Goal: Information Seeking & Learning: Learn about a topic

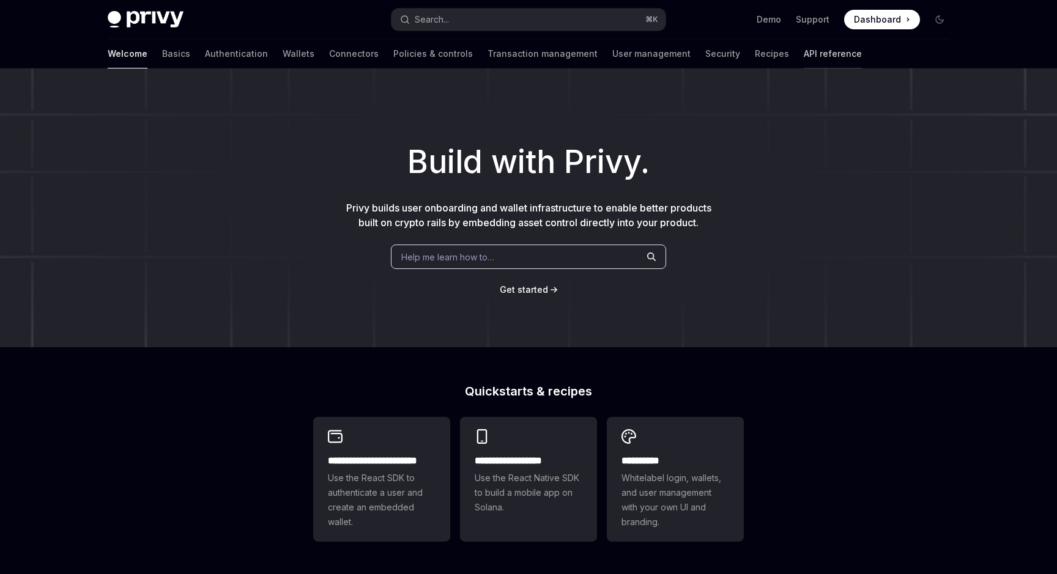
click at [804, 52] on link "API reference" at bounding box center [833, 53] width 58 height 29
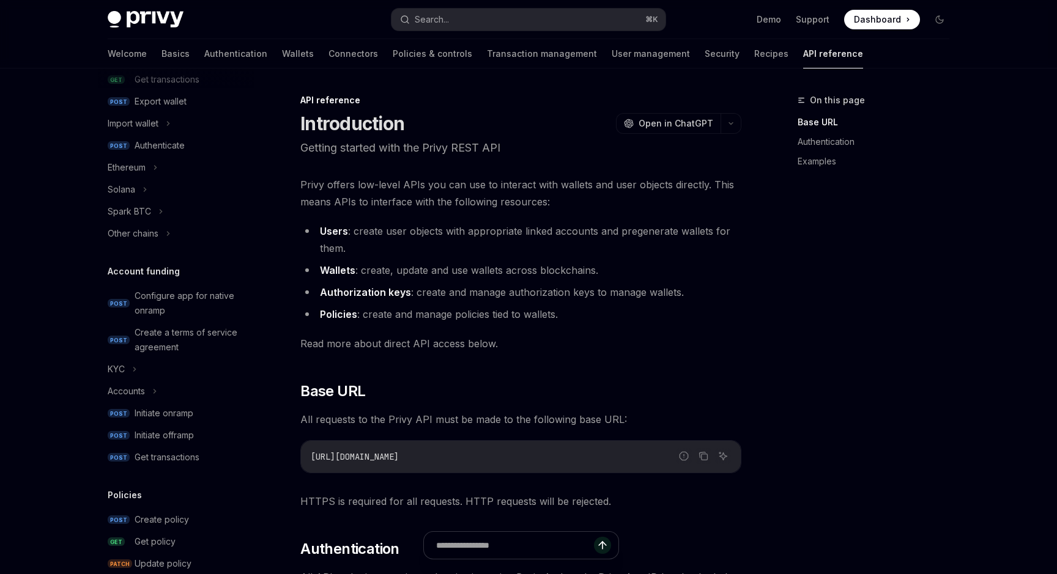
scroll to position [286, 0]
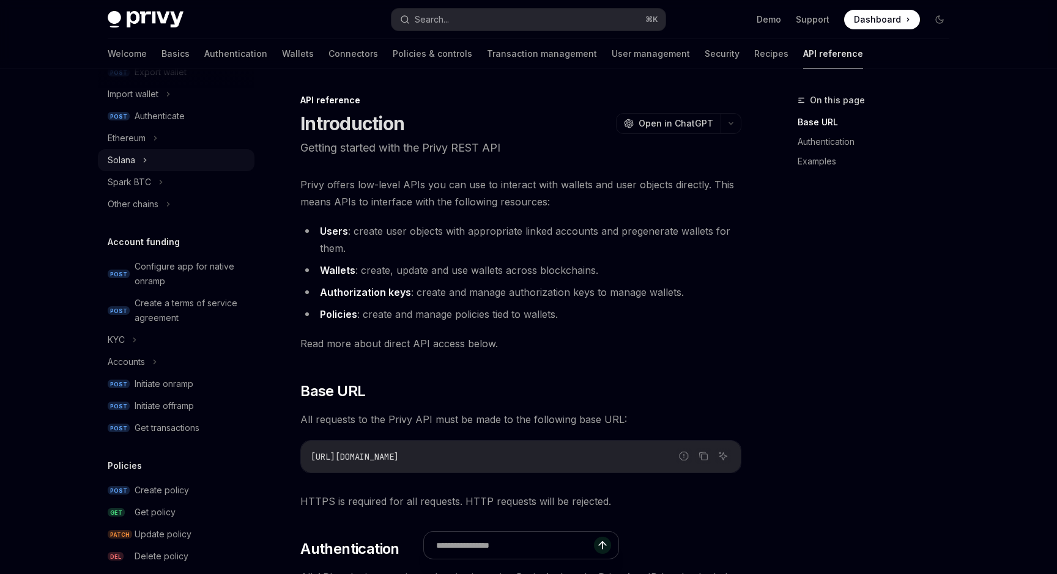
click at [166, 166] on div "Solana" at bounding box center [176, 160] width 157 height 22
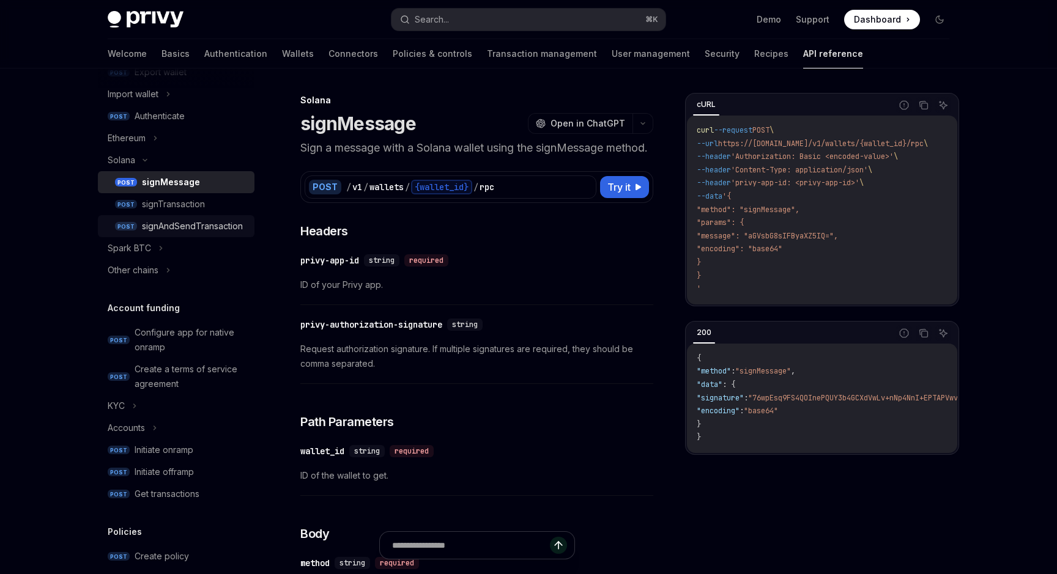
click at [197, 227] on div "signAndSendTransaction" at bounding box center [192, 226] width 101 height 15
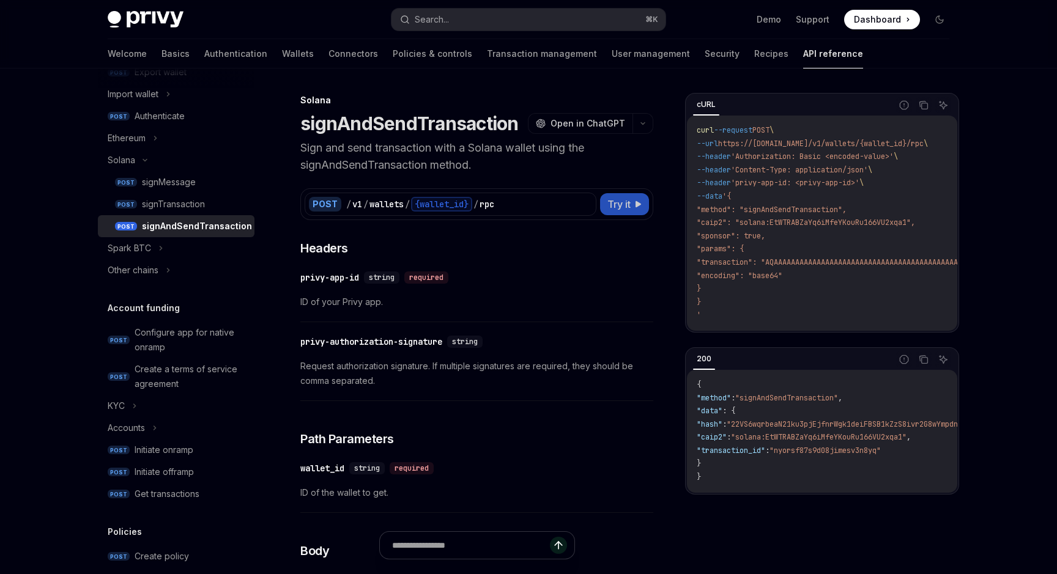
click at [638, 209] on button "Try it" at bounding box center [624, 204] width 49 height 22
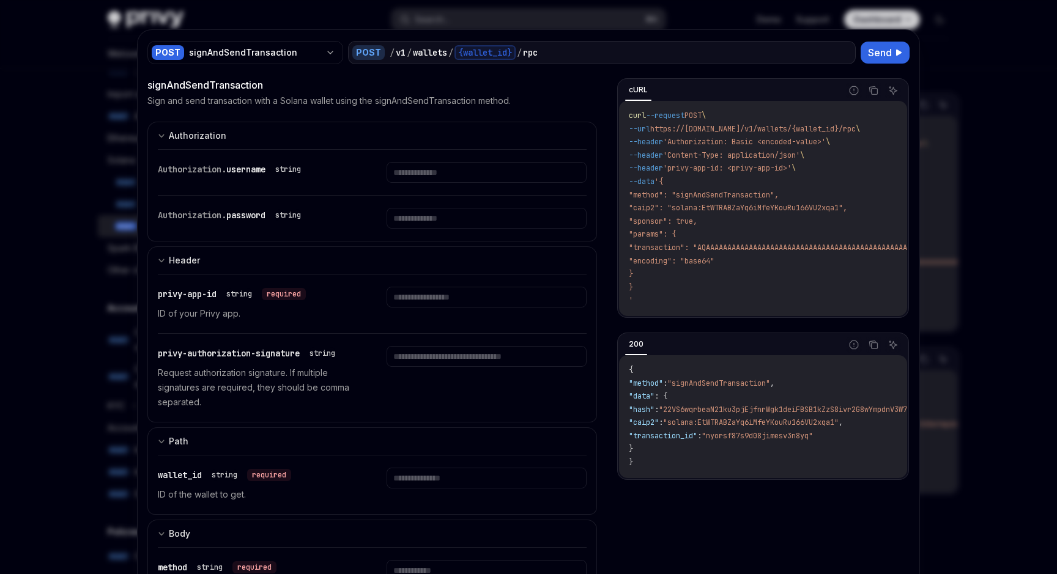
click at [937, 41] on div at bounding box center [528, 287] width 1057 height 574
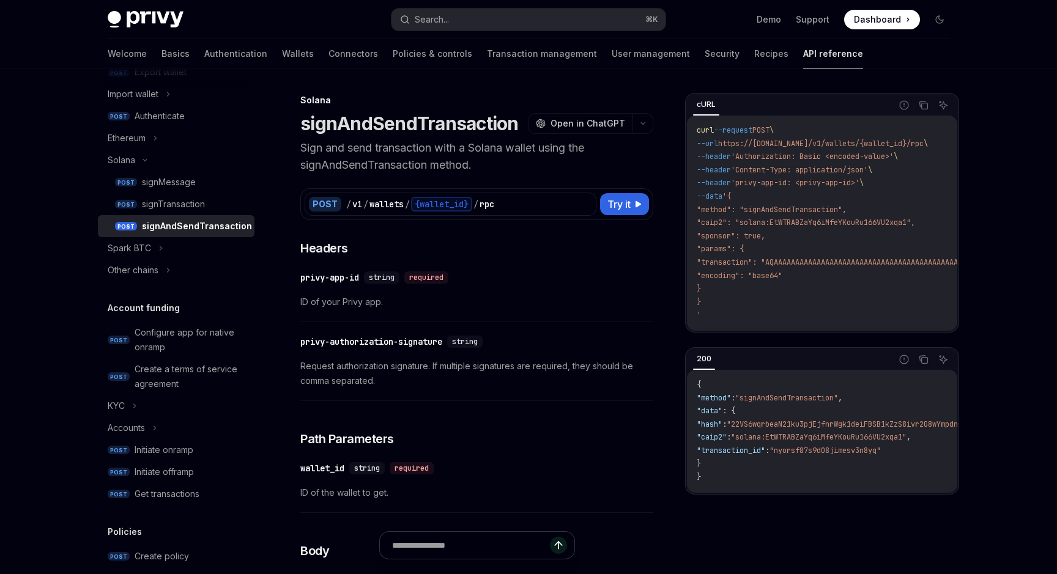
type textarea "*"
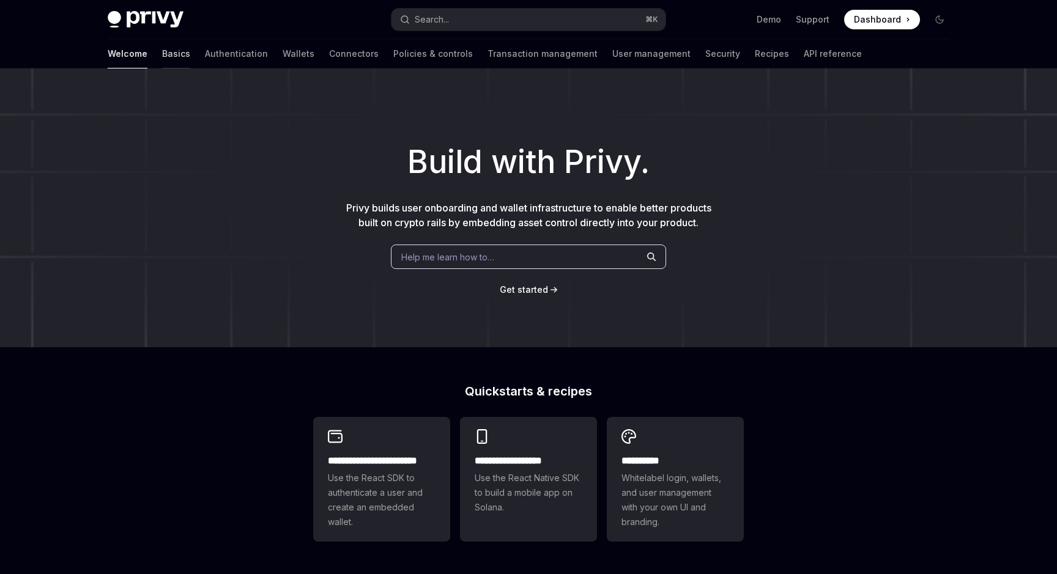
click at [162, 49] on link "Basics" at bounding box center [176, 53] width 28 height 29
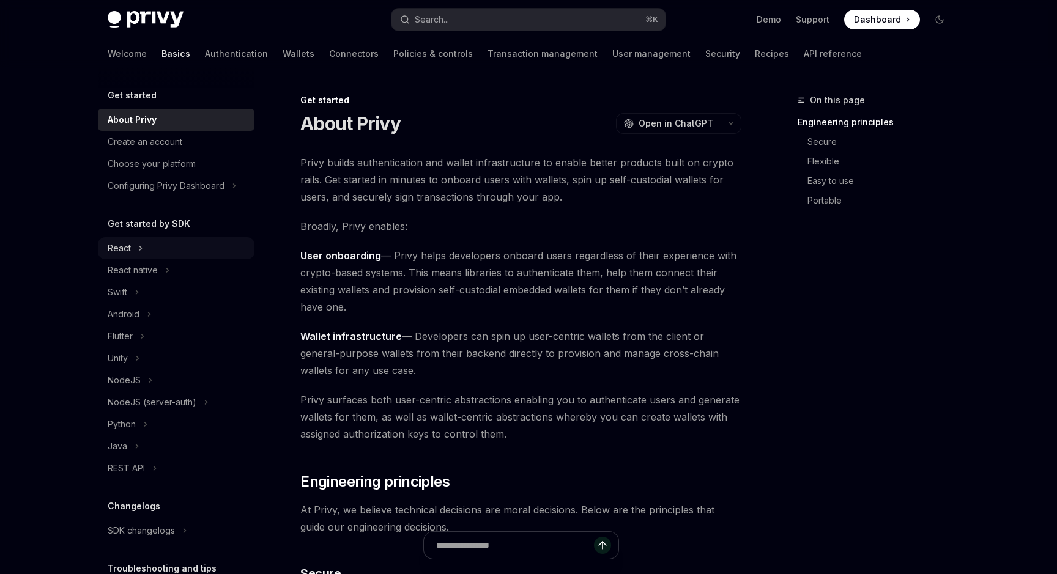
click at [166, 247] on div "React" at bounding box center [176, 248] width 157 height 22
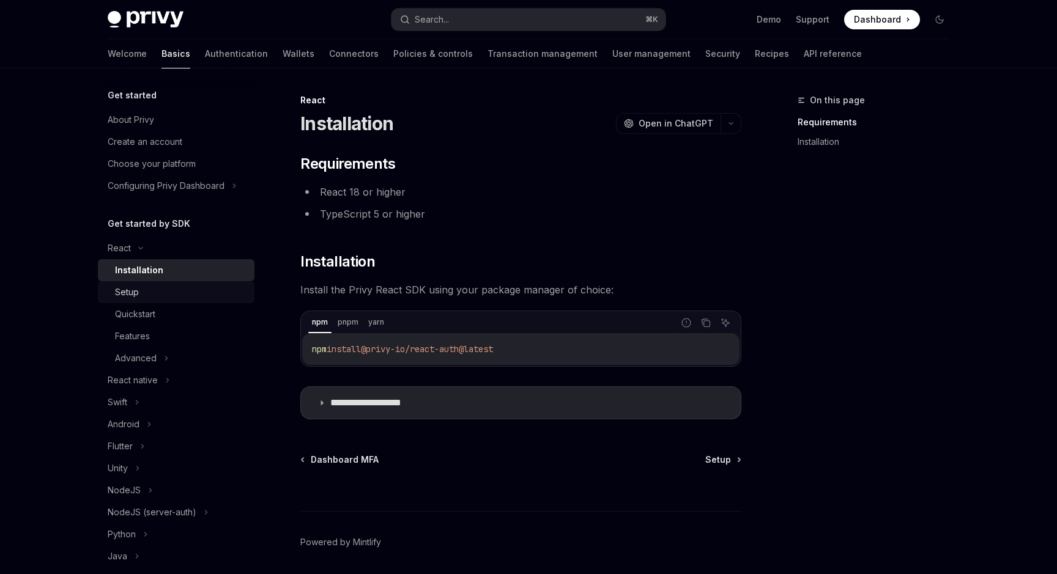
click at [160, 290] on div "Setup" at bounding box center [181, 292] width 132 height 15
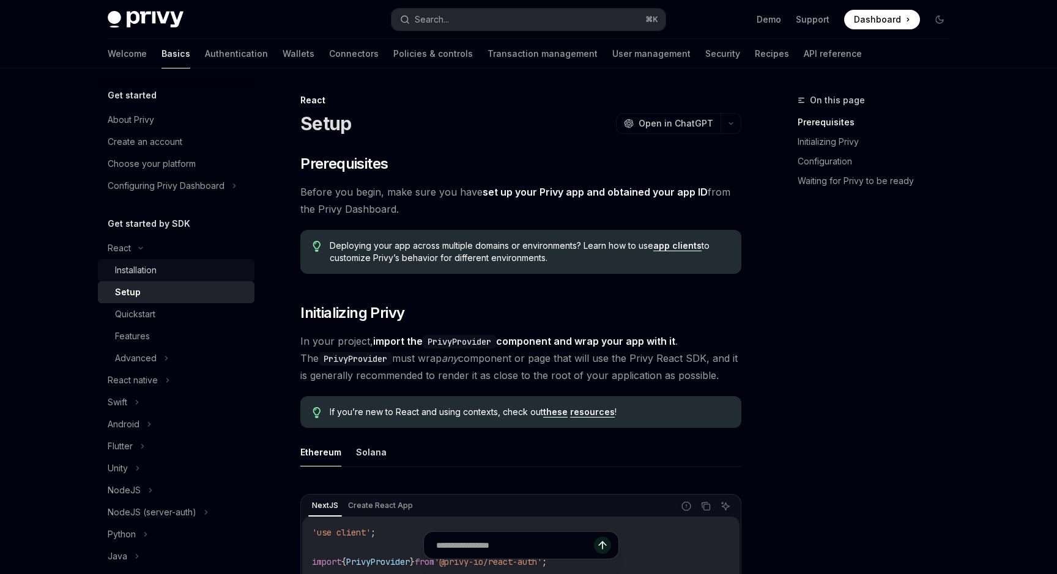
click at [161, 279] on link "Installation" at bounding box center [176, 270] width 157 height 22
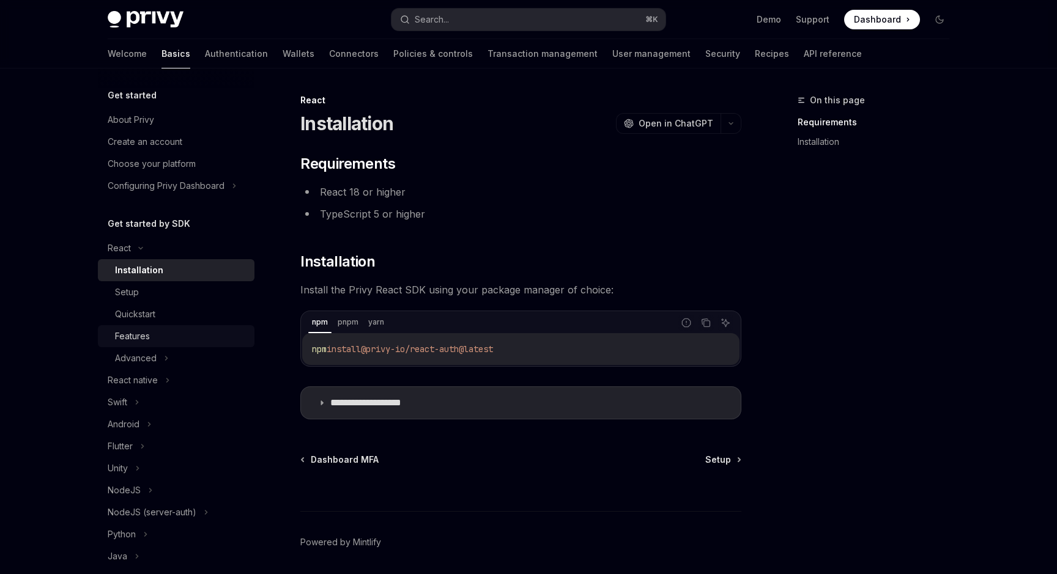
click at [168, 336] on div "Features" at bounding box center [181, 336] width 132 height 15
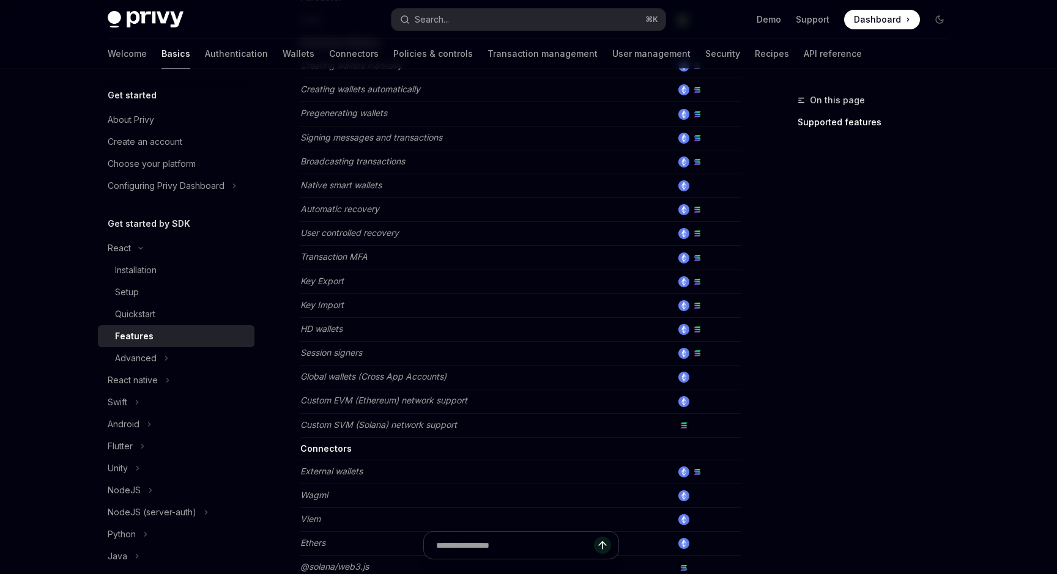
scroll to position [449, 0]
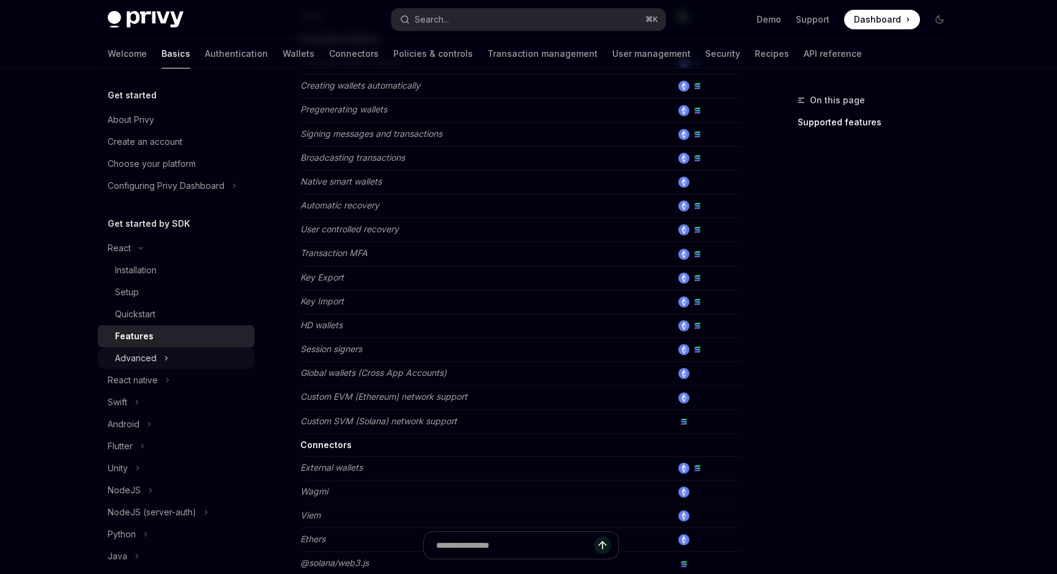
click at [210, 355] on div "Advanced" at bounding box center [176, 358] width 157 height 22
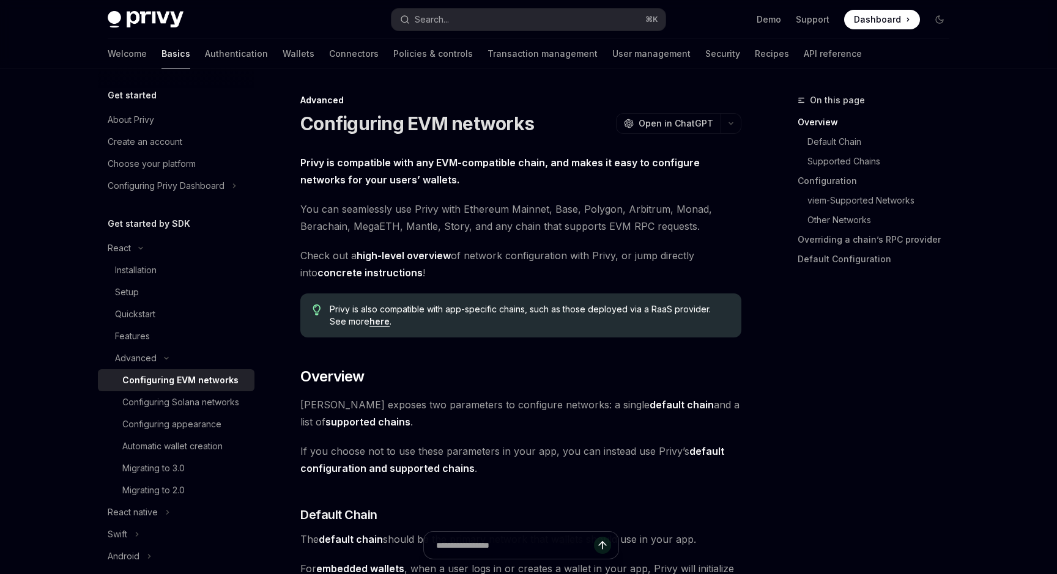
scroll to position [15, 0]
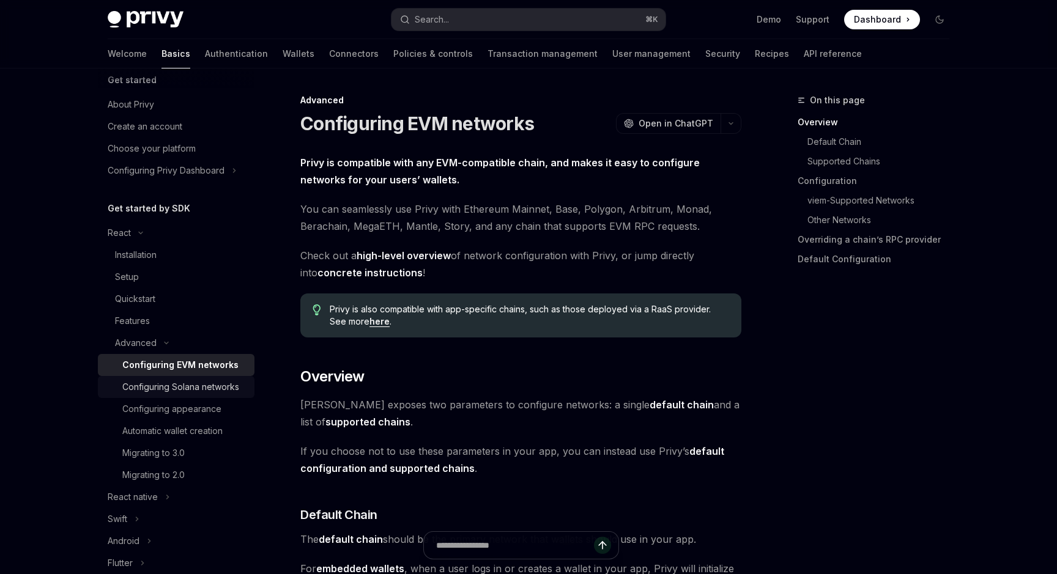
click at [209, 390] on div "Configuring Solana networks" at bounding box center [180, 387] width 117 height 15
type textarea "*"
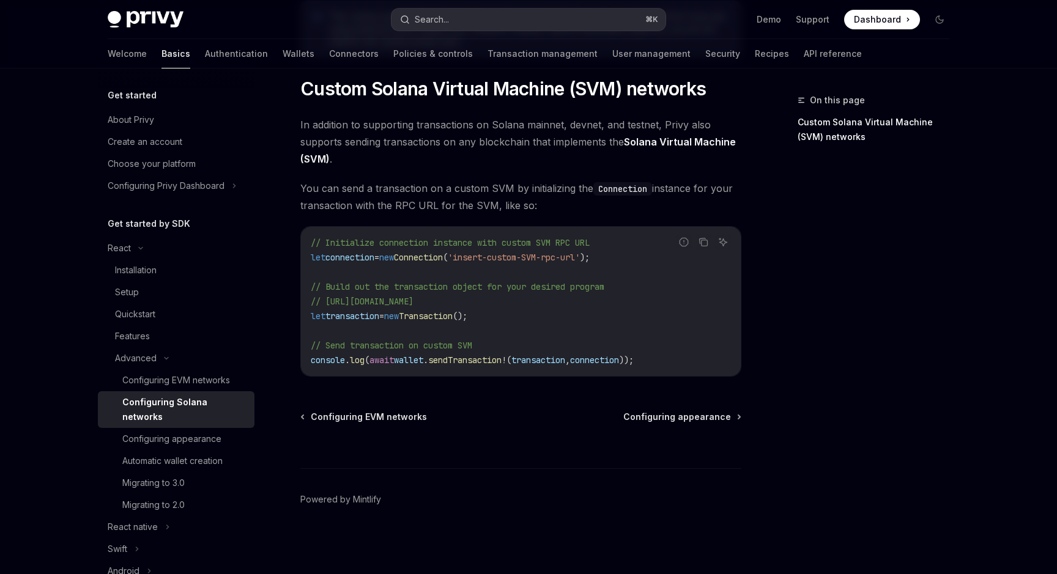
click at [511, 26] on button "Search... ⌘ K" at bounding box center [528, 20] width 274 height 22
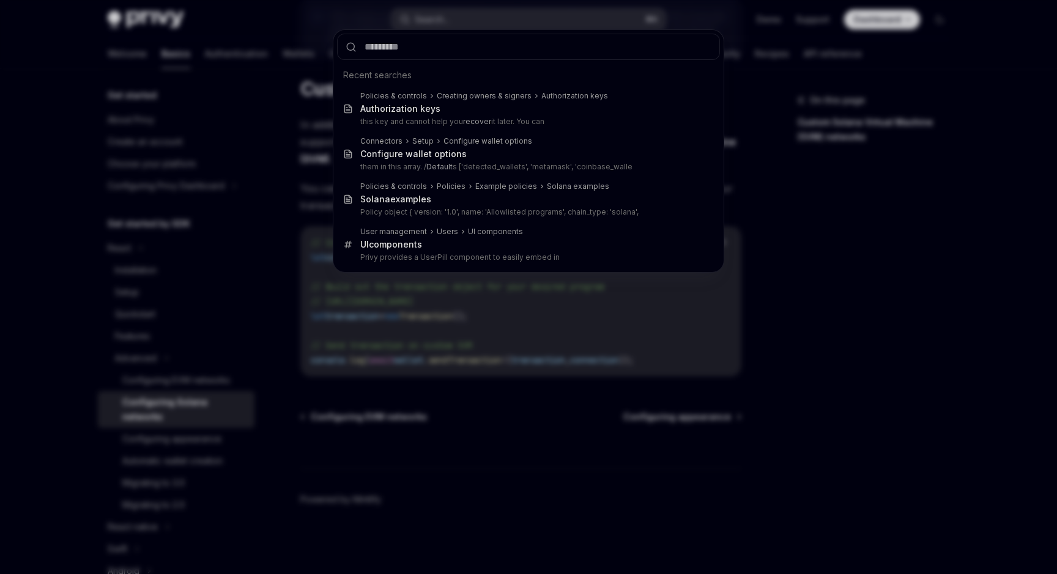
type input "*"
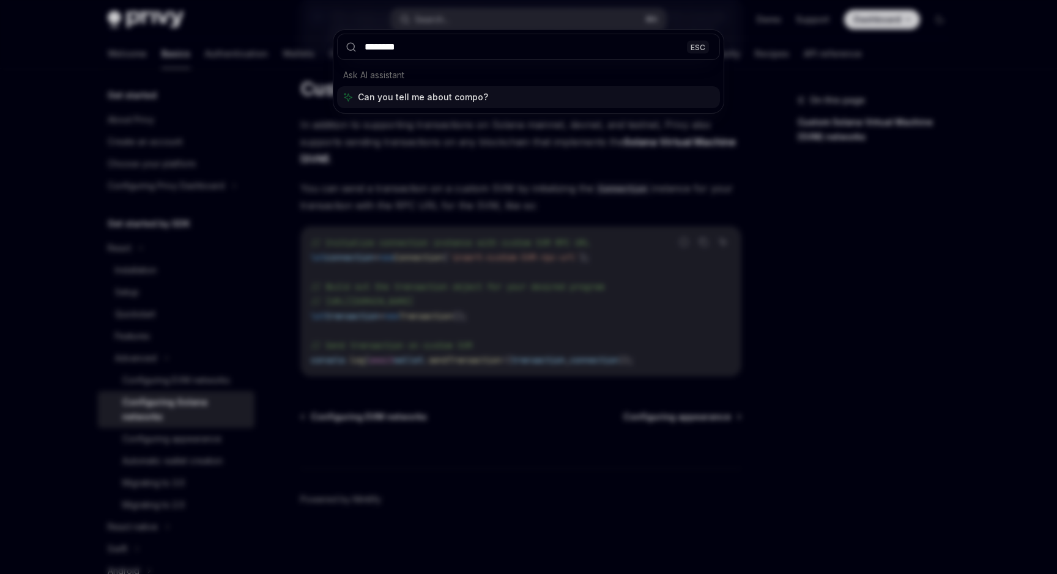
type input "*********"
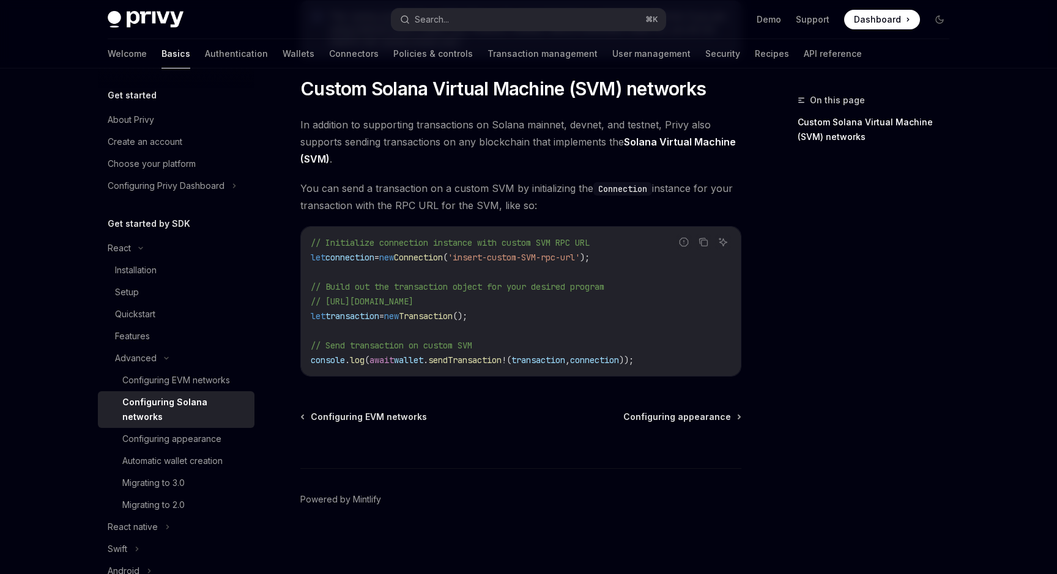
type textarea "*"
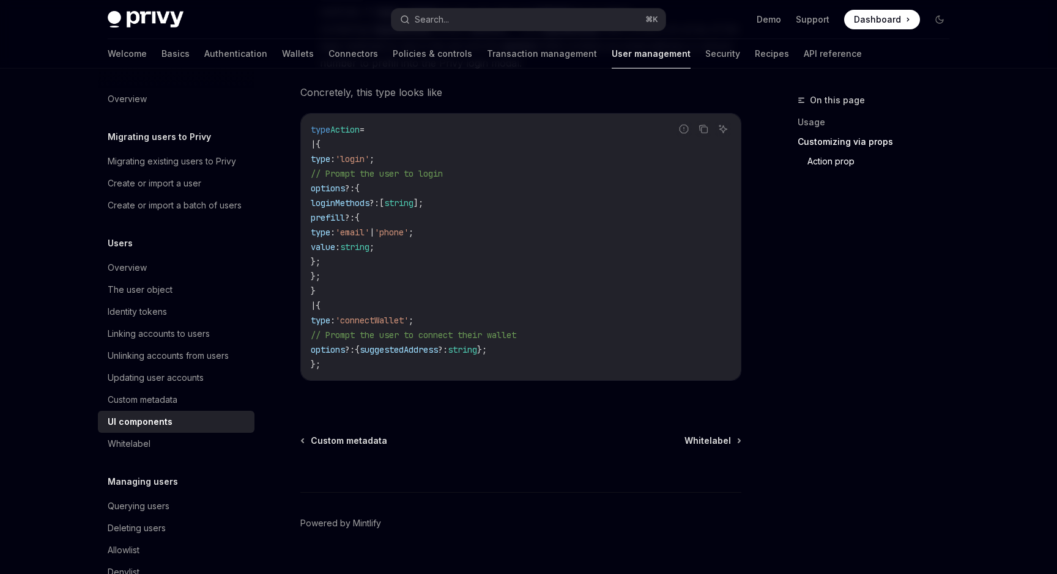
scroll to position [2166, 0]
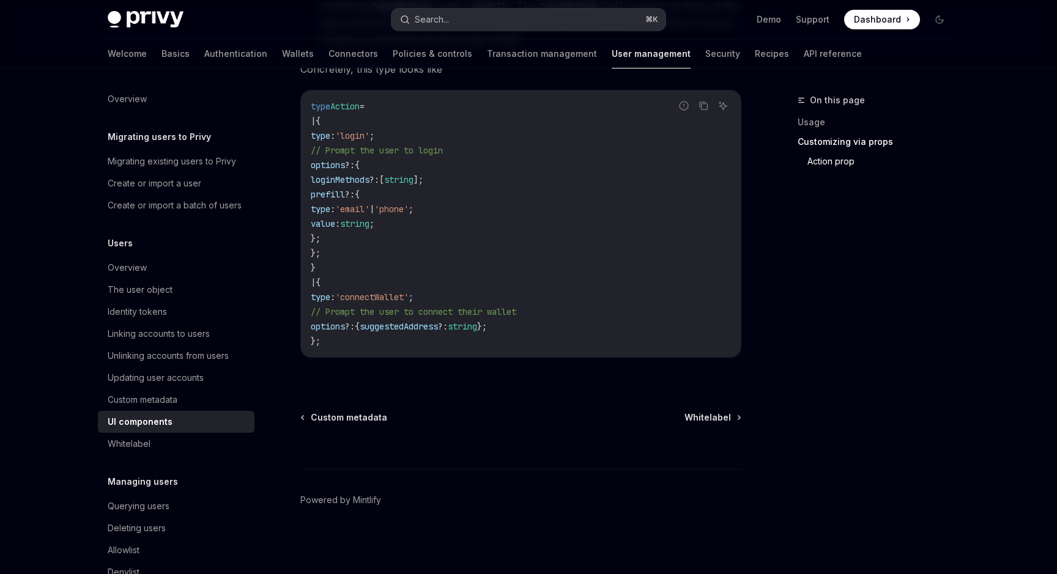
click at [501, 17] on button "Search... ⌘ K" at bounding box center [528, 20] width 274 height 22
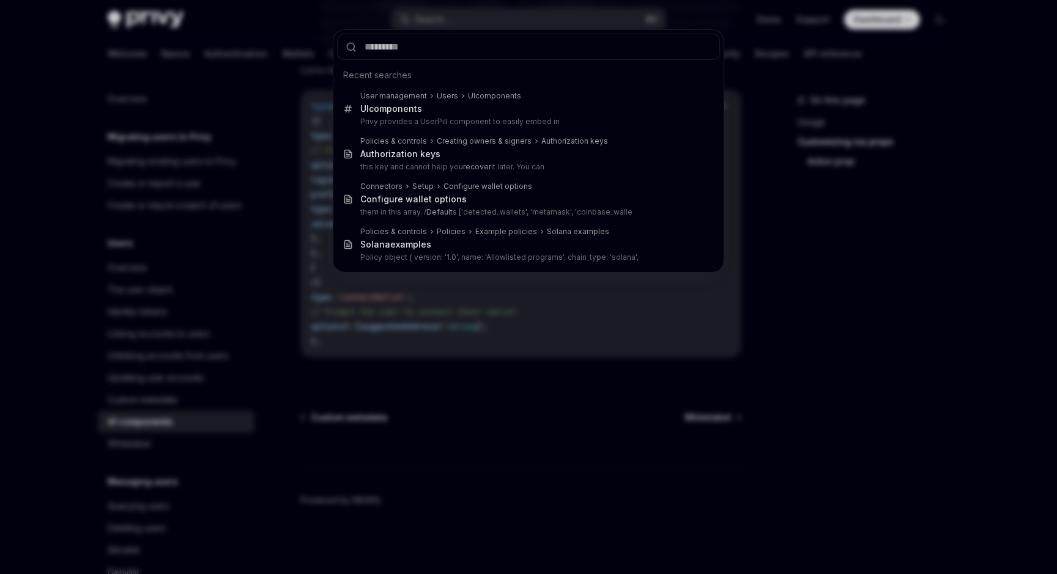
click at [552, 390] on div "Recent searches User management Users UI component s UI component s Privy provi…" at bounding box center [528, 287] width 1057 height 574
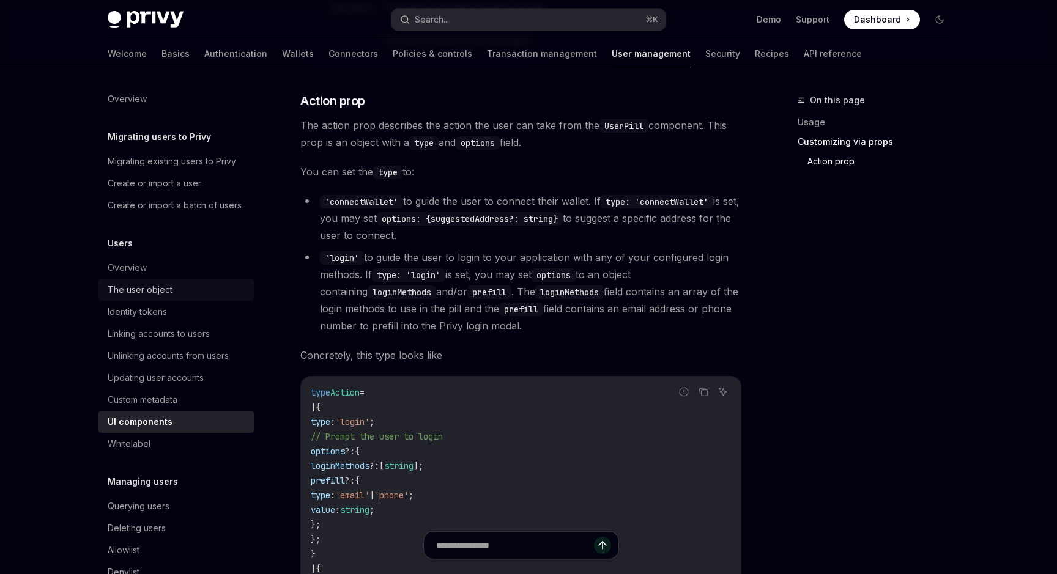
scroll to position [1879, 0]
click at [424, 19] on div "Search..." at bounding box center [432, 19] width 34 height 15
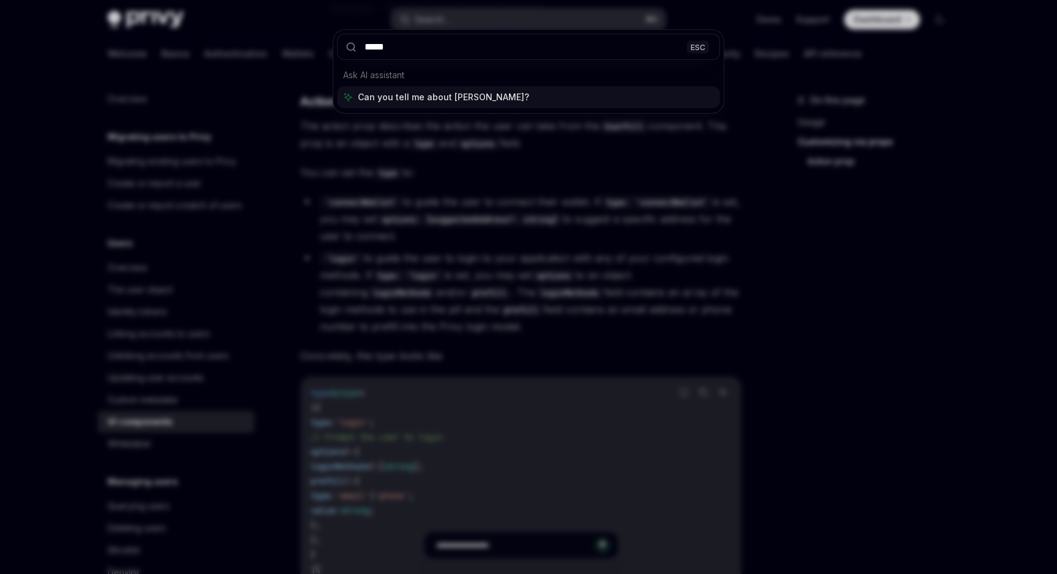
type input "******"
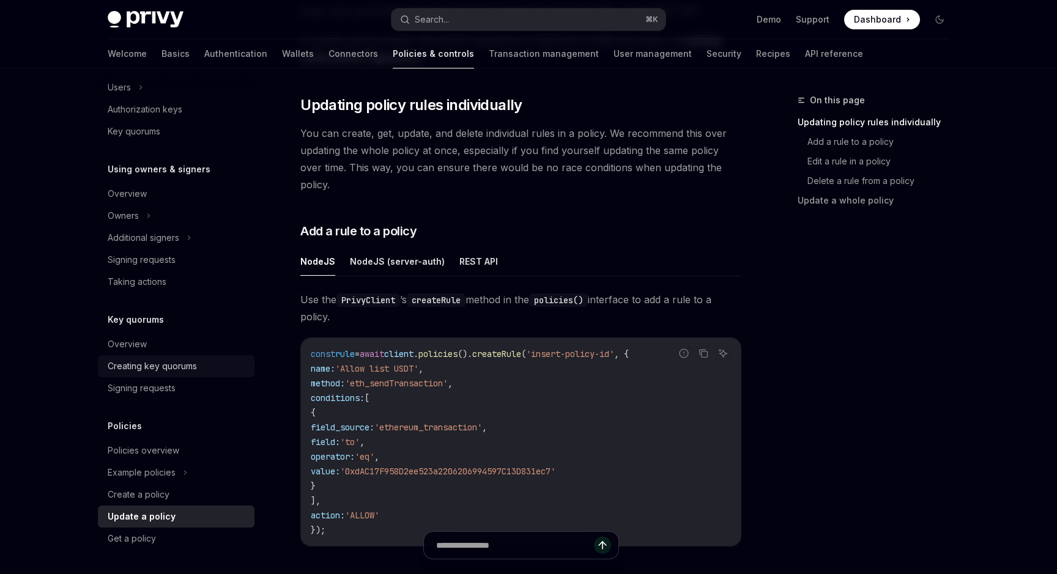
scroll to position [253, 0]
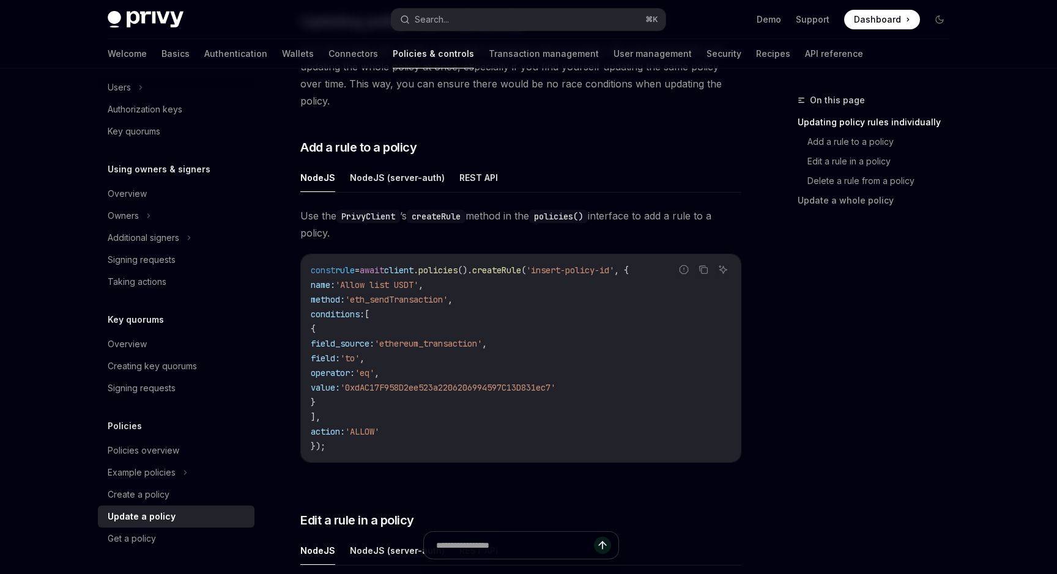
click at [144, 434] on div "Policies Policies overview Example policies Create a policy Update a policy Get…" at bounding box center [176, 484] width 157 height 131
click at [143, 451] on div "Policies overview" at bounding box center [144, 450] width 72 height 15
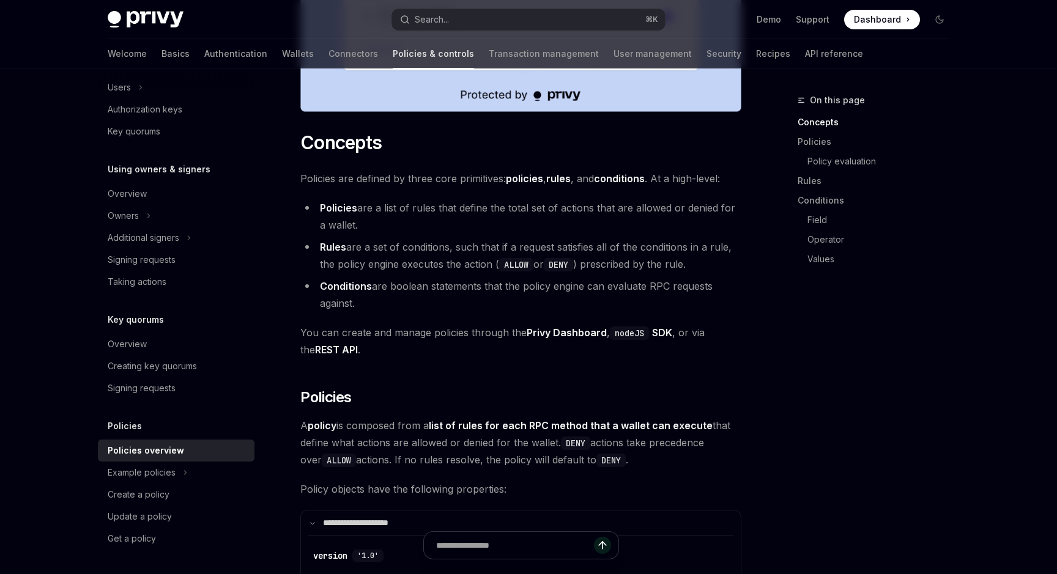
scroll to position [664, 0]
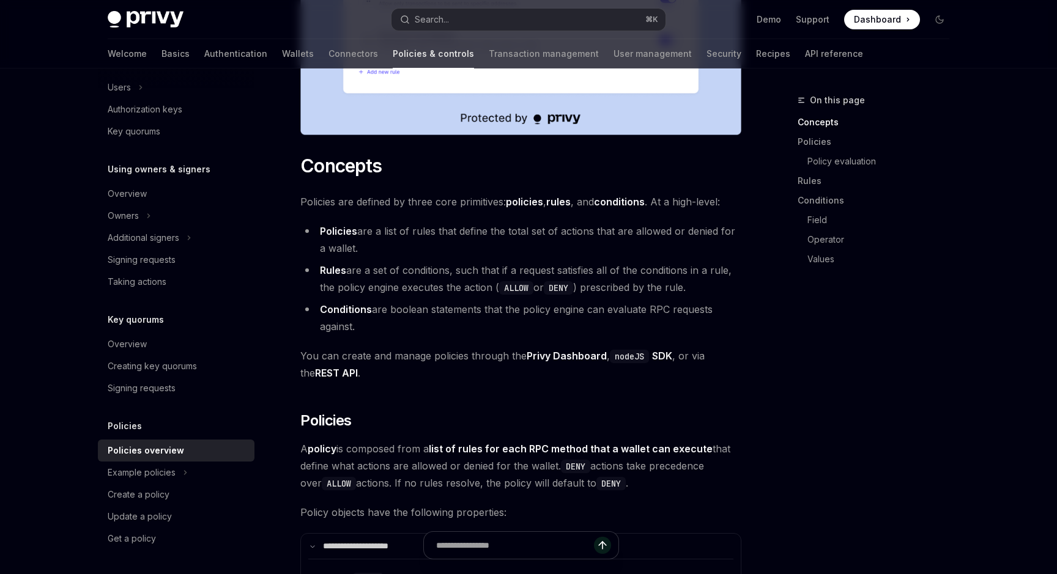
click at [394, 223] on li "Policies are a list of rules that define the total set of actions that are allo…" at bounding box center [520, 240] width 441 height 34
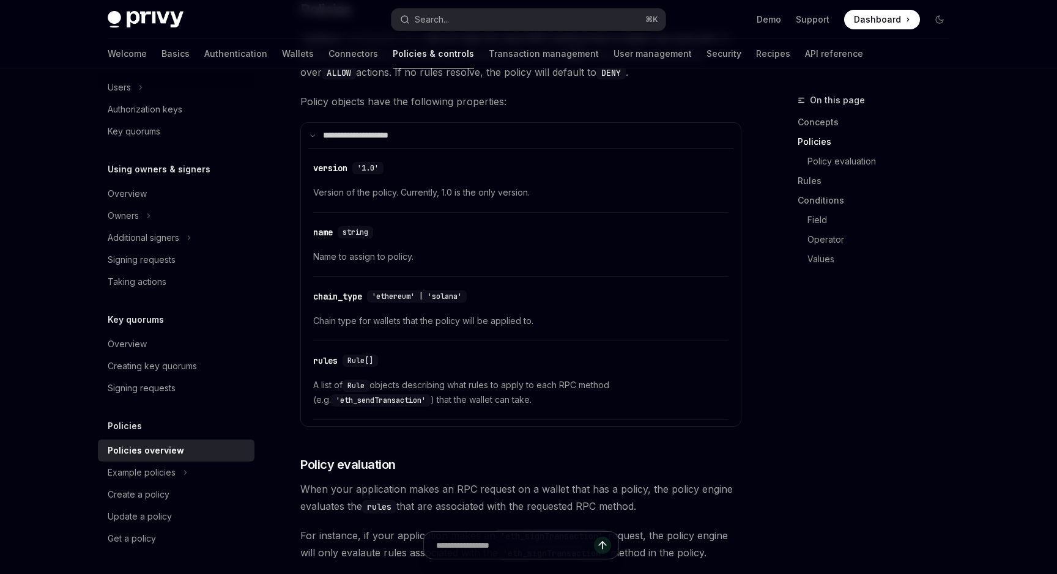
scroll to position [1068, 0]
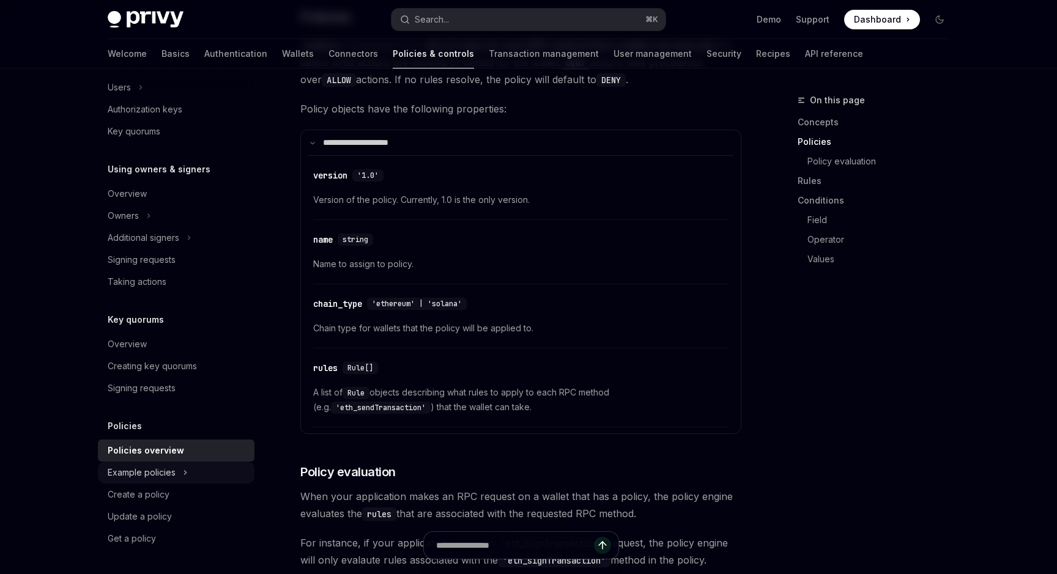
click at [194, 473] on div "Example policies" at bounding box center [176, 473] width 157 height 22
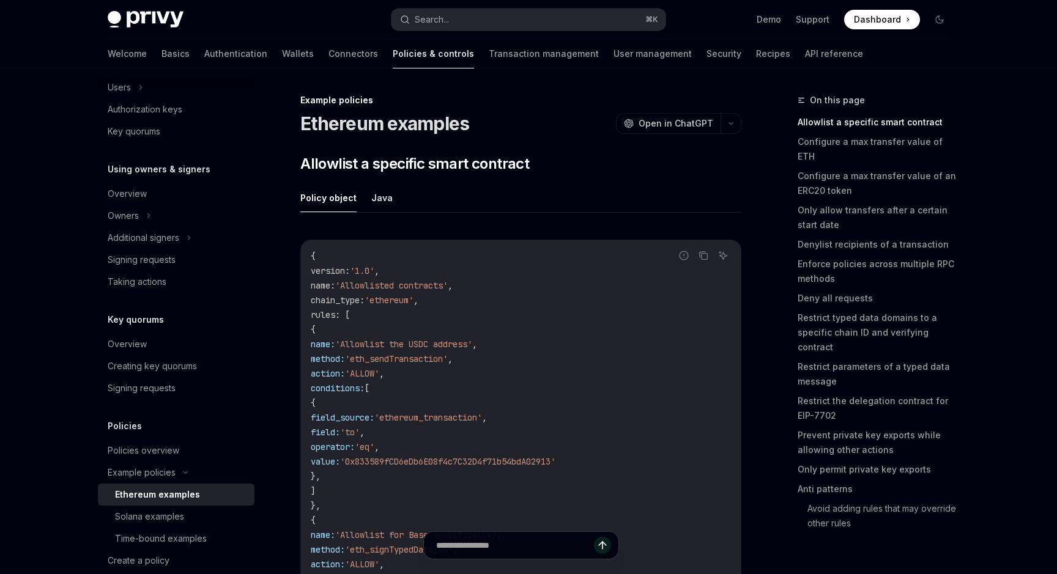
scroll to position [303, 0]
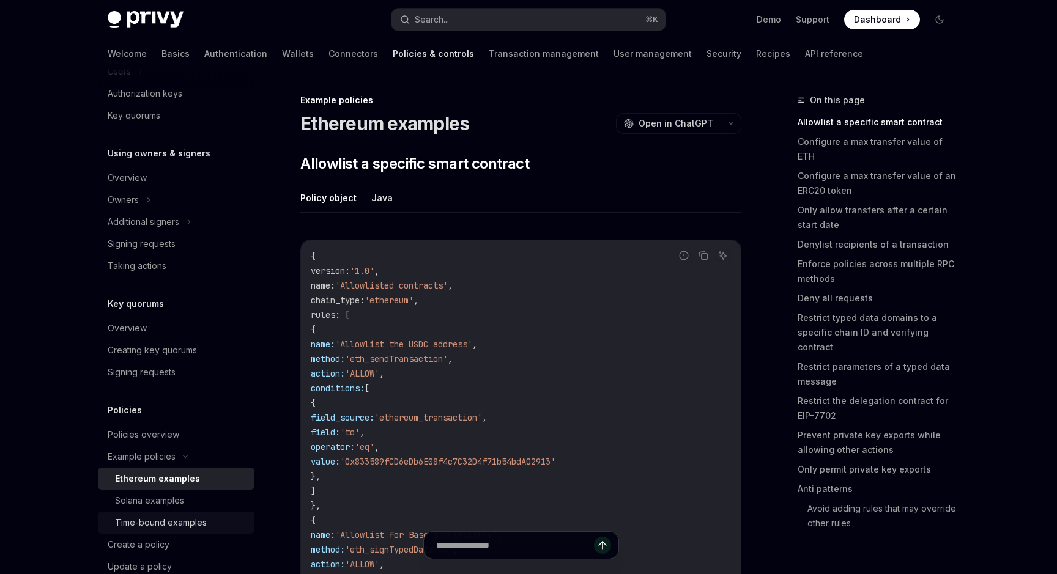
click at [188, 514] on link "Time-bound examples" at bounding box center [176, 523] width 157 height 22
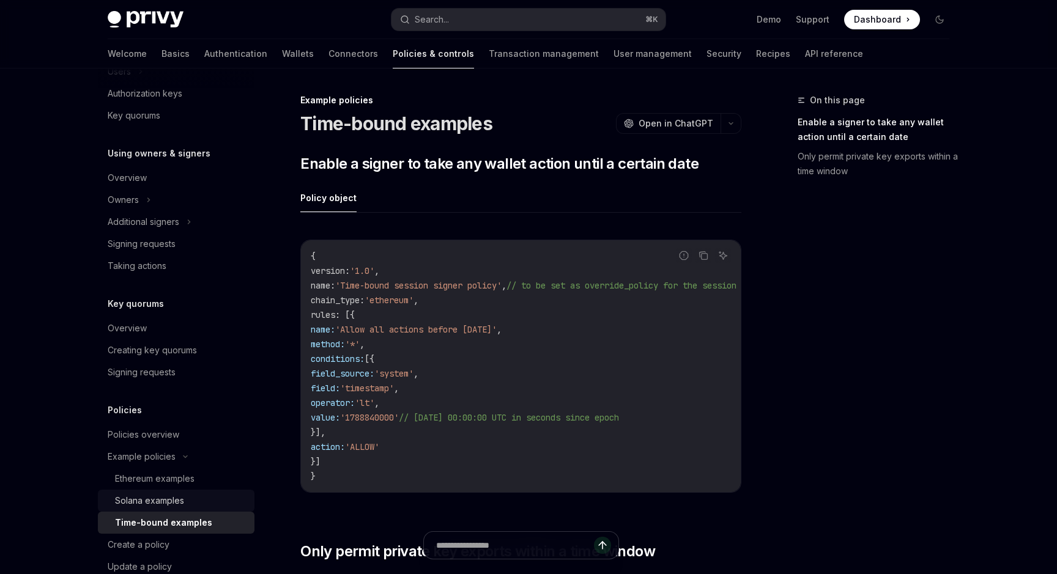
click at [188, 505] on div "Solana examples" at bounding box center [181, 501] width 132 height 15
type textarea "*"
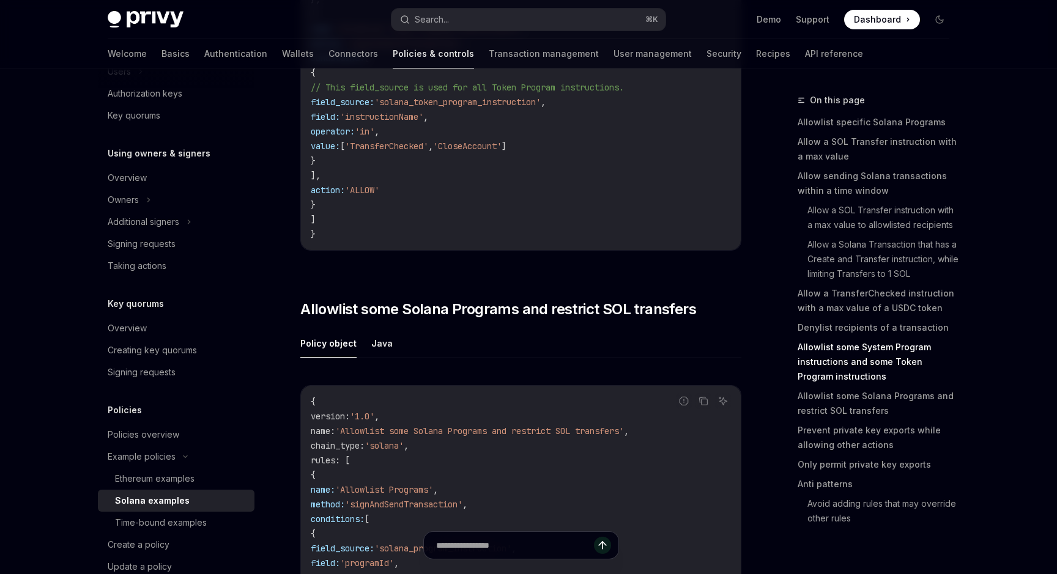
scroll to position [4219, 0]
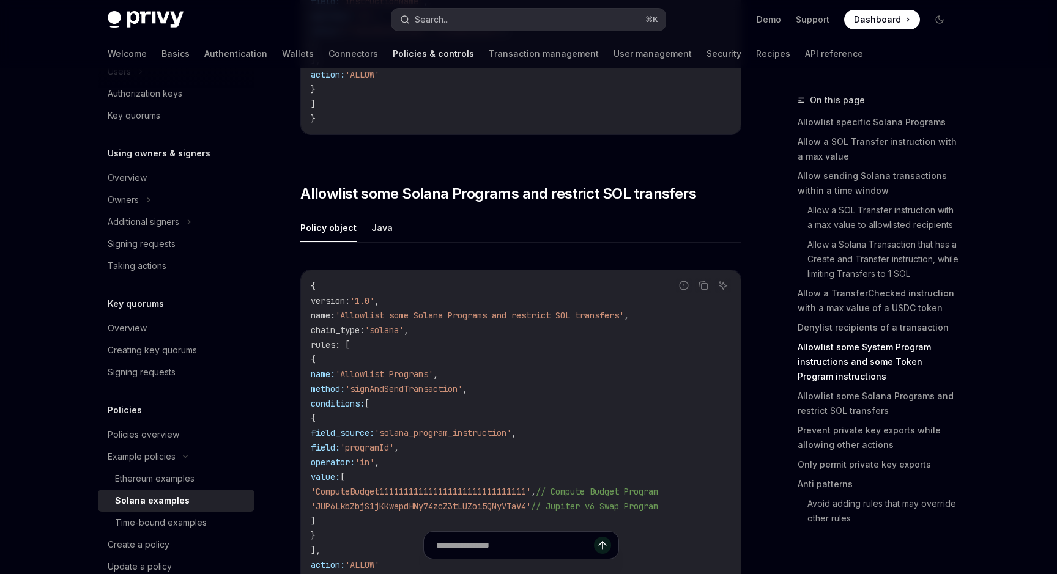
click at [457, 24] on button "Search... ⌘ K" at bounding box center [528, 20] width 274 height 22
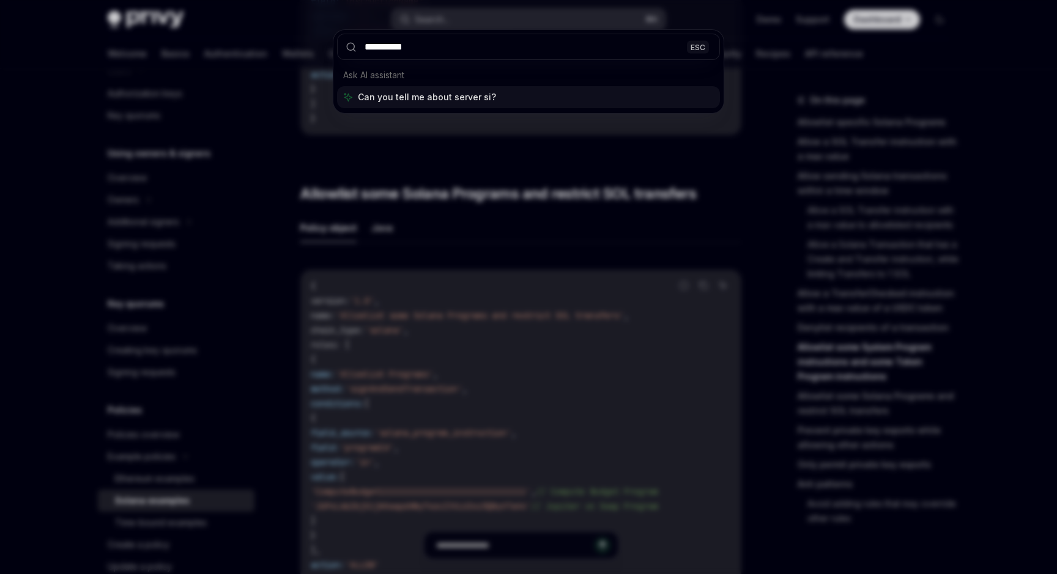
type input "**********"
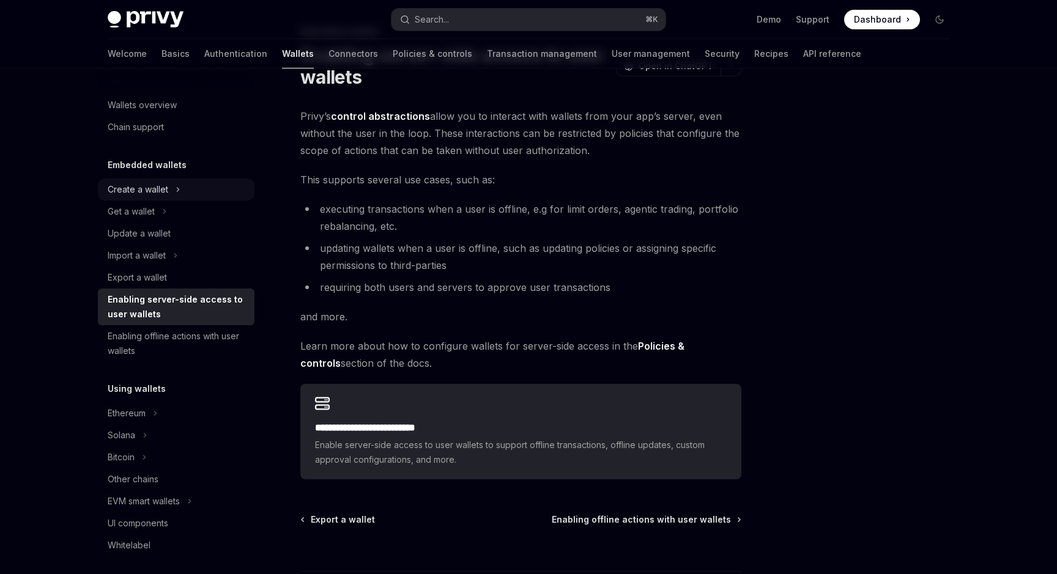
click at [169, 189] on div "Create a wallet" at bounding box center [176, 190] width 157 height 22
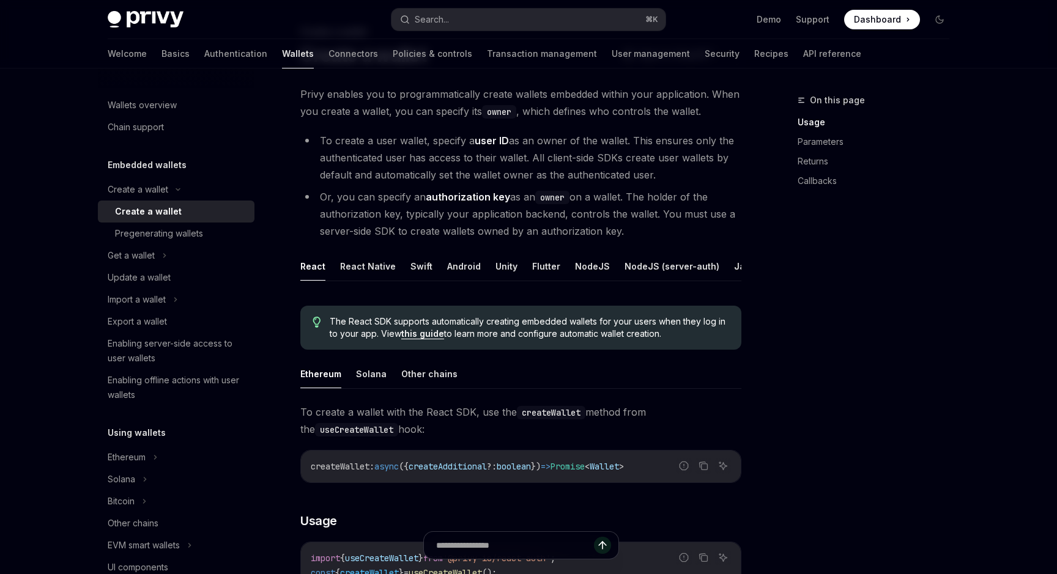
click at [180, 215] on div "Create a wallet" at bounding box center [181, 211] width 132 height 15
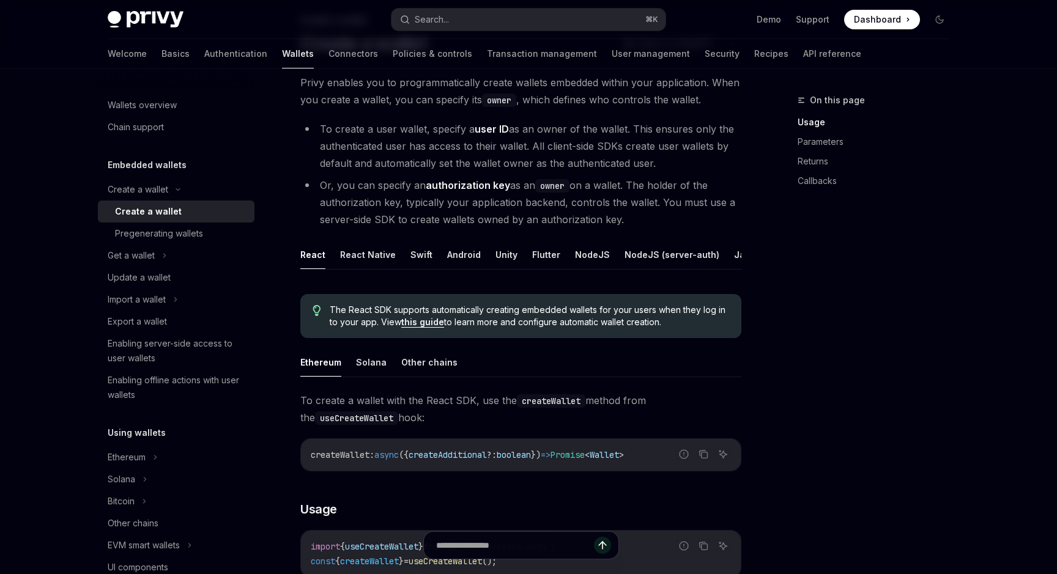
scroll to position [82, 0]
drag, startPoint x: 320, startPoint y: 183, endPoint x: 639, endPoint y: 221, distance: 320.9
click at [639, 221] on li "Or, you can specify an authorization key as an owner on a wallet. The holder of…" at bounding box center [520, 200] width 441 height 51
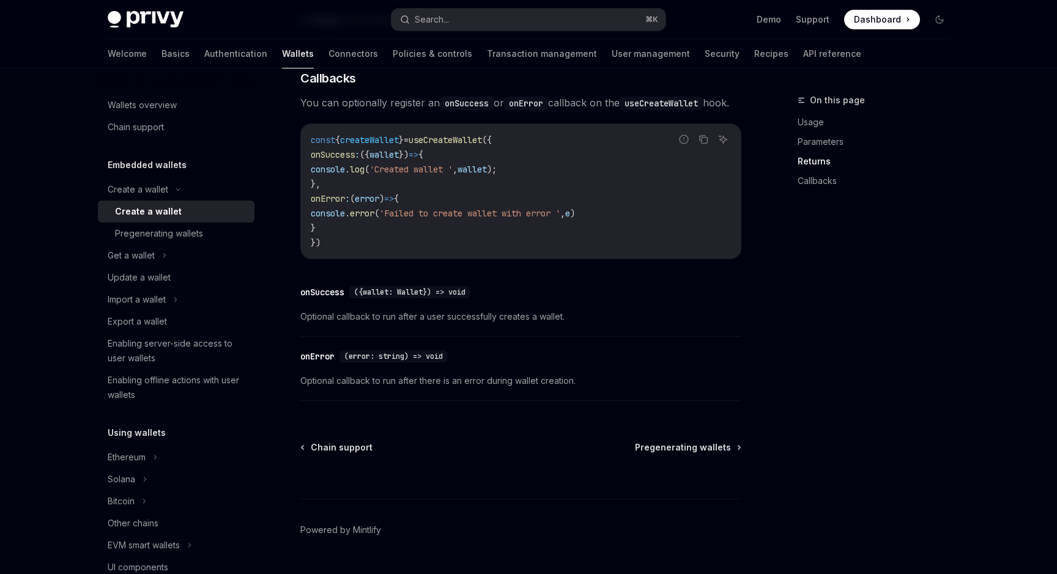
scroll to position [904, 0]
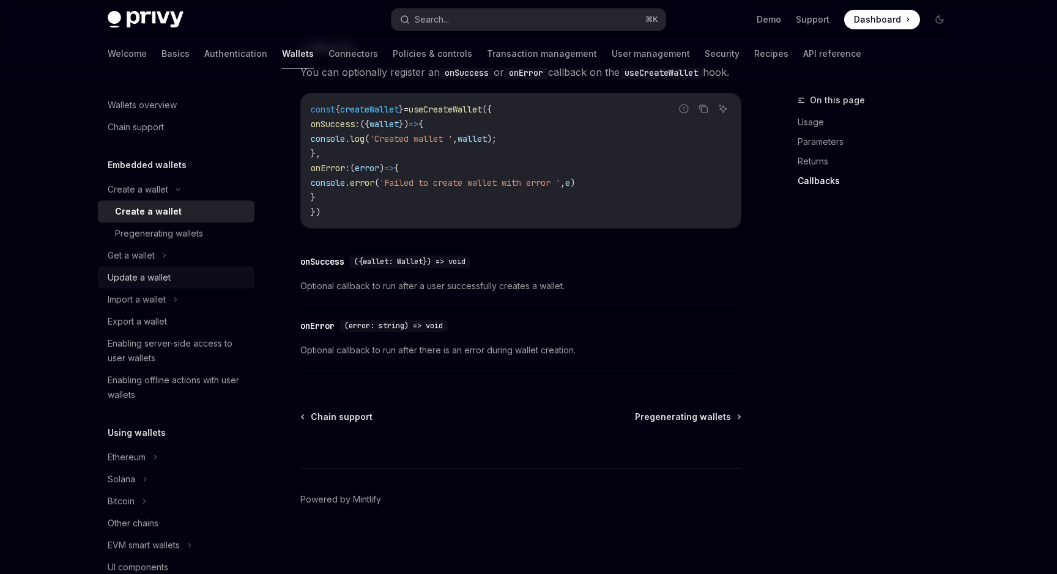
click at [160, 278] on div "Update a wallet" at bounding box center [139, 277] width 63 height 15
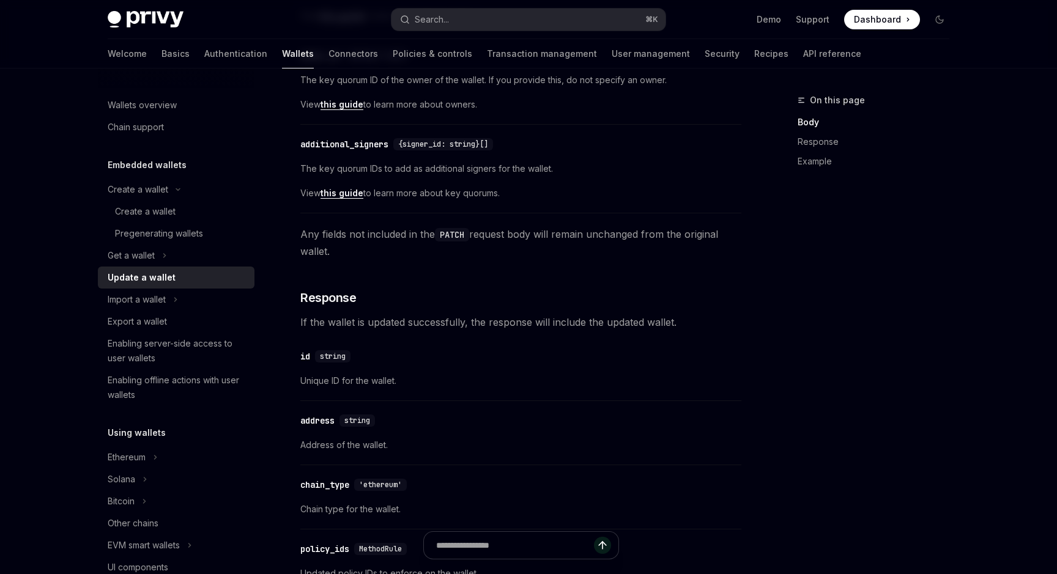
scroll to position [576, 0]
click at [187, 348] on div "Enabling server-side access to user wallets" at bounding box center [177, 350] width 139 height 29
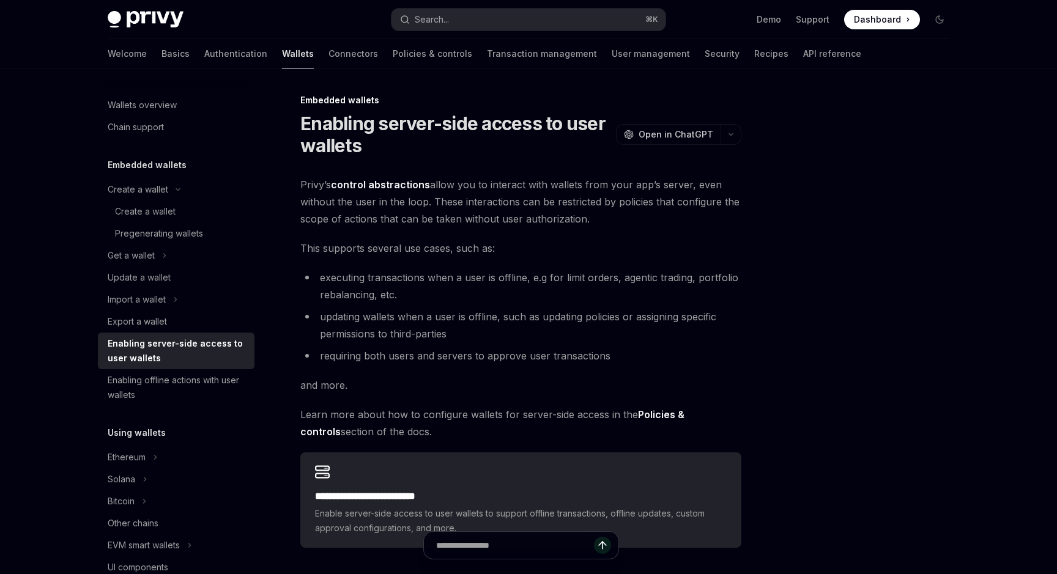
click at [369, 182] on link "control abstractions" at bounding box center [380, 185] width 99 height 13
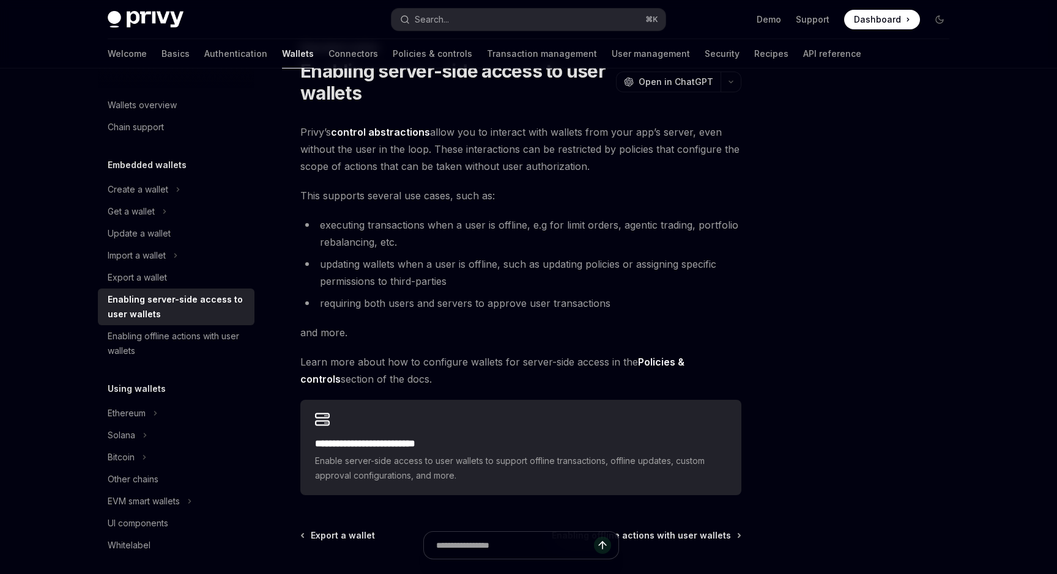
scroll to position [96, 0]
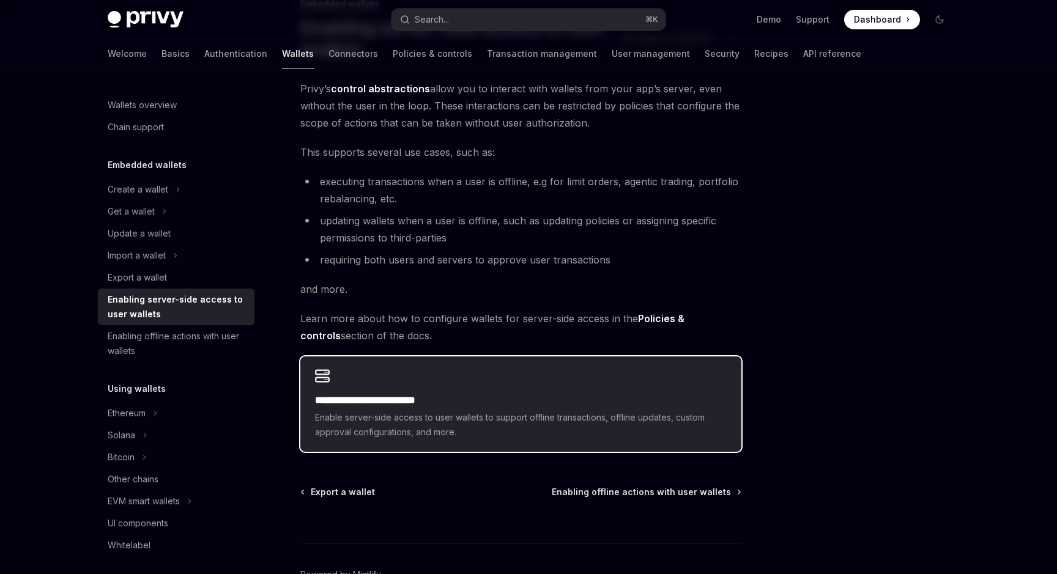
click at [409, 380] on div "**********" at bounding box center [520, 404] width 441 height 95
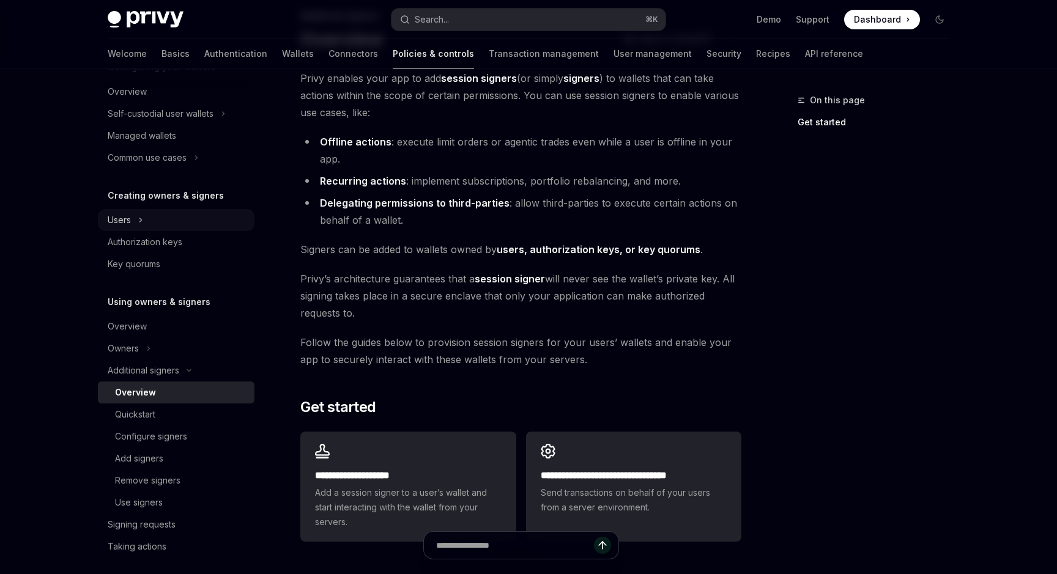
scroll to position [191, 0]
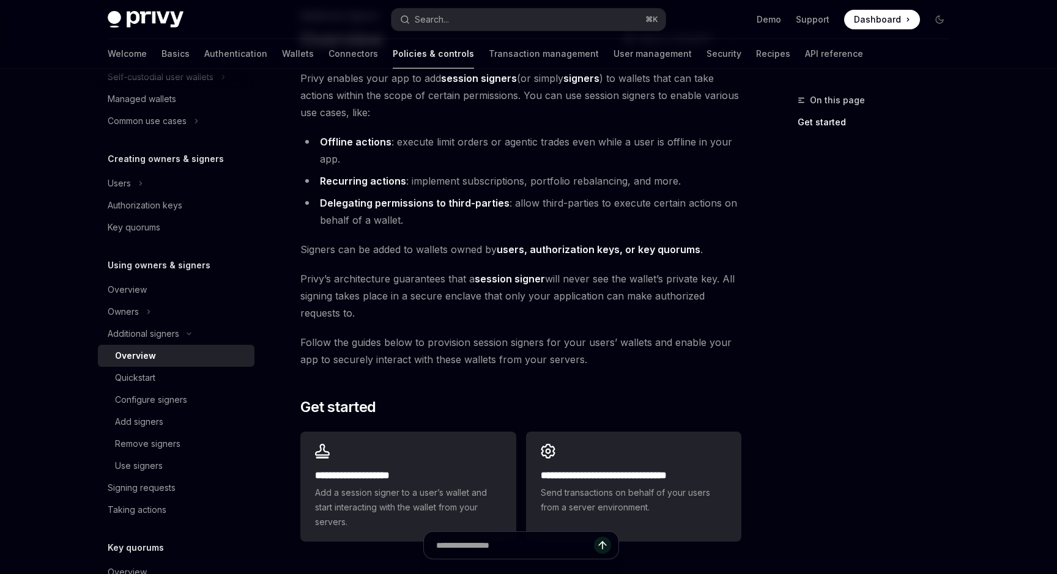
scroll to position [96, 0]
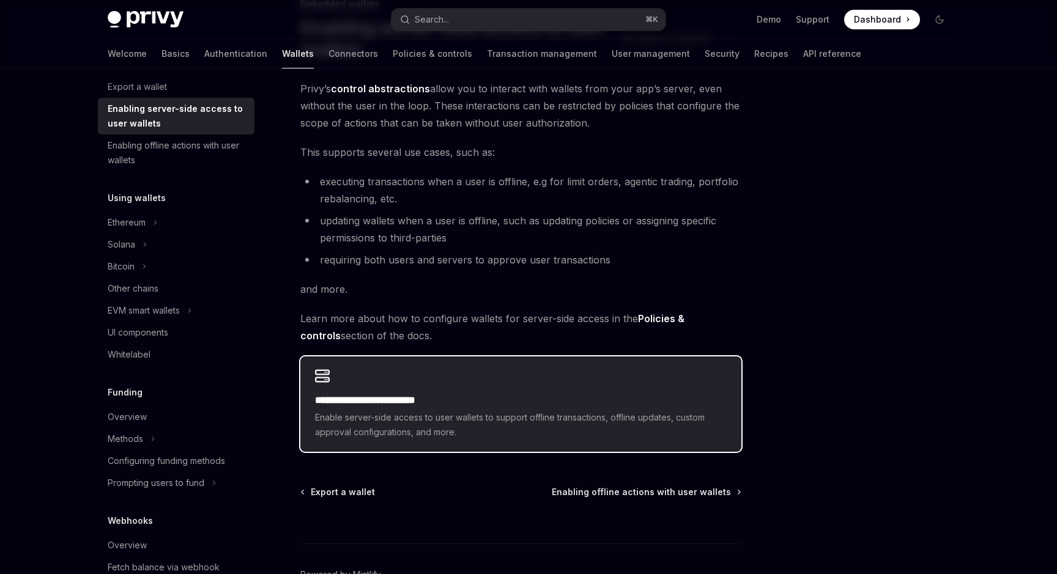
click at [555, 390] on div "**********" at bounding box center [520, 404] width 441 height 95
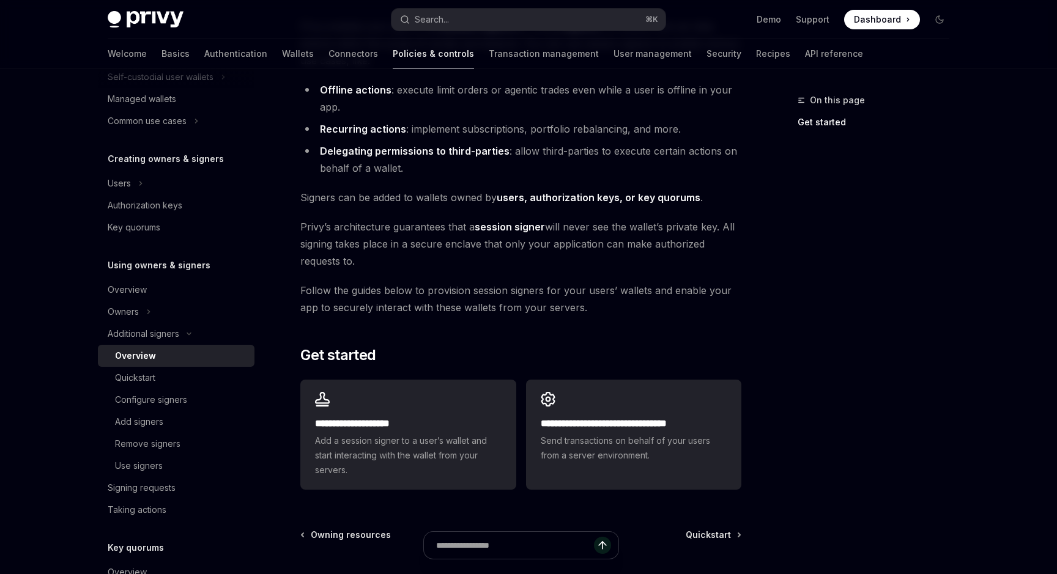
scroll to position [157, 0]
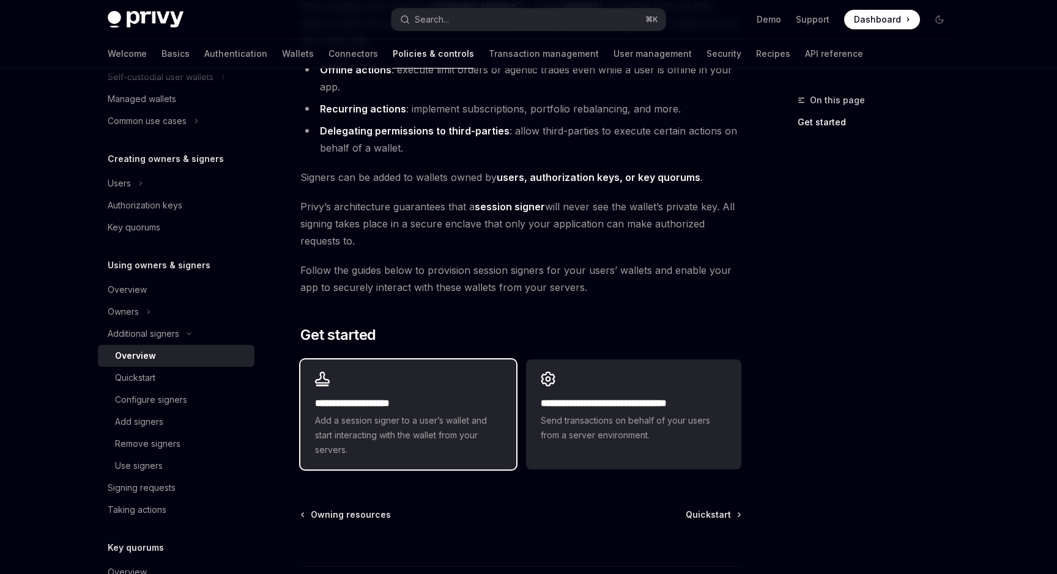
click at [403, 393] on div "**********" at bounding box center [407, 415] width 215 height 110
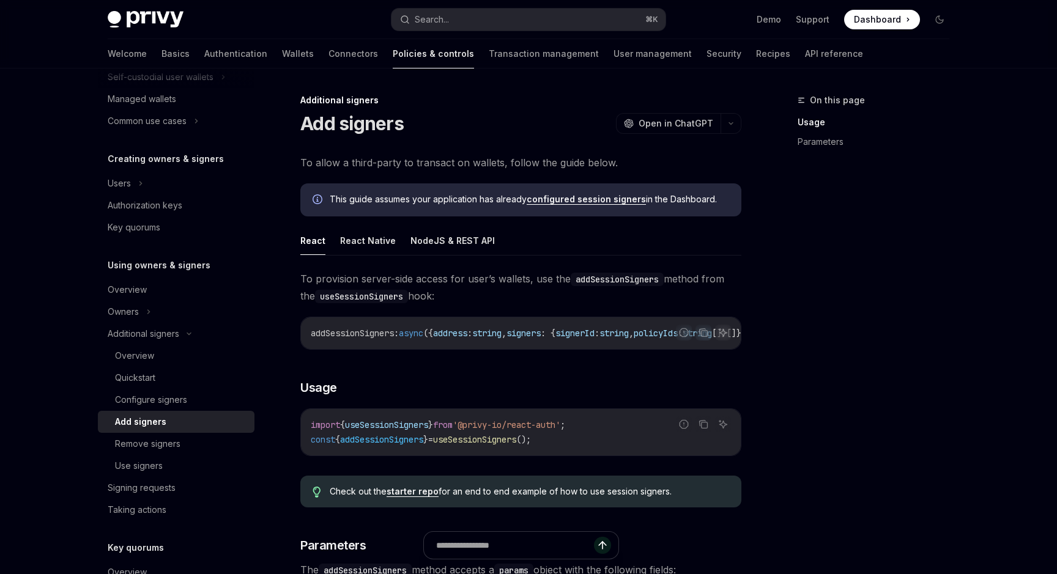
click at [571, 198] on link "configured session signers" at bounding box center [586, 199] width 119 height 11
click at [608, 202] on link "configured session signers" at bounding box center [586, 199] width 119 height 11
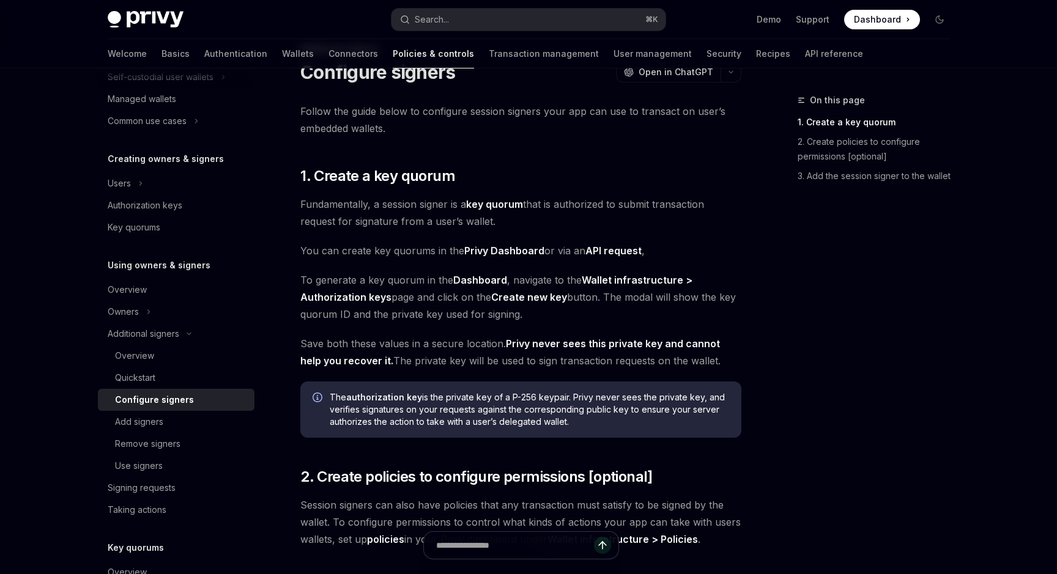
scroll to position [83, 0]
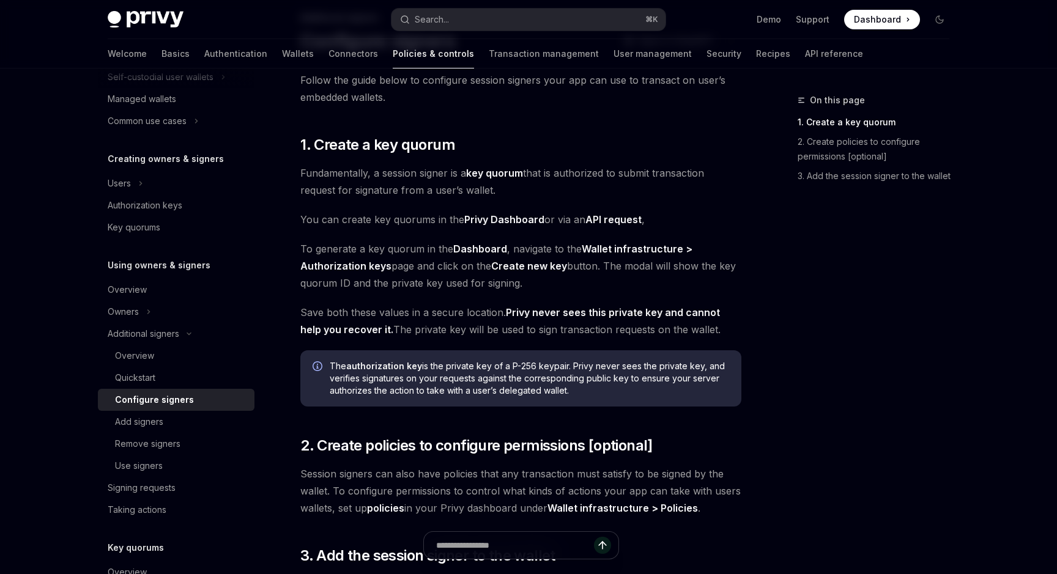
drag, startPoint x: 624, startPoint y: 281, endPoint x: 612, endPoint y: 267, distance: 18.2
click at [612, 267] on span "To generate a key quorum in the Dashboard , navigate to the Wallet infrastructu…" at bounding box center [520, 265] width 441 height 51
click at [516, 288] on span "To generate a key quorum in the Dashboard , navigate to the Wallet infrastructu…" at bounding box center [520, 265] width 441 height 51
click at [522, 313] on strong "Privy never sees this private key and cannot help you recover it." at bounding box center [510, 320] width 420 height 29
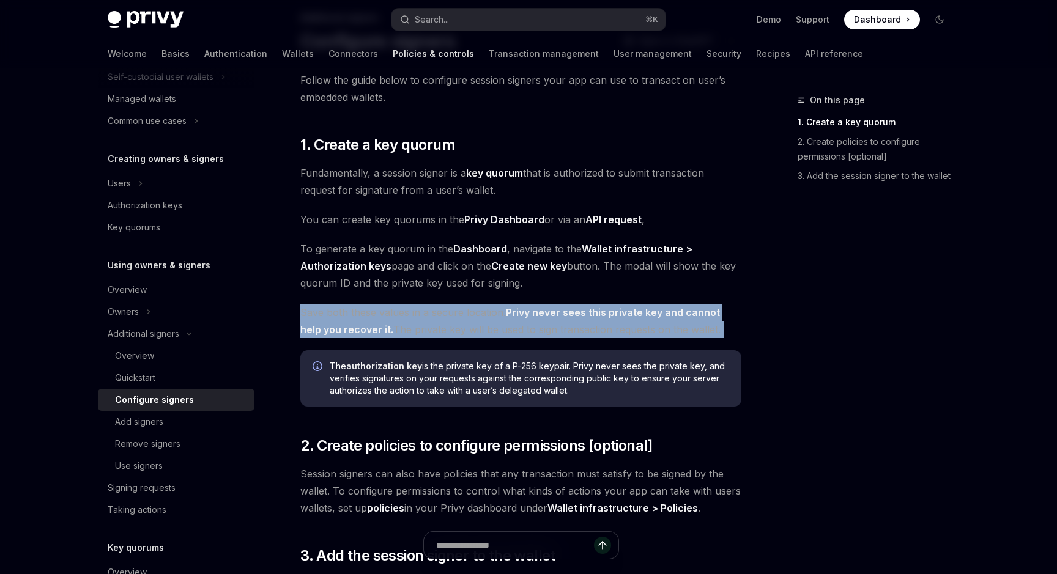
click at [522, 313] on strong "Privy never sees this private key and cannot help you recover it." at bounding box center [510, 320] width 420 height 29
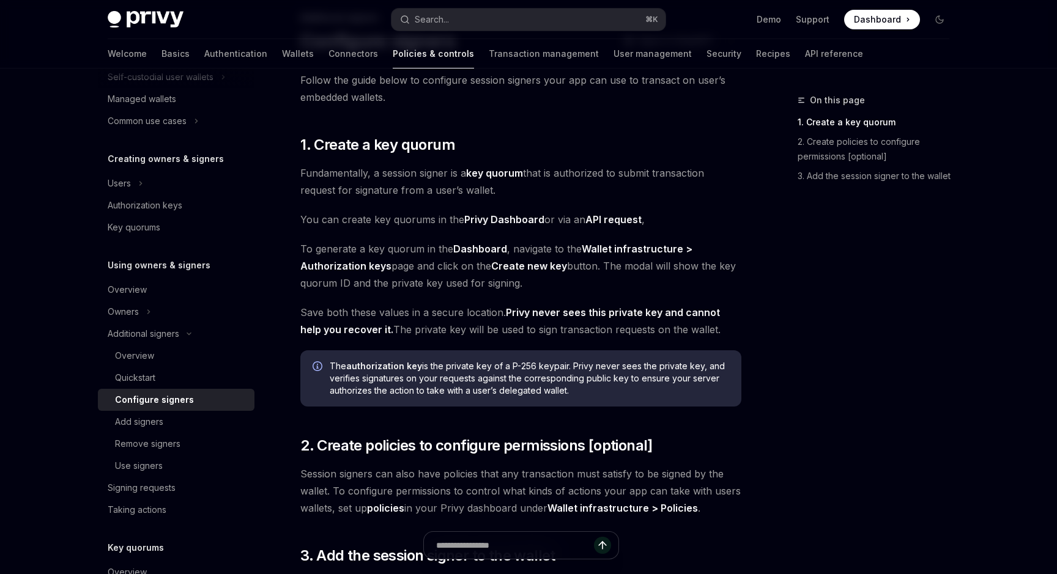
click at [527, 318] on strong "Privy never sees this private key and cannot help you recover it." at bounding box center [510, 320] width 420 height 29
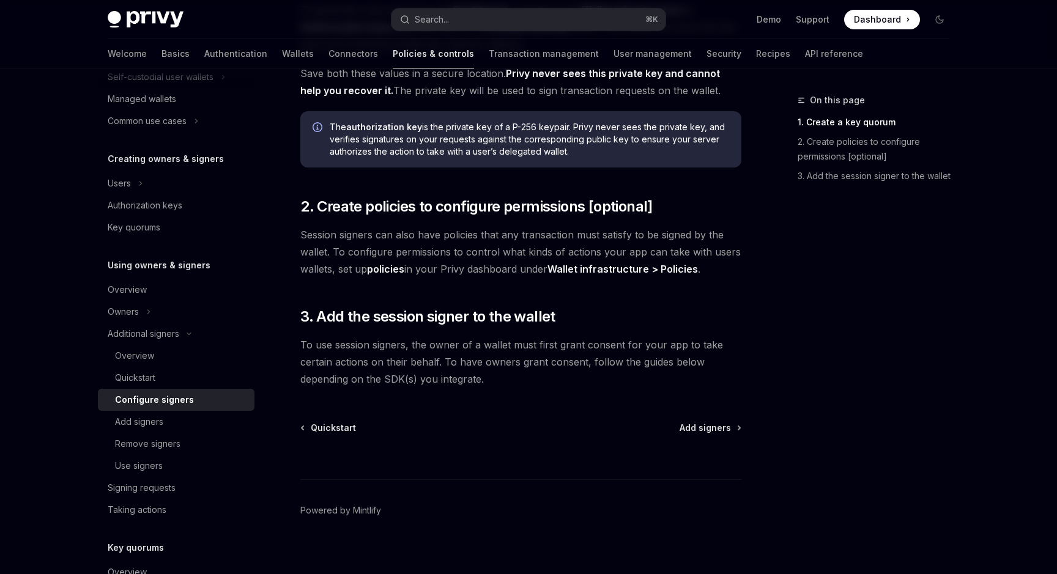
scroll to position [321, 0]
click at [198, 421] on div "Add signers" at bounding box center [181, 422] width 132 height 15
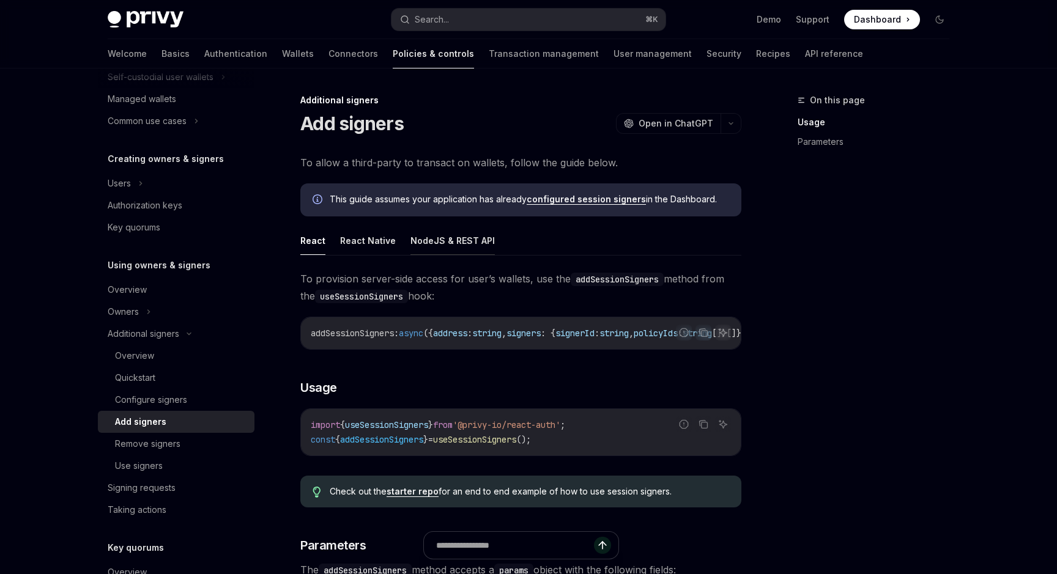
click at [448, 239] on button "NodeJS & REST API" at bounding box center [452, 240] width 84 height 29
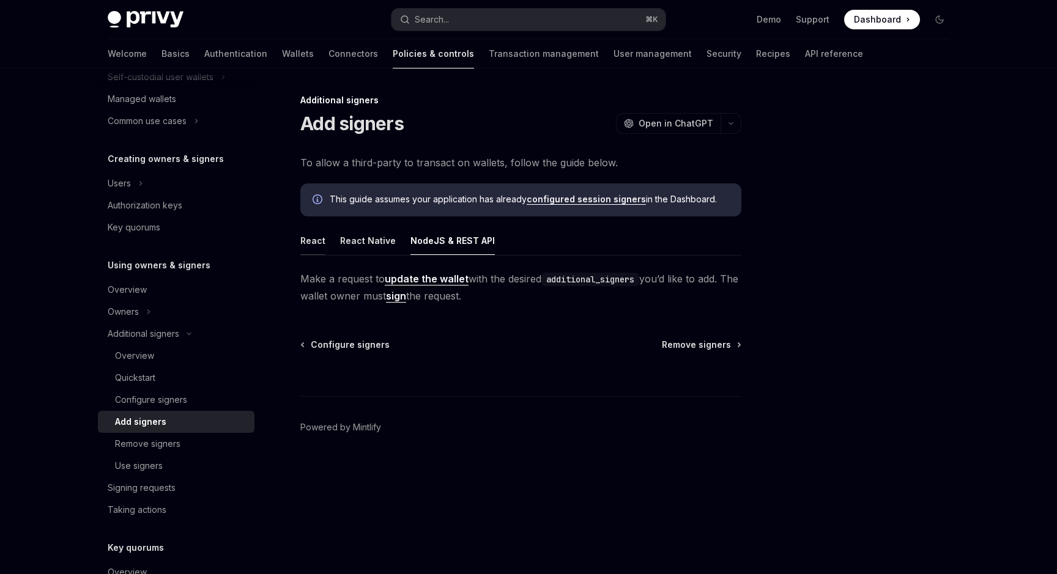
click at [317, 239] on button "React" at bounding box center [312, 240] width 25 height 29
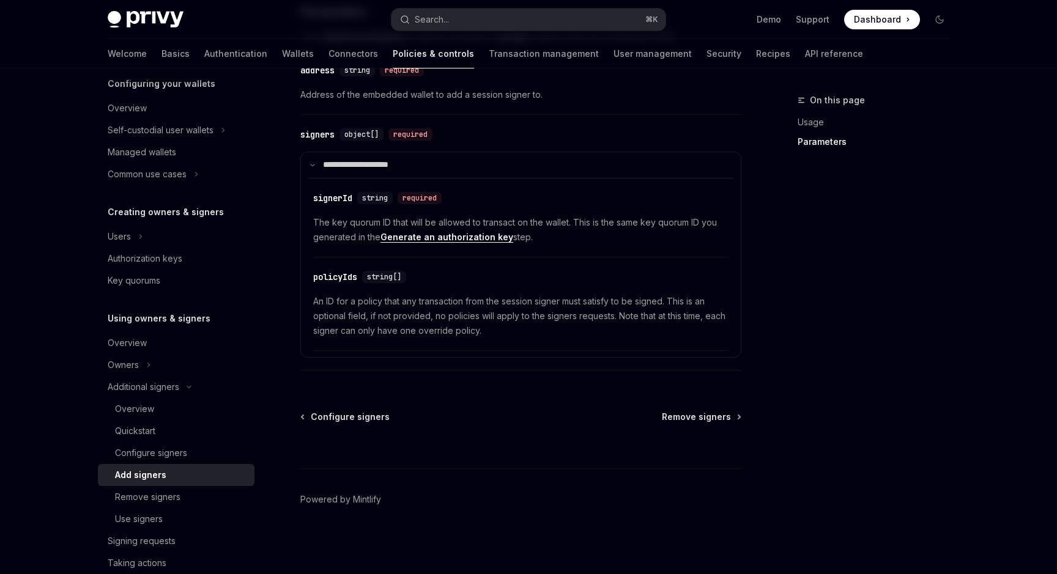
scroll to position [110, 0]
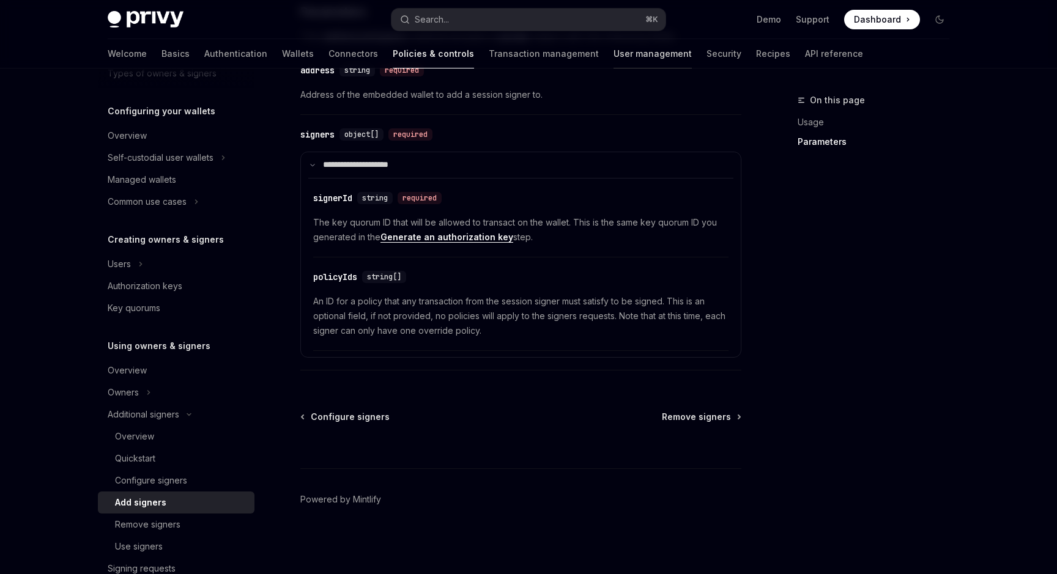
click at [613, 58] on link "User management" at bounding box center [652, 53] width 78 height 29
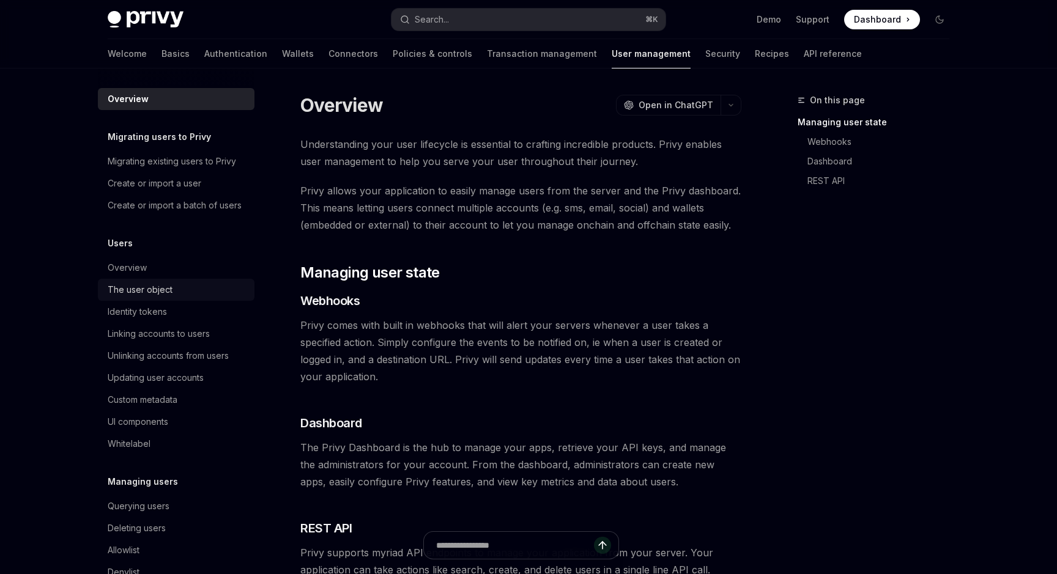
click at [158, 298] on link "The user object" at bounding box center [176, 290] width 157 height 22
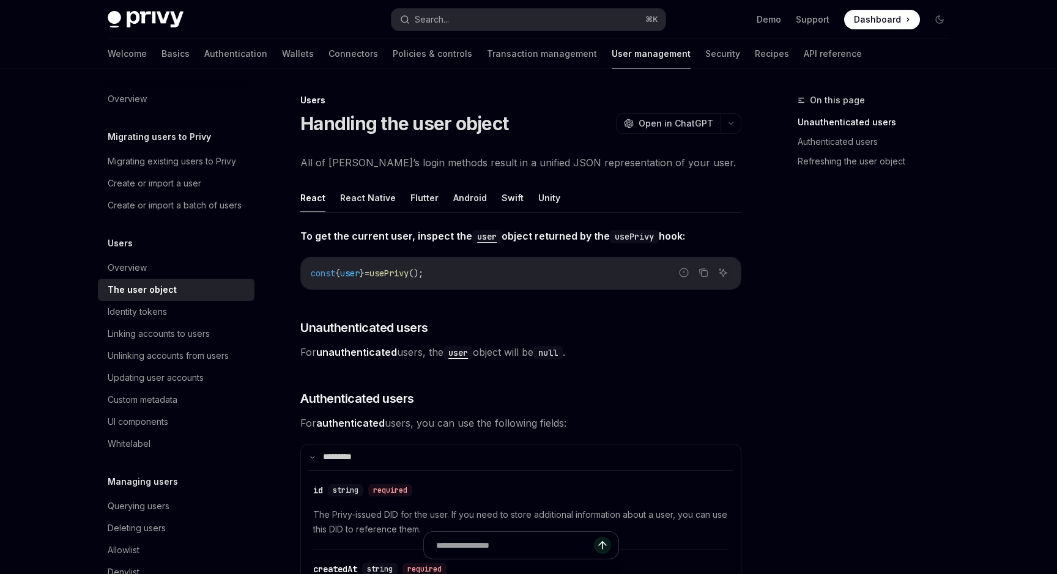
scroll to position [17, 0]
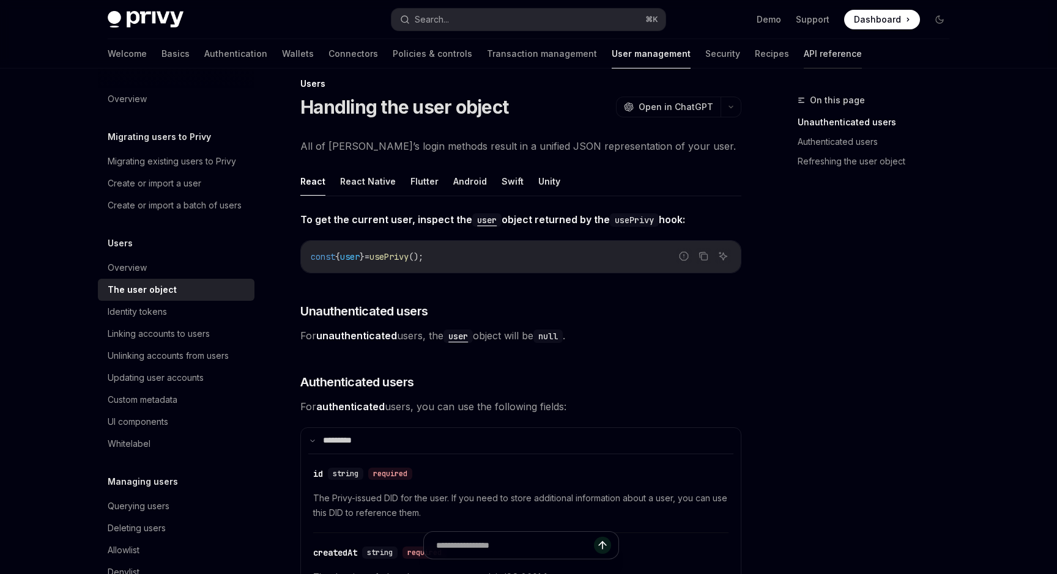
click at [804, 68] on div at bounding box center [833, 68] width 58 height 1
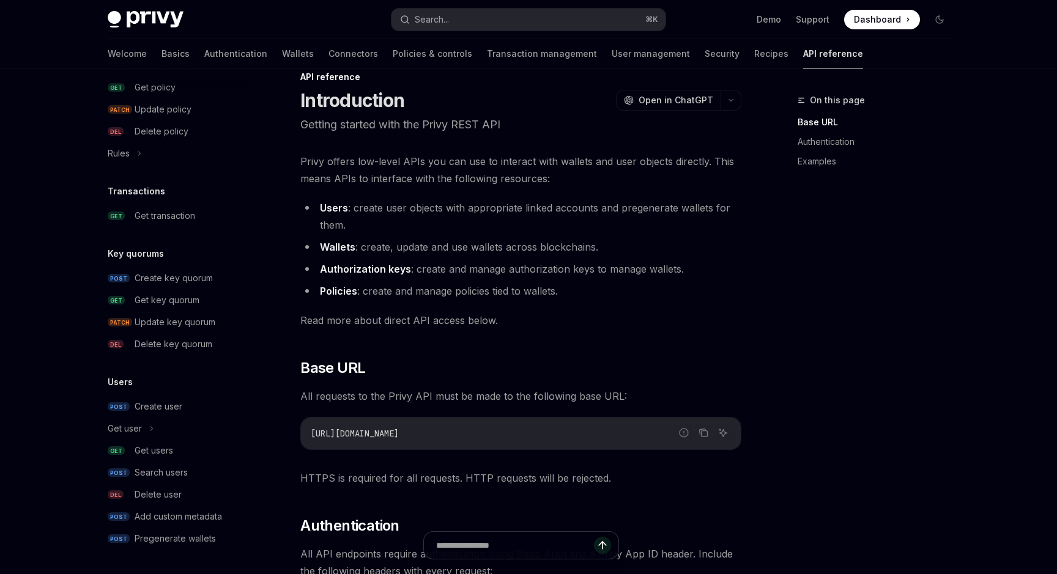
scroll to position [28, 0]
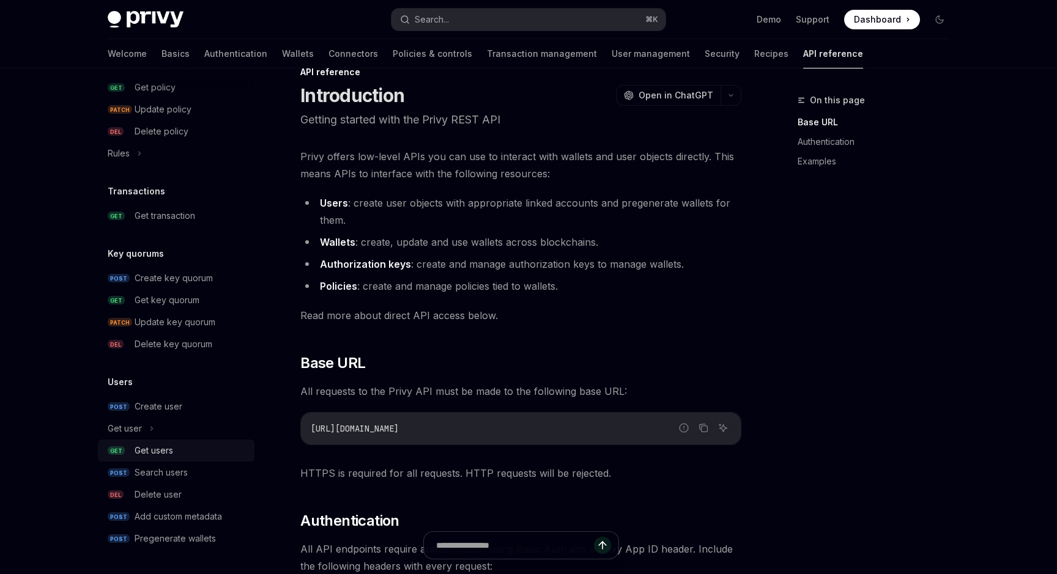
click at [183, 447] on div "Get users" at bounding box center [191, 450] width 113 height 15
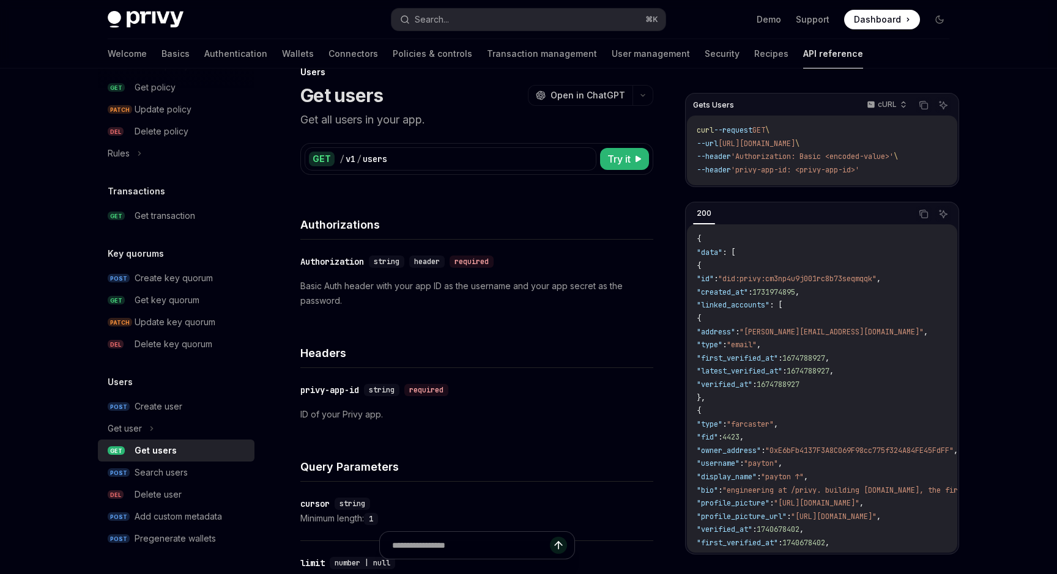
drag, startPoint x: 410, startPoint y: 305, endPoint x: 370, endPoint y: 303, distance: 40.4
click at [370, 303] on p "Basic Auth header with your app ID as the username and your app secret as the p…" at bounding box center [476, 293] width 353 height 29
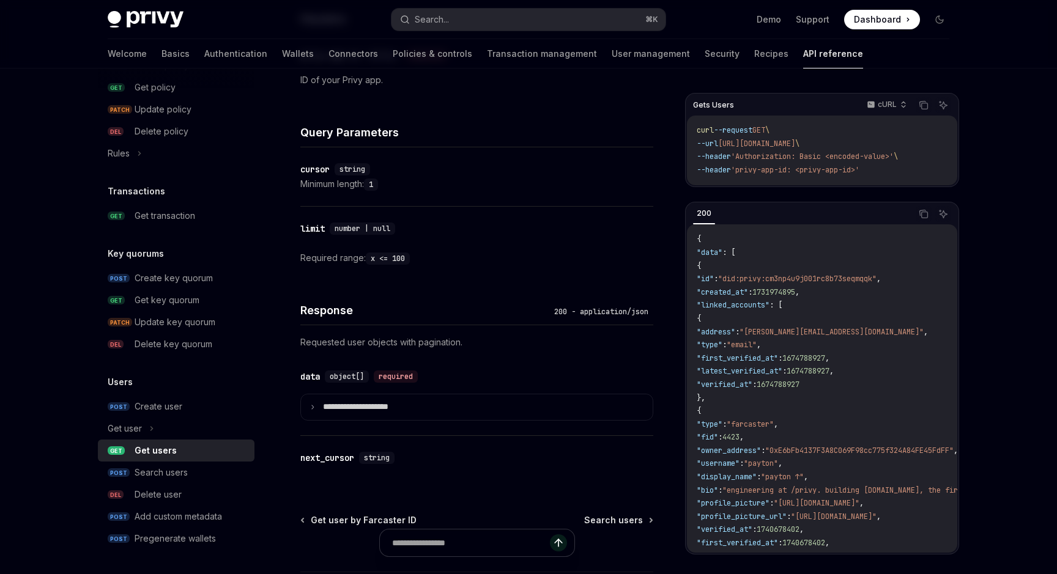
scroll to position [387, 0]
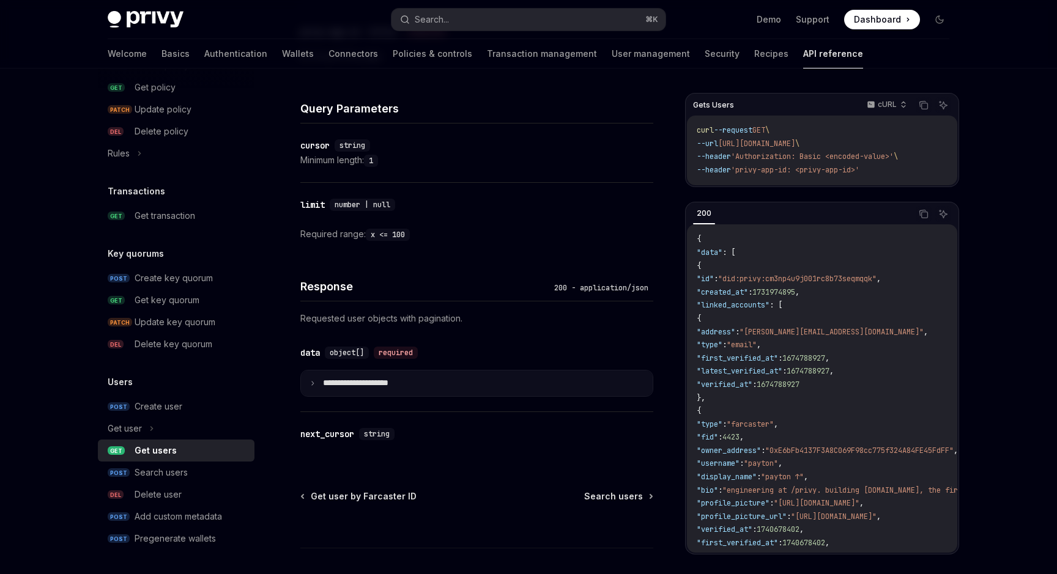
click at [350, 378] on p "**********" at bounding box center [365, 383] width 85 height 11
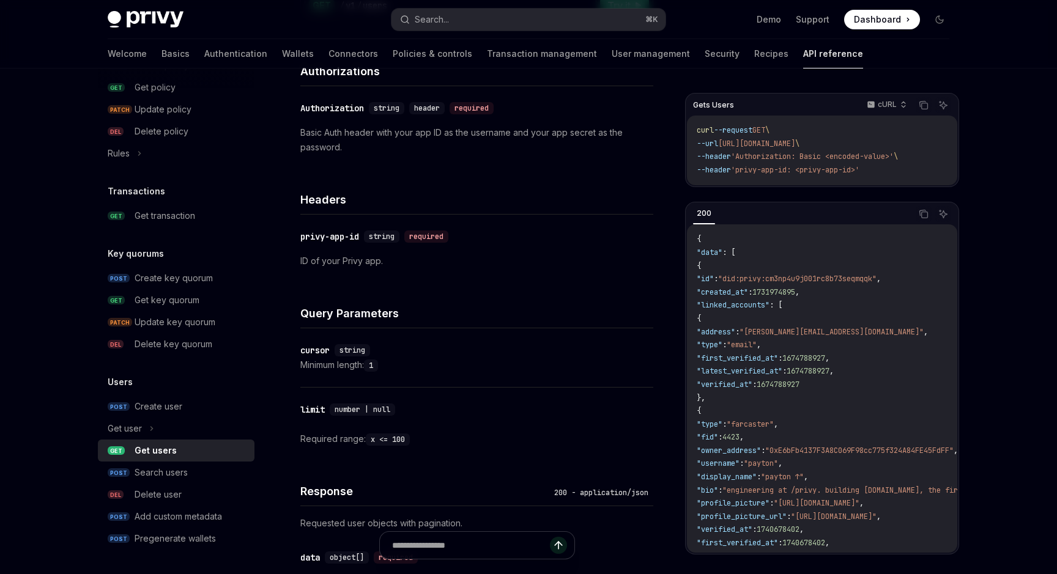
scroll to position [174, 0]
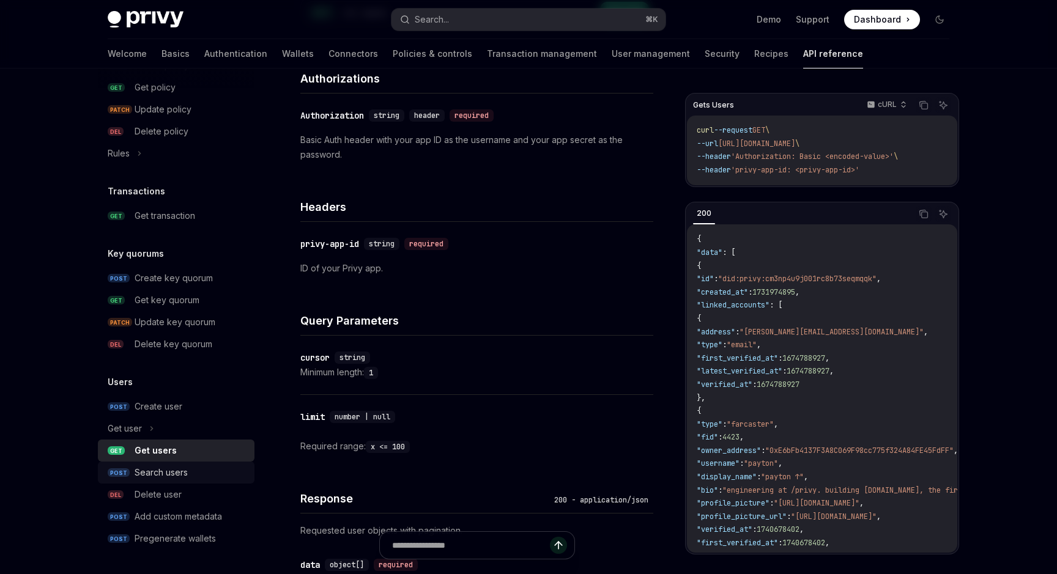
click at [195, 465] on div "Search users" at bounding box center [191, 472] width 113 height 15
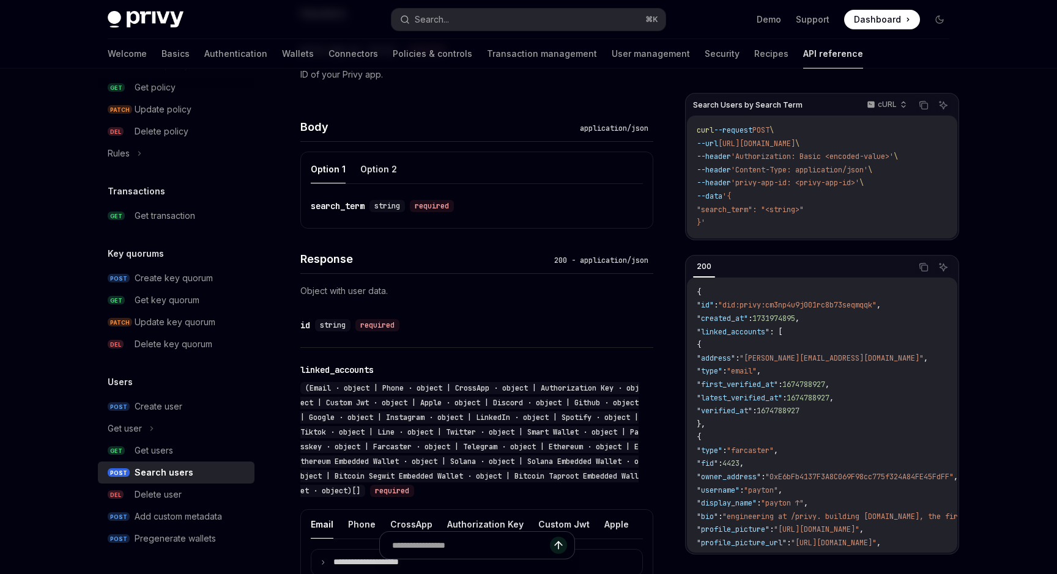
scroll to position [413, 0]
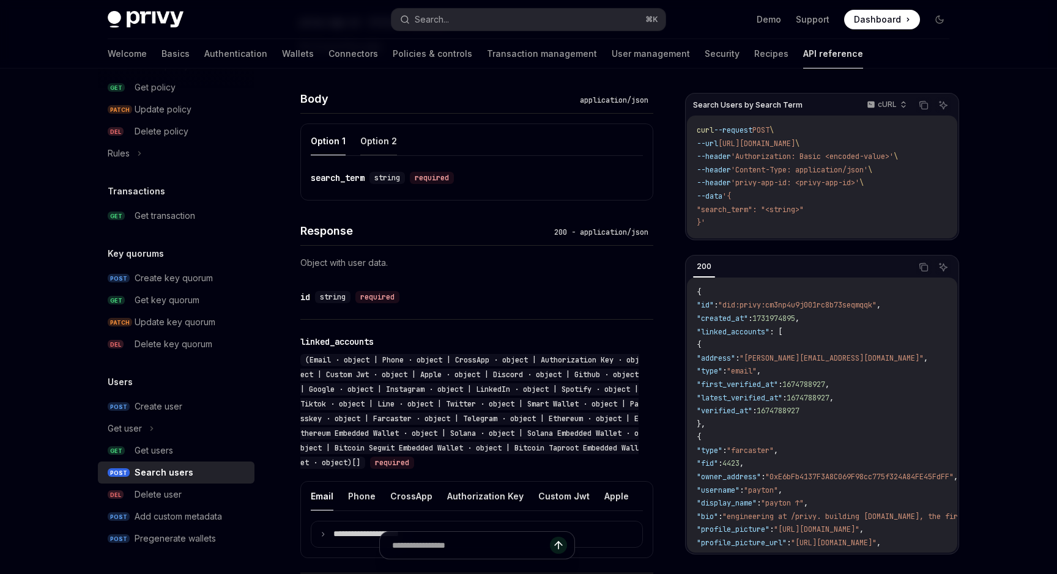
click at [388, 138] on button "Option 2" at bounding box center [378, 141] width 37 height 29
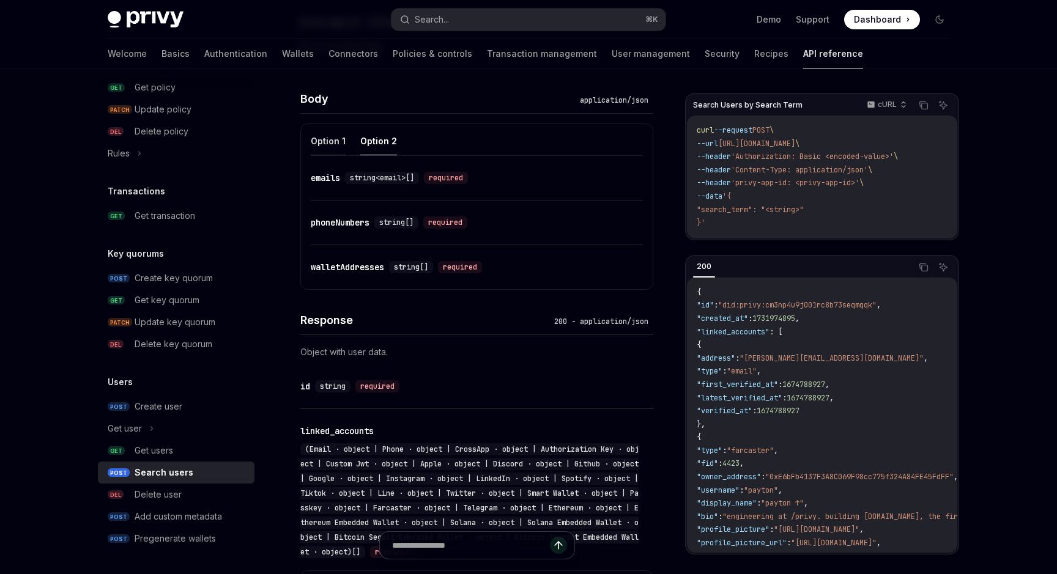
click at [335, 144] on button "Option 1" at bounding box center [328, 141] width 35 height 29
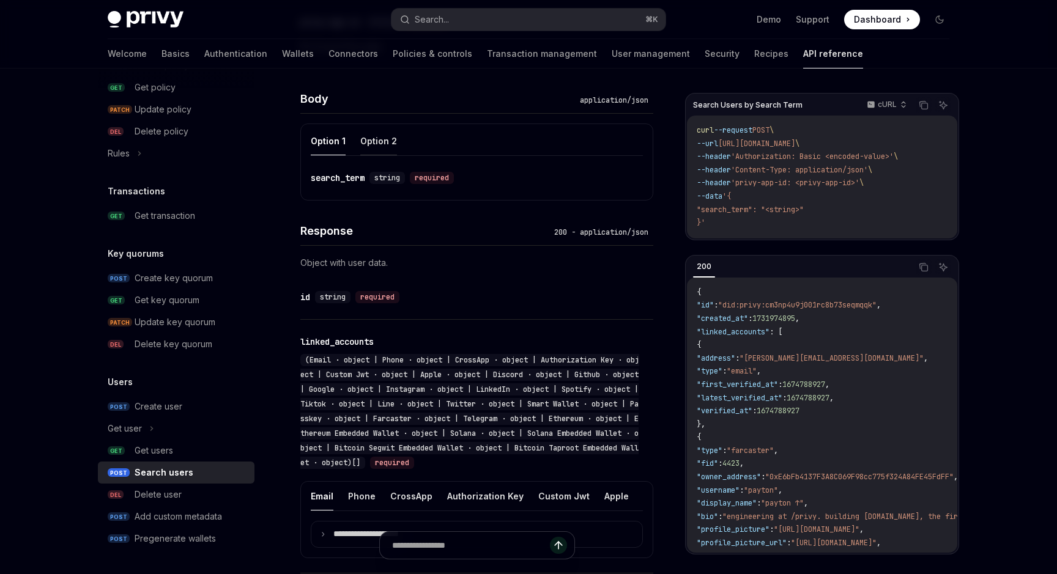
click at [374, 134] on button "Option 2" at bounding box center [378, 141] width 37 height 29
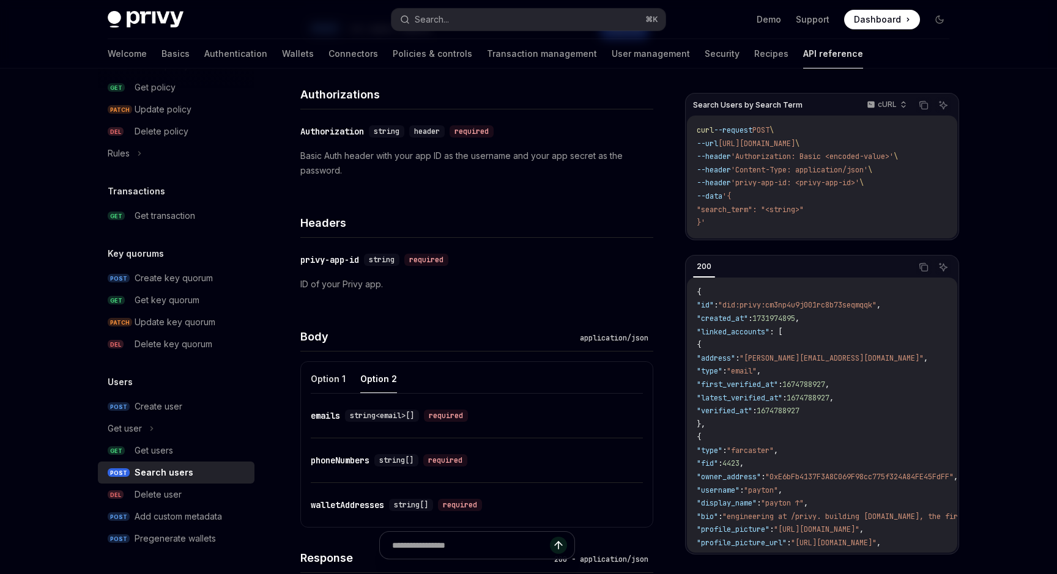
scroll to position [181, 0]
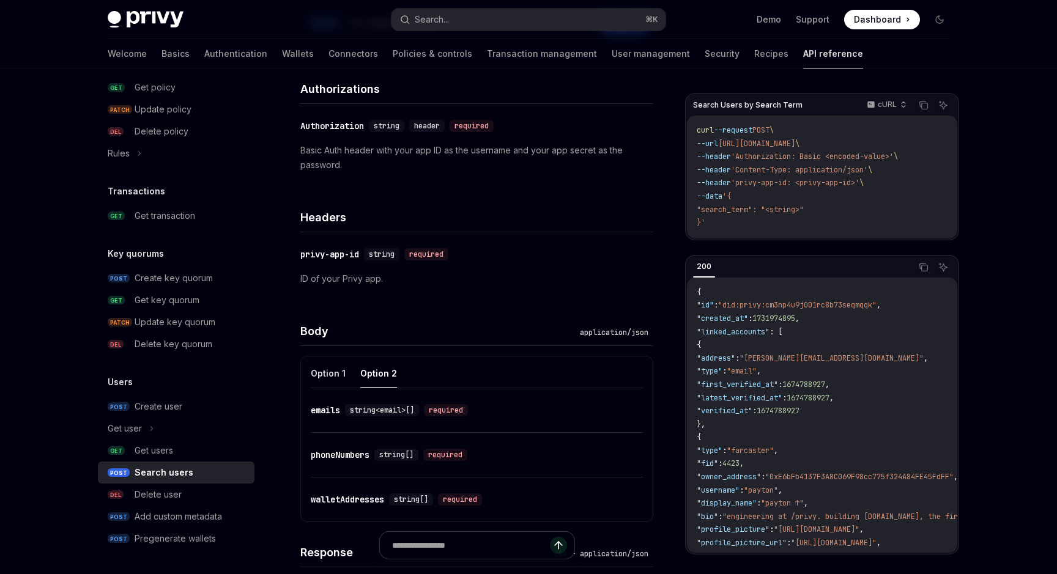
click at [194, 394] on div "Users POST Create user Get user GET Get users POST Search users DEL Delete user…" at bounding box center [176, 462] width 157 height 175
click at [188, 409] on div "Create user" at bounding box center [191, 406] width 113 height 15
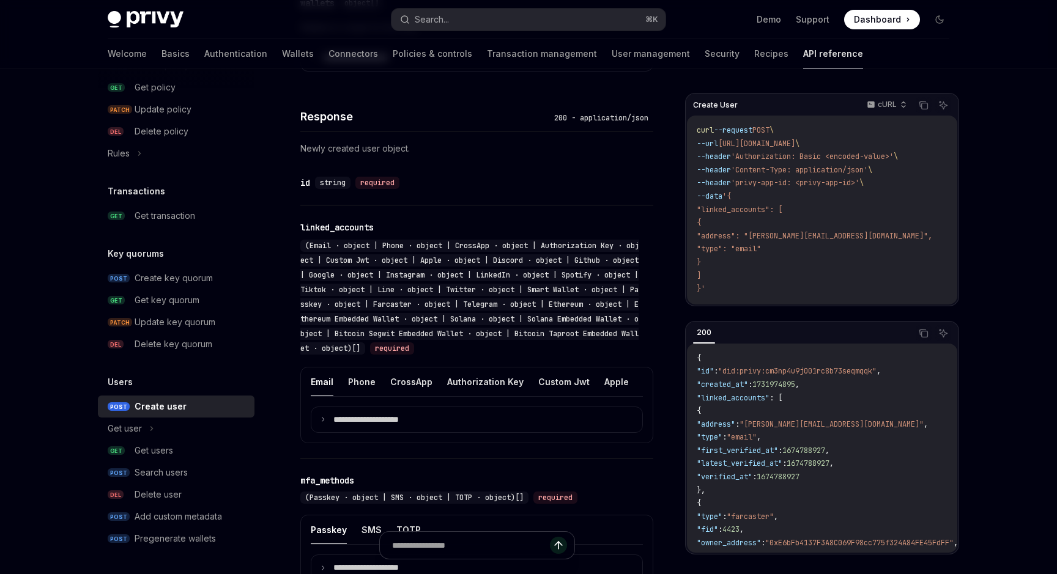
scroll to position [855, 0]
click at [199, 448] on div "Get users" at bounding box center [191, 450] width 113 height 15
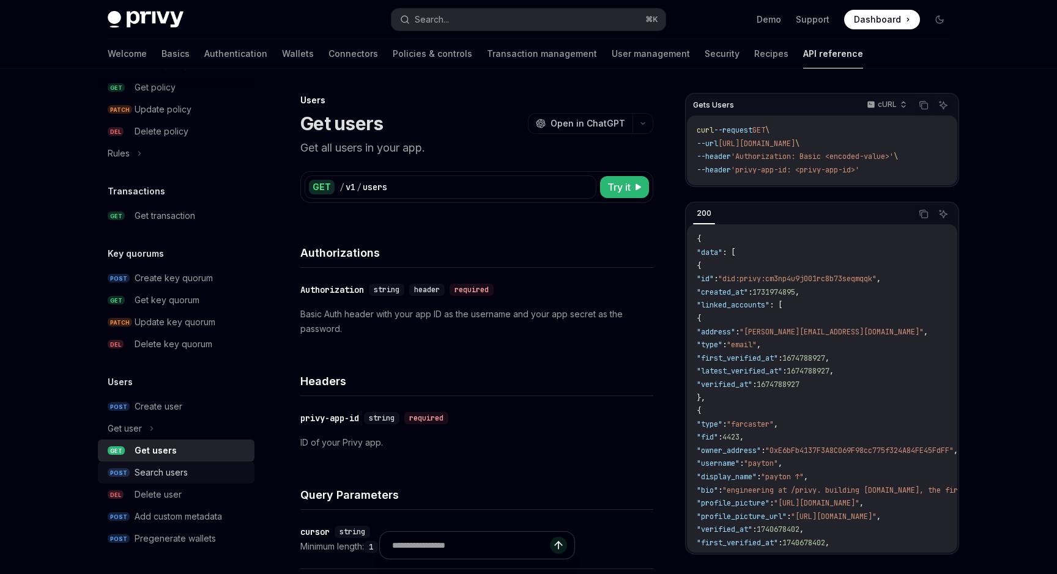
click at [193, 476] on div "Search users" at bounding box center [191, 472] width 113 height 15
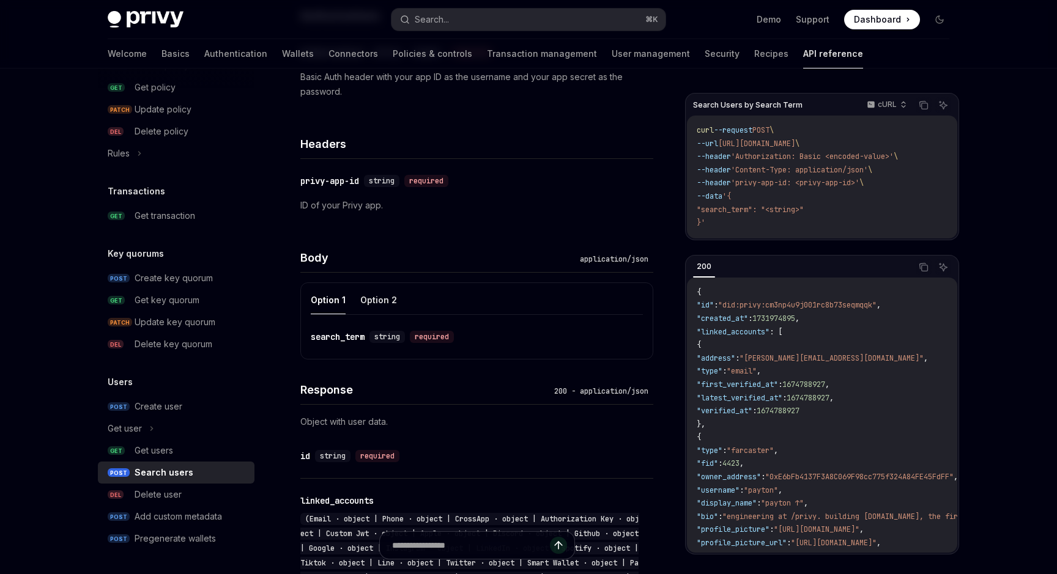
scroll to position [267, 0]
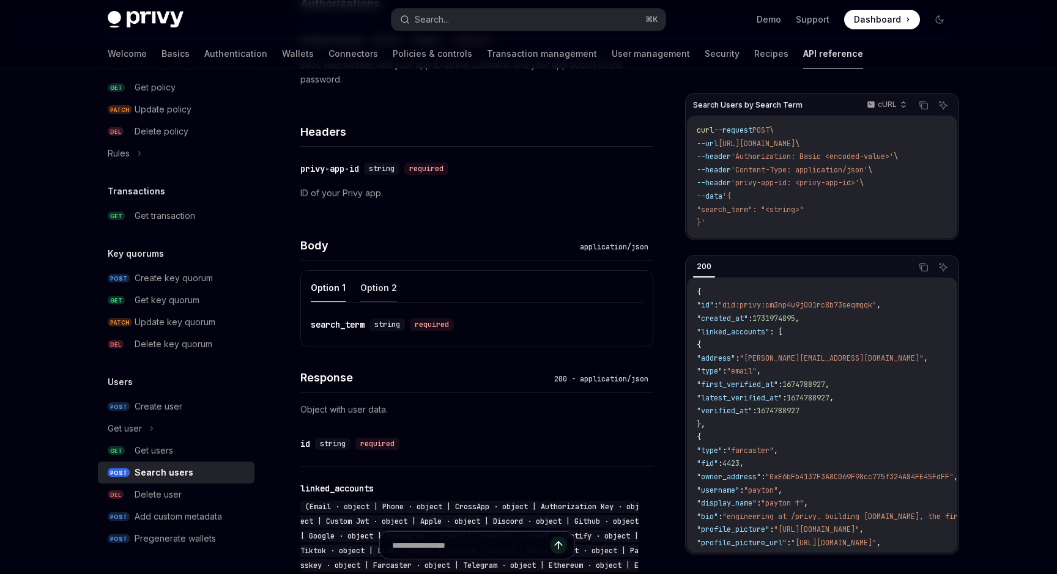
click at [380, 294] on button "Option 2" at bounding box center [378, 287] width 37 height 29
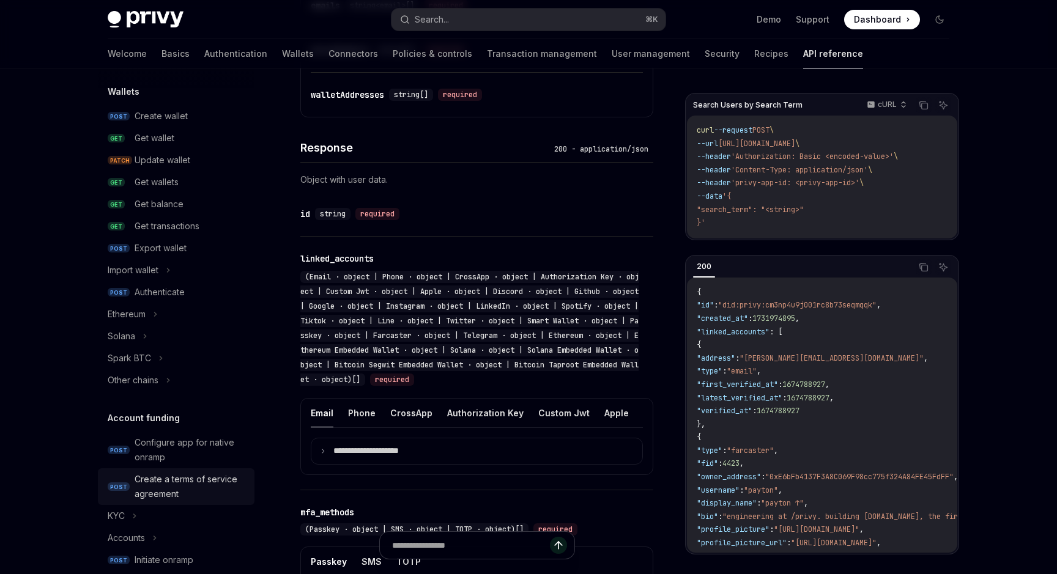
scroll to position [46, 0]
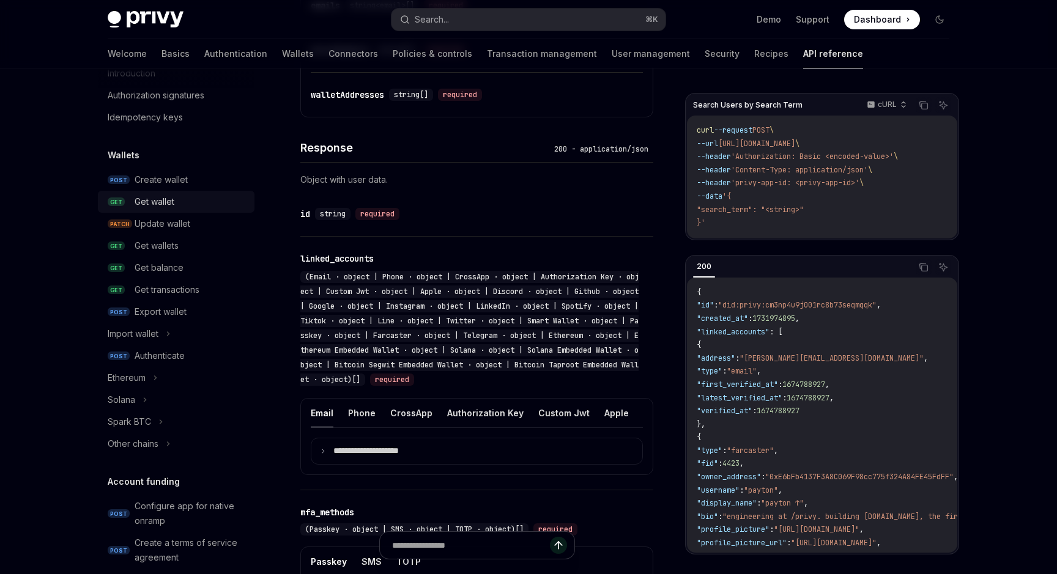
click at [194, 203] on div "Get wallet" at bounding box center [191, 201] width 113 height 15
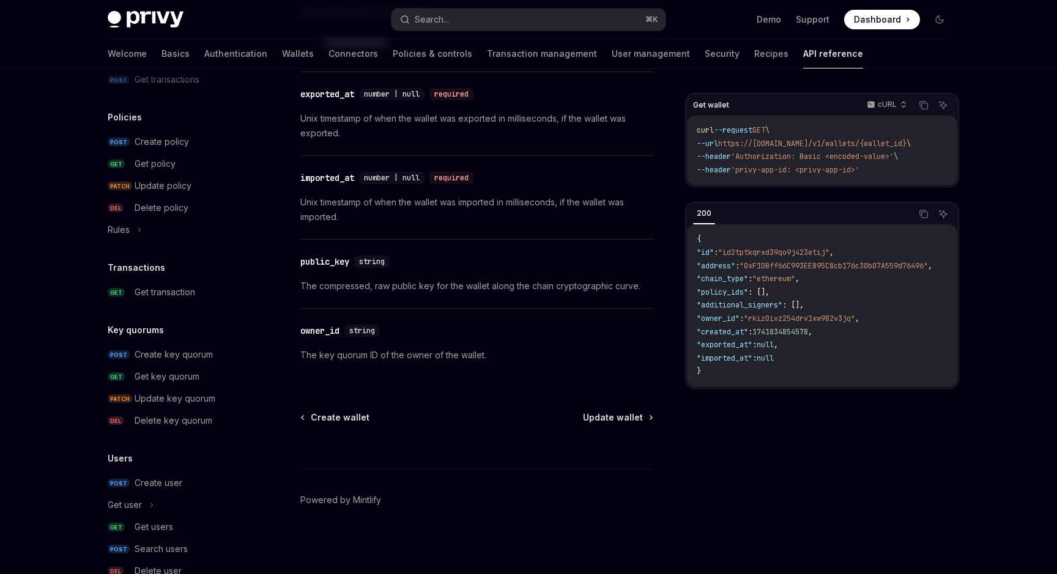
scroll to position [711, 0]
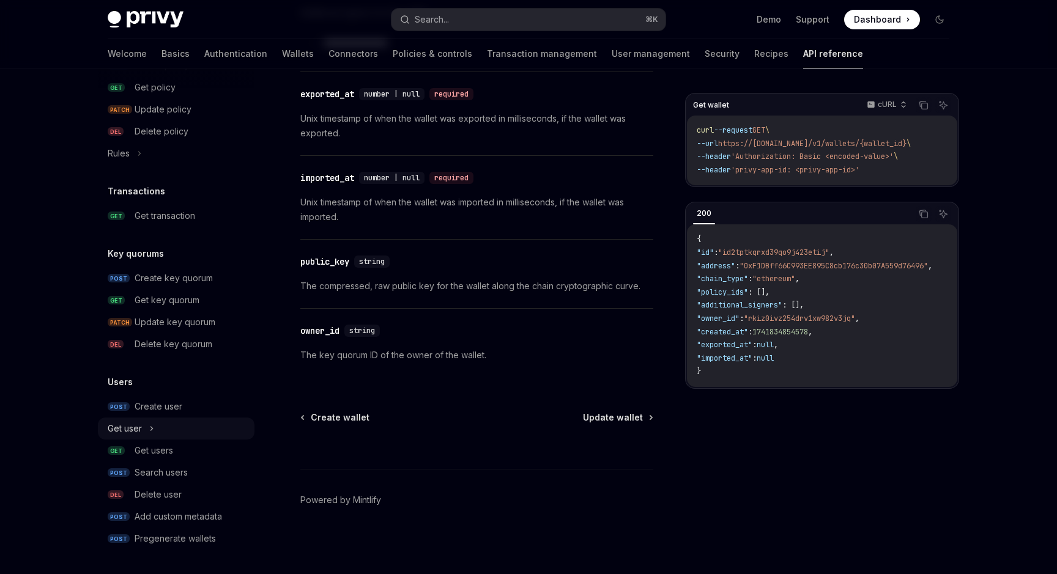
click at [143, 431] on div "Get user" at bounding box center [176, 429] width 157 height 22
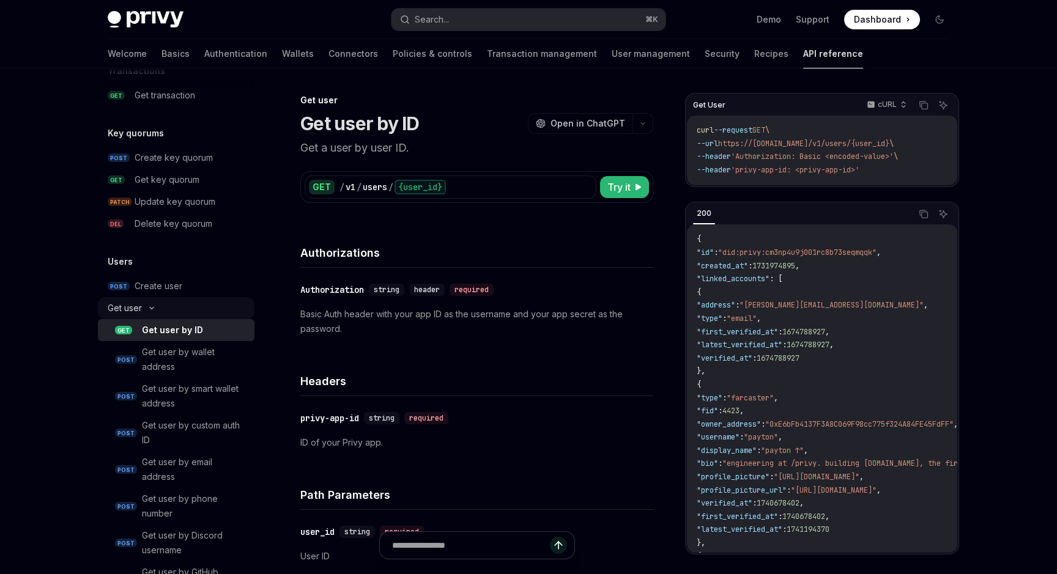
click at [153, 308] on icon at bounding box center [152, 309] width 4 height 2
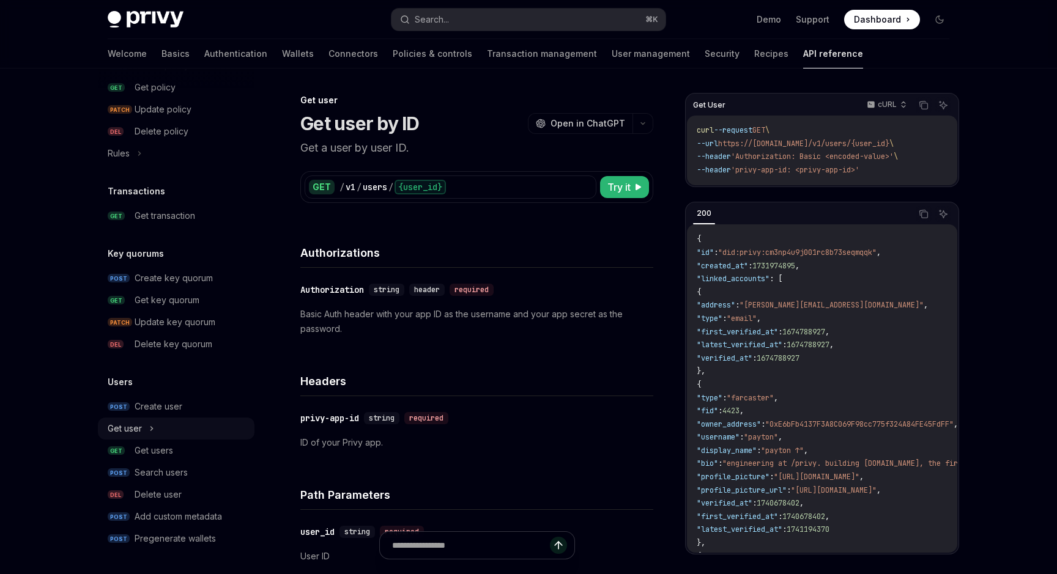
click at [106, 426] on div "Get user" at bounding box center [176, 429] width 157 height 22
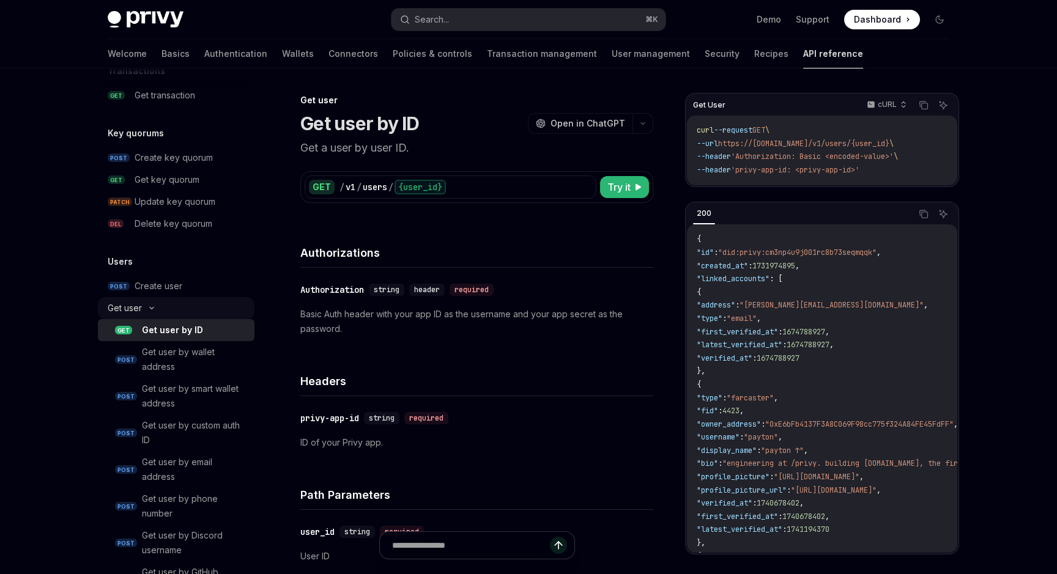
click at [141, 308] on div "Get user" at bounding box center [125, 308] width 34 height 15
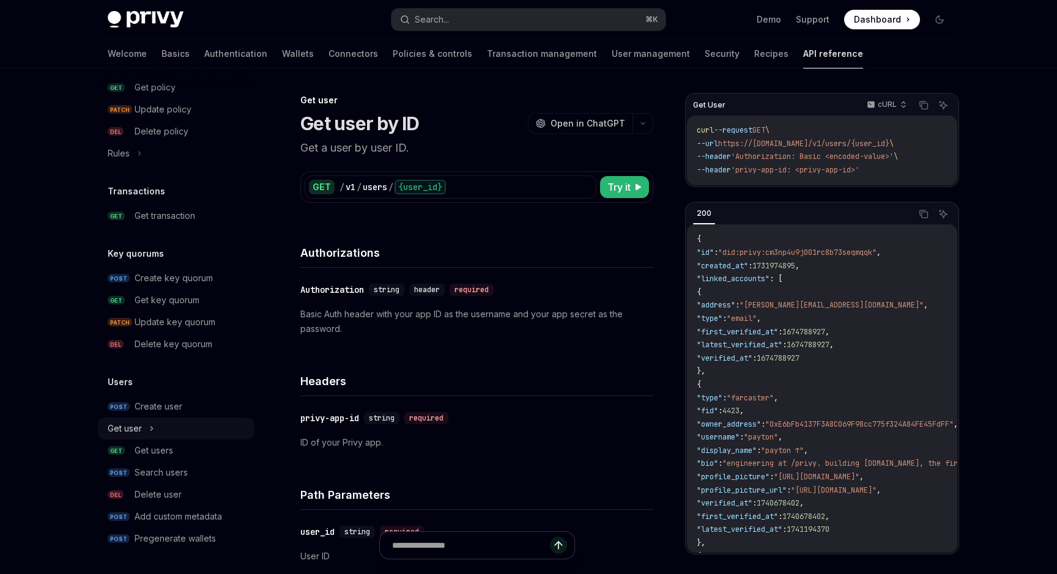
scroll to position [711, 0]
click at [146, 431] on div "Get user" at bounding box center [176, 429] width 157 height 22
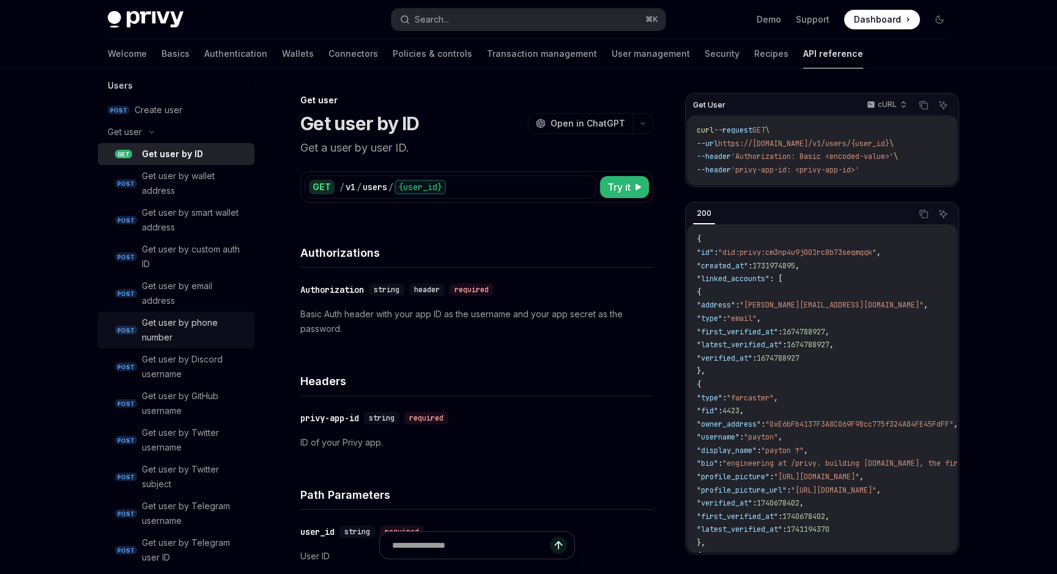
scroll to position [1013, 0]
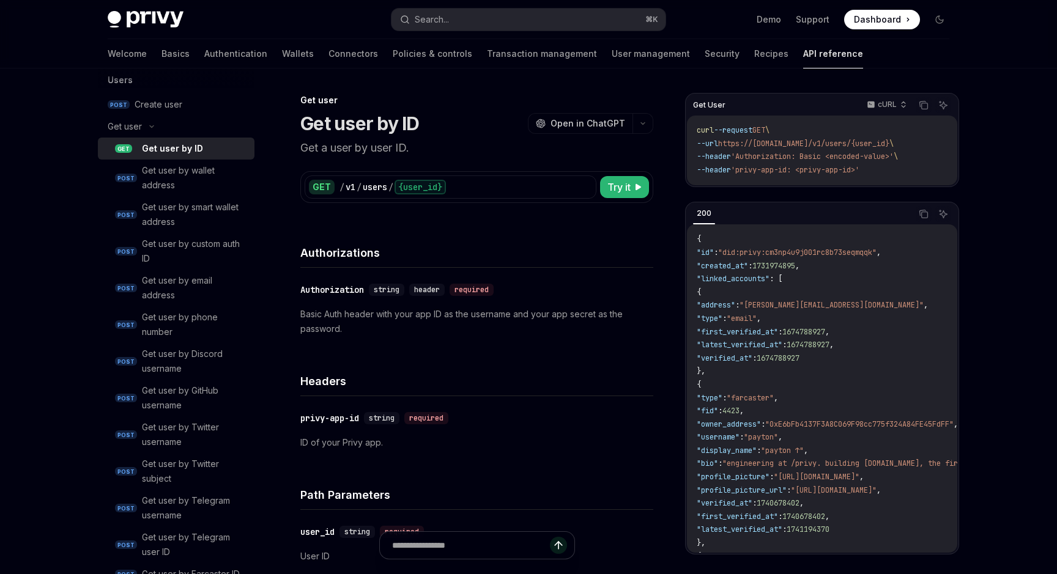
click at [204, 145] on div "Get user by ID" at bounding box center [194, 148] width 105 height 15
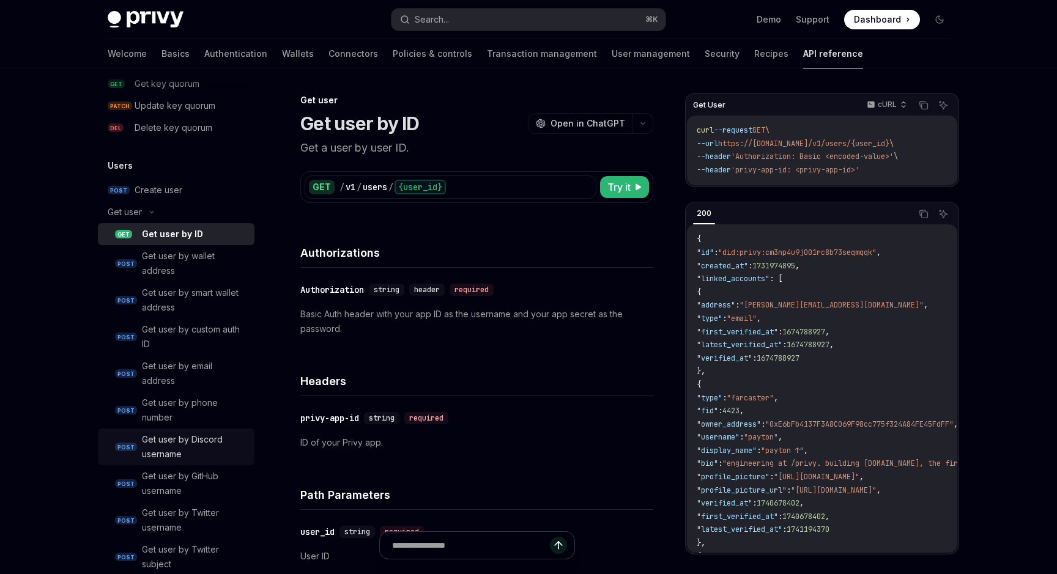
scroll to position [923, 0]
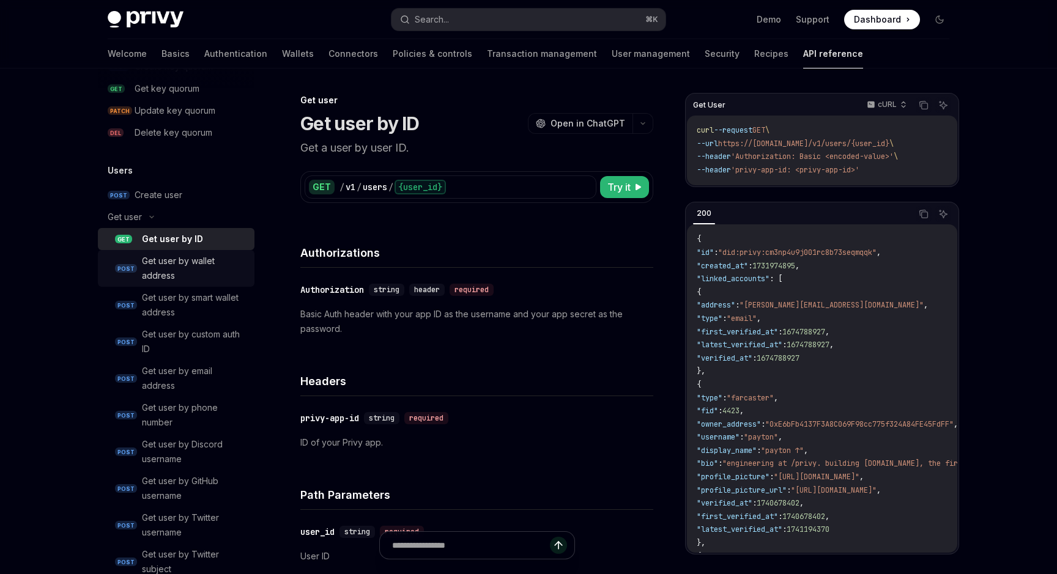
click at [203, 267] on div "Get user by wallet address" at bounding box center [194, 268] width 105 height 29
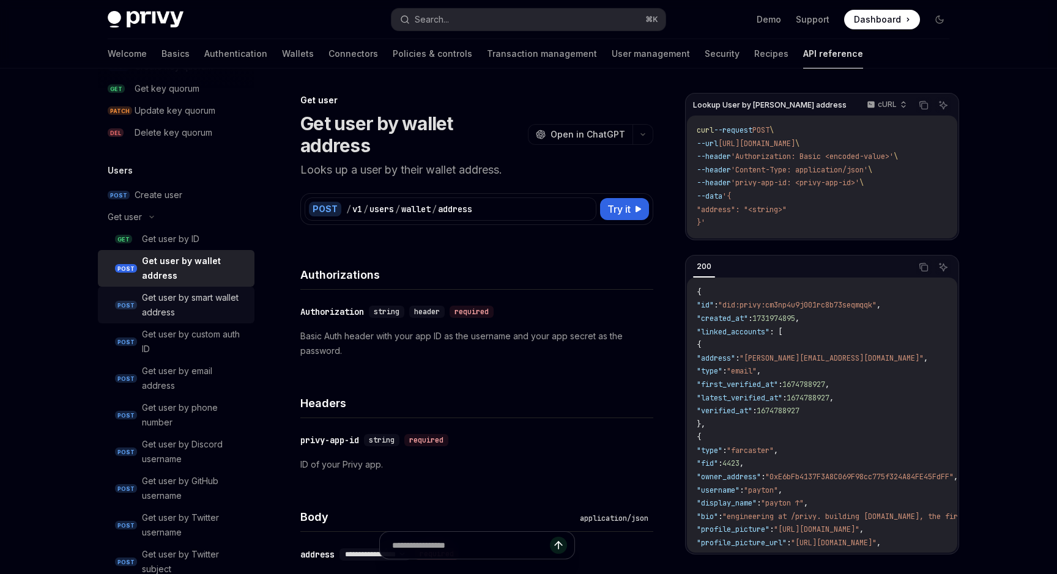
click at [201, 306] on div "Get user by smart wallet address" at bounding box center [194, 304] width 105 height 29
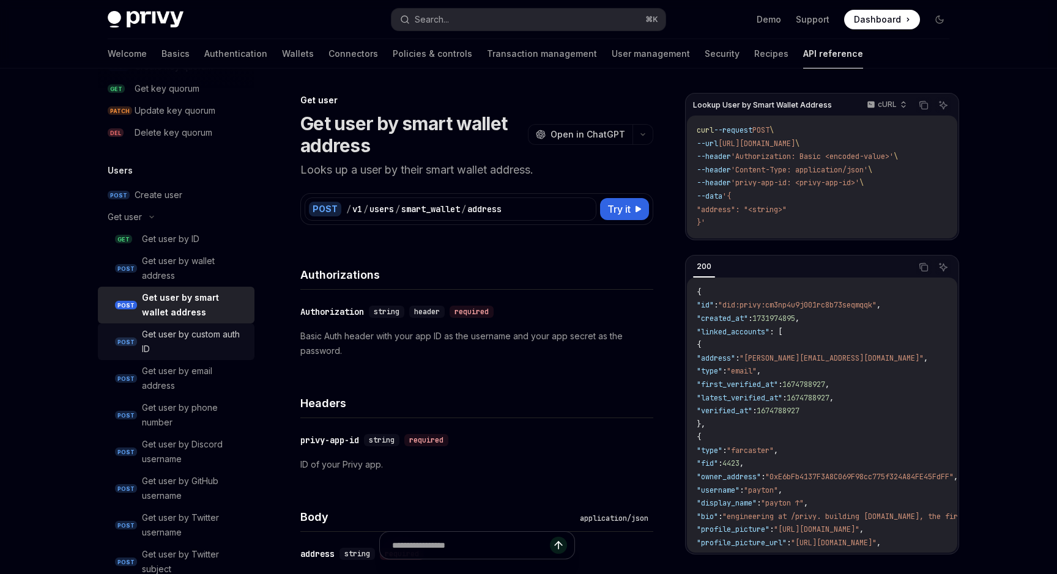
click at [187, 340] on div "Get user by custom auth ID" at bounding box center [194, 341] width 105 height 29
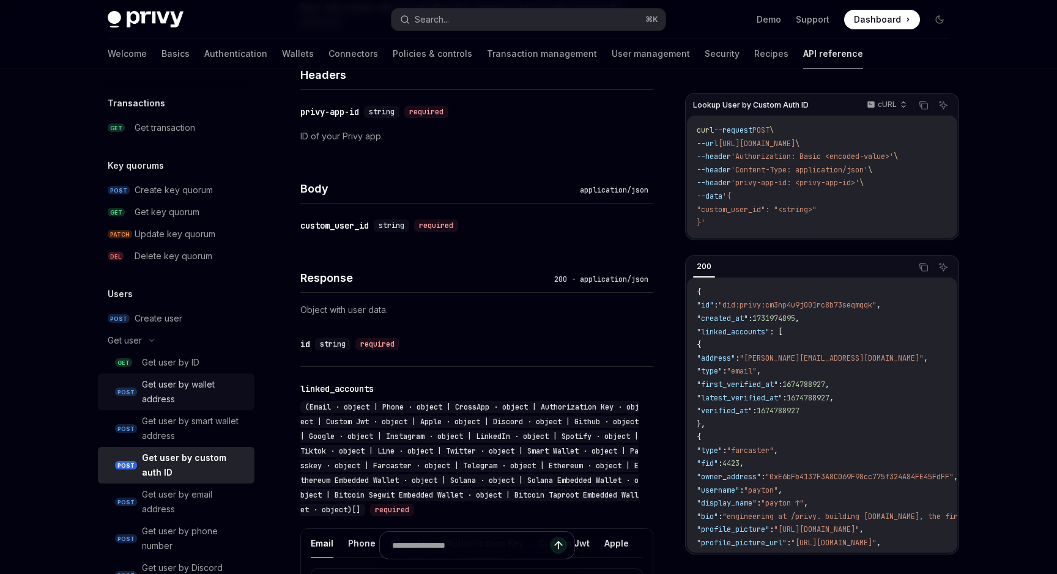
scroll to position [797, 0]
click at [185, 311] on link "POST Create user" at bounding box center [176, 320] width 157 height 22
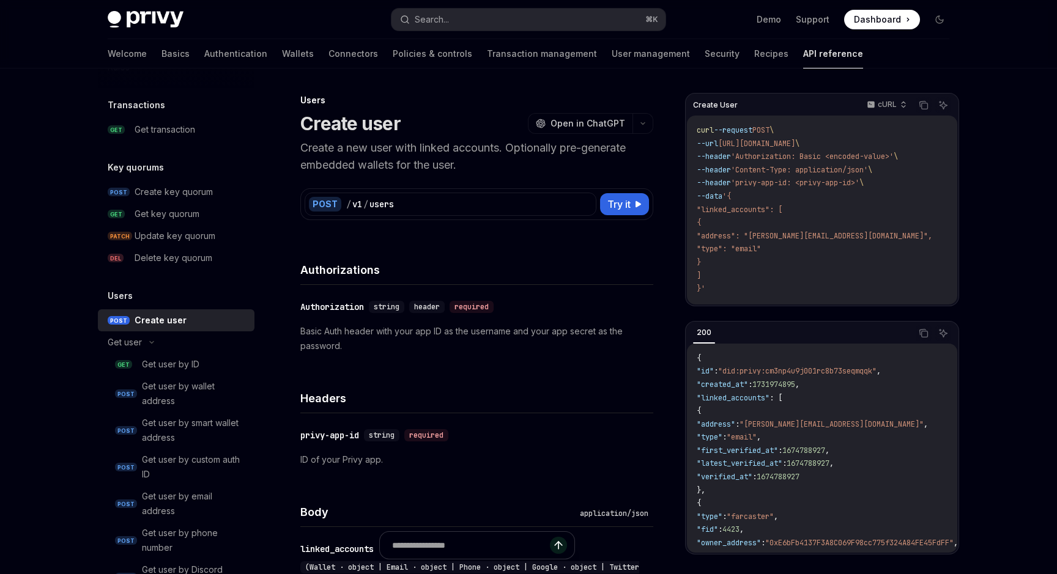
click at [181, 39] on div "Privy Docs home page Search... ⌘ K Demo Support Dashboard Dashboard Search..." at bounding box center [528, 19] width 841 height 39
click at [204, 58] on link "Authentication" at bounding box center [235, 53] width 63 height 29
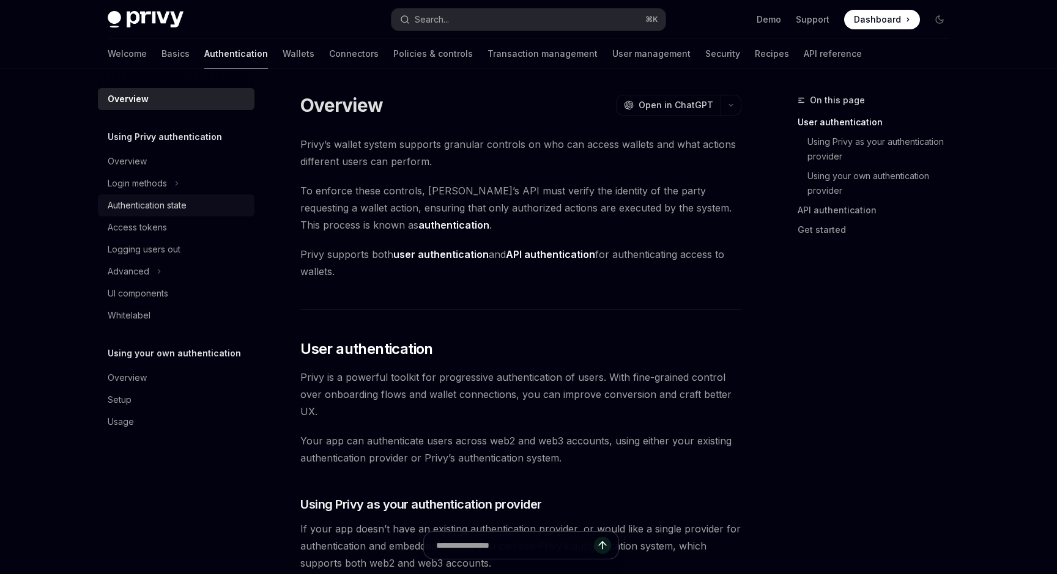
click at [186, 202] on div "Authentication state" at bounding box center [147, 205] width 79 height 15
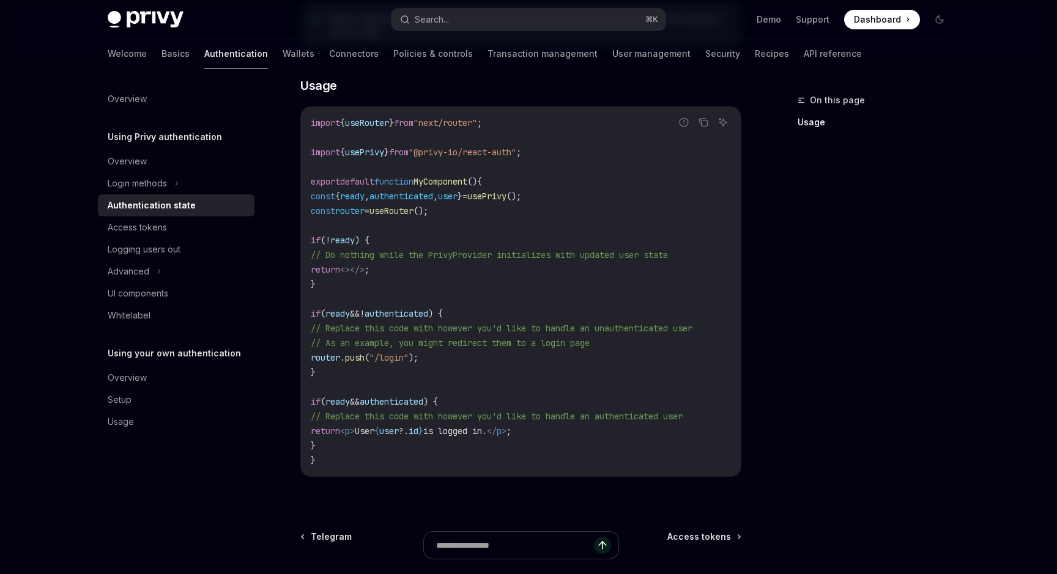
scroll to position [325, 0]
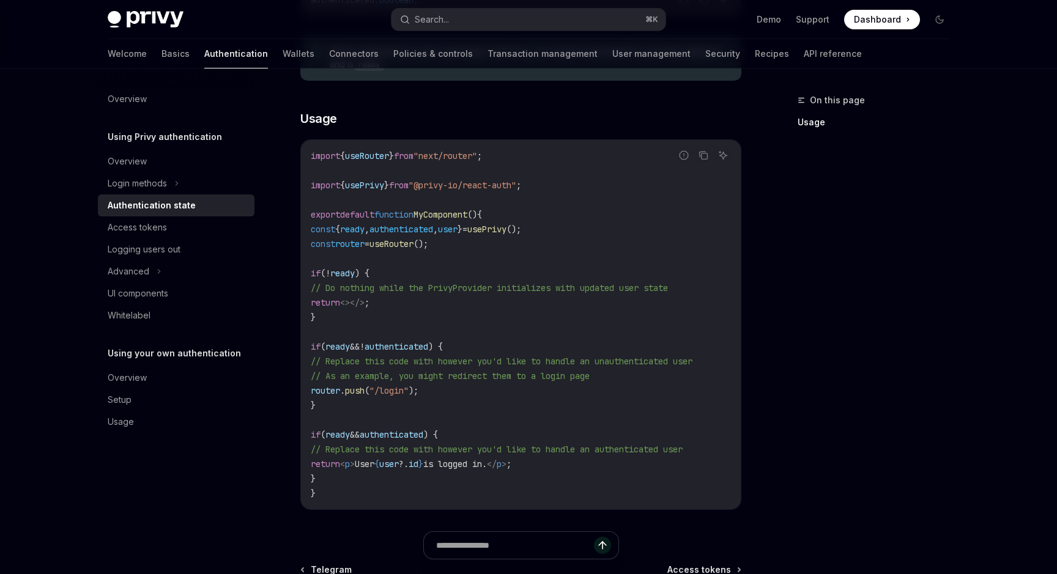
click at [422, 234] on span "authenticated" at bounding box center [401, 229] width 64 height 11
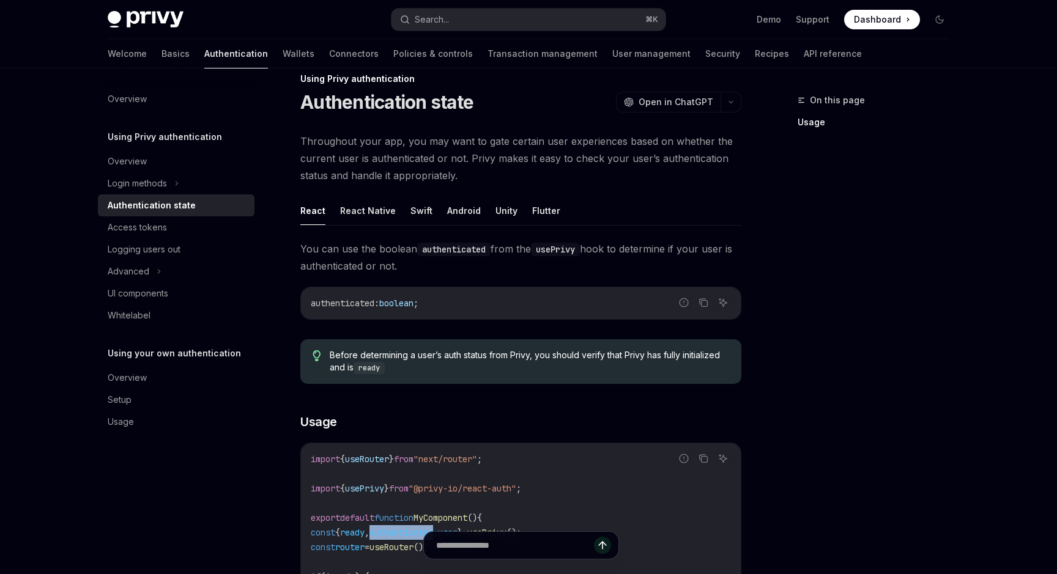
scroll to position [0, 0]
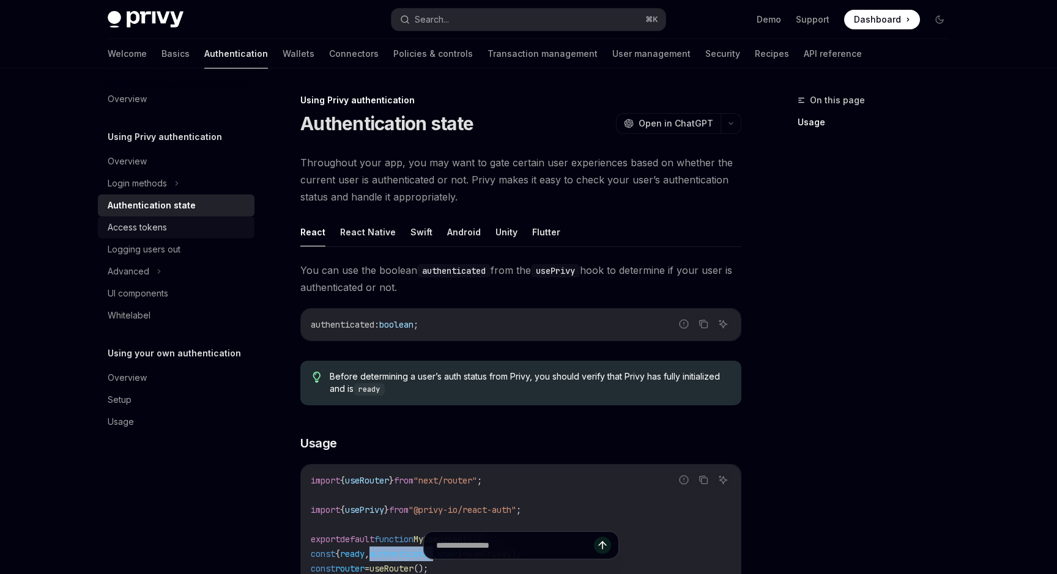
click at [188, 231] on div "Access tokens" at bounding box center [177, 227] width 139 height 15
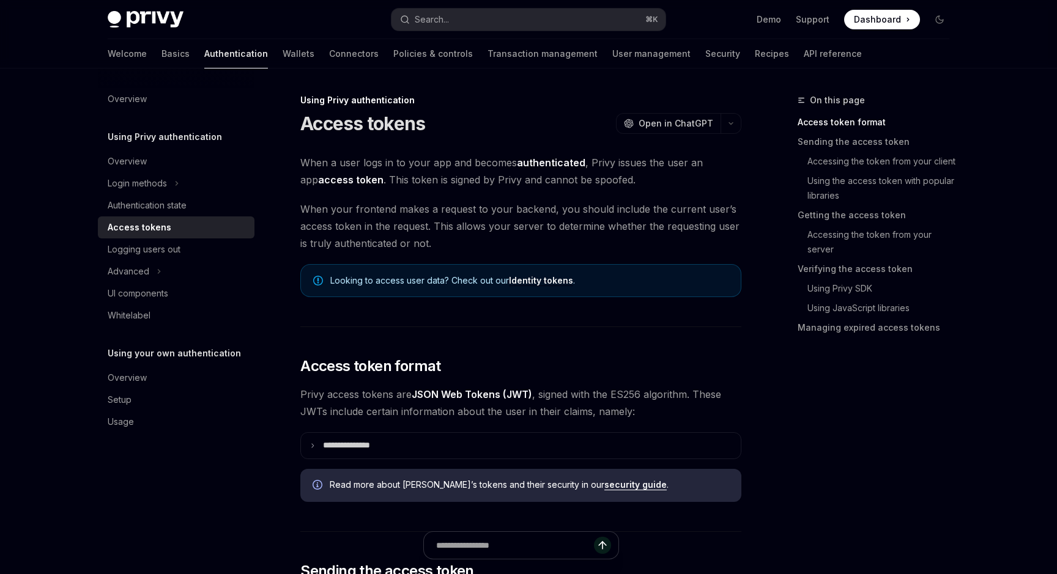
click at [538, 278] on link "Identity tokens" at bounding box center [541, 280] width 64 height 11
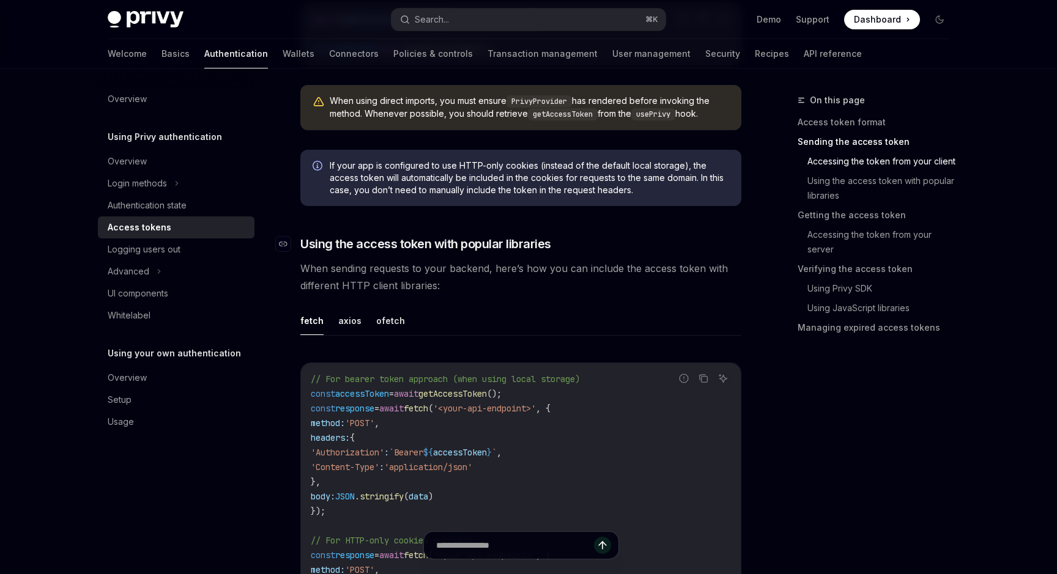
scroll to position [877, 0]
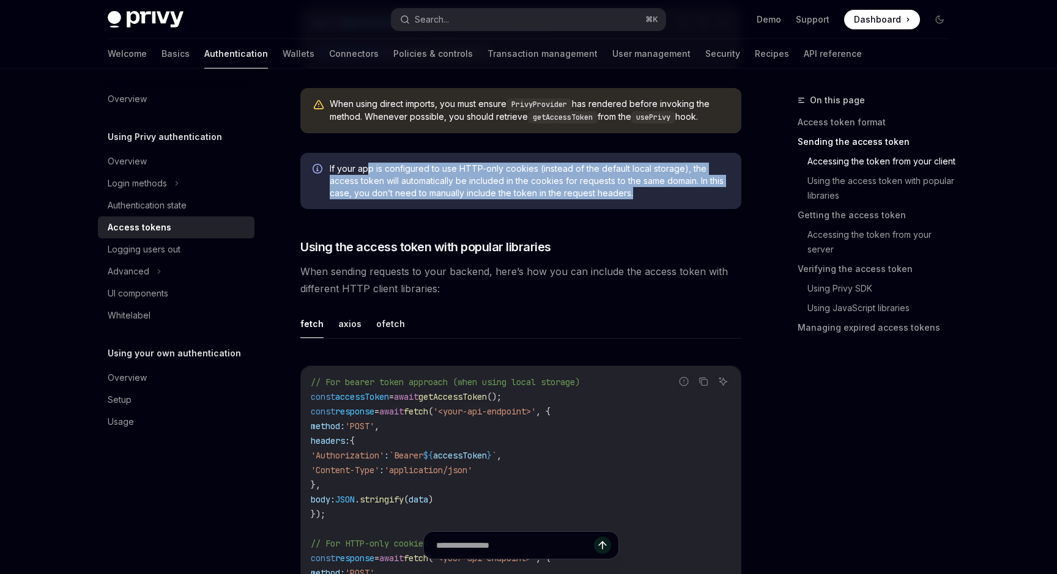
drag, startPoint x: 633, startPoint y: 191, endPoint x: 370, endPoint y: 168, distance: 263.9
click at [370, 169] on span "If your app is configured to use HTTP-only cookies (instead of the default loca…" at bounding box center [529, 181] width 399 height 37
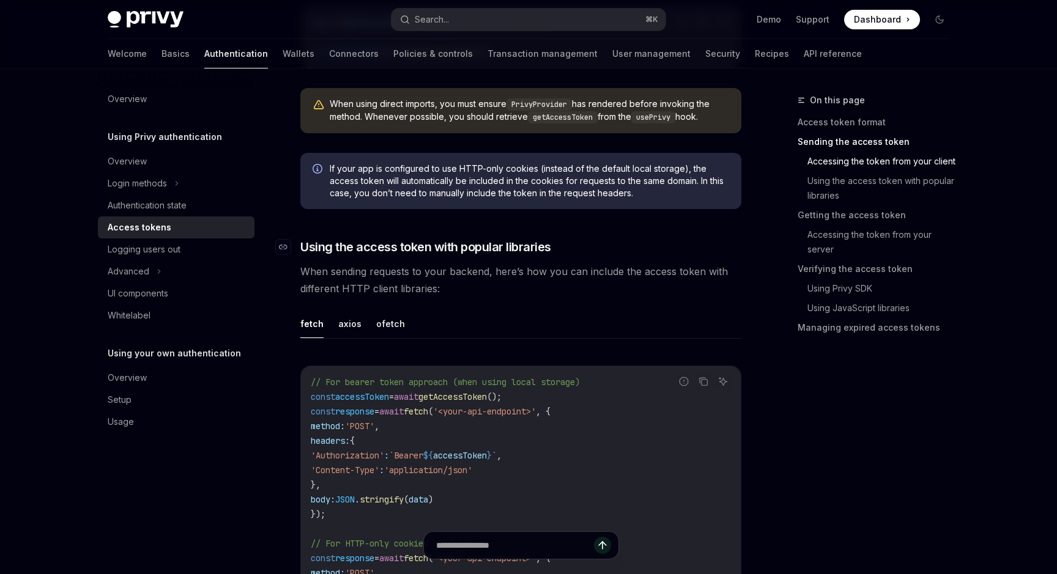
click at [423, 245] on span "Using the access token with popular libraries" at bounding box center [425, 247] width 251 height 17
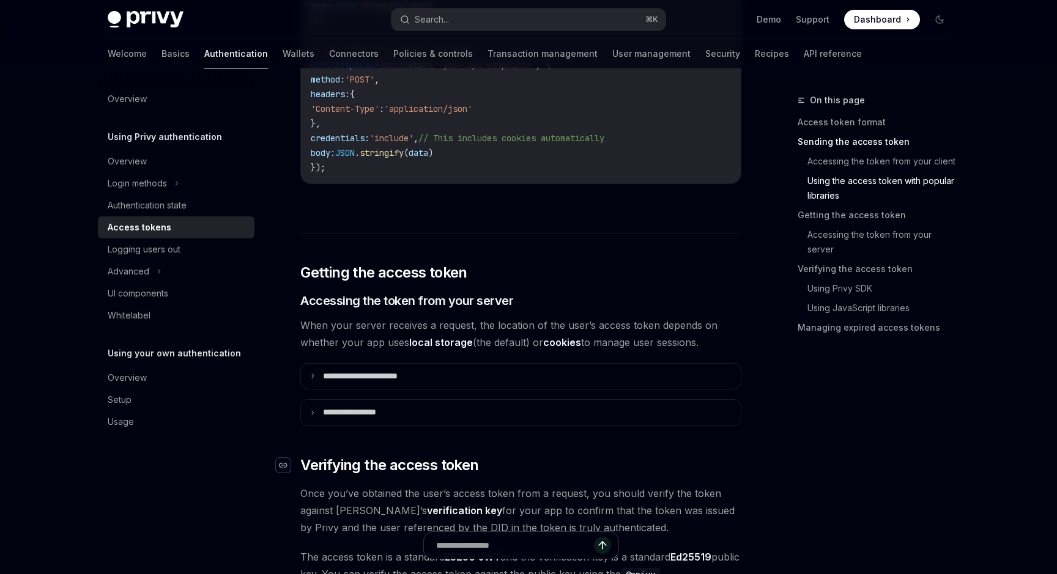
scroll to position [1344, 0]
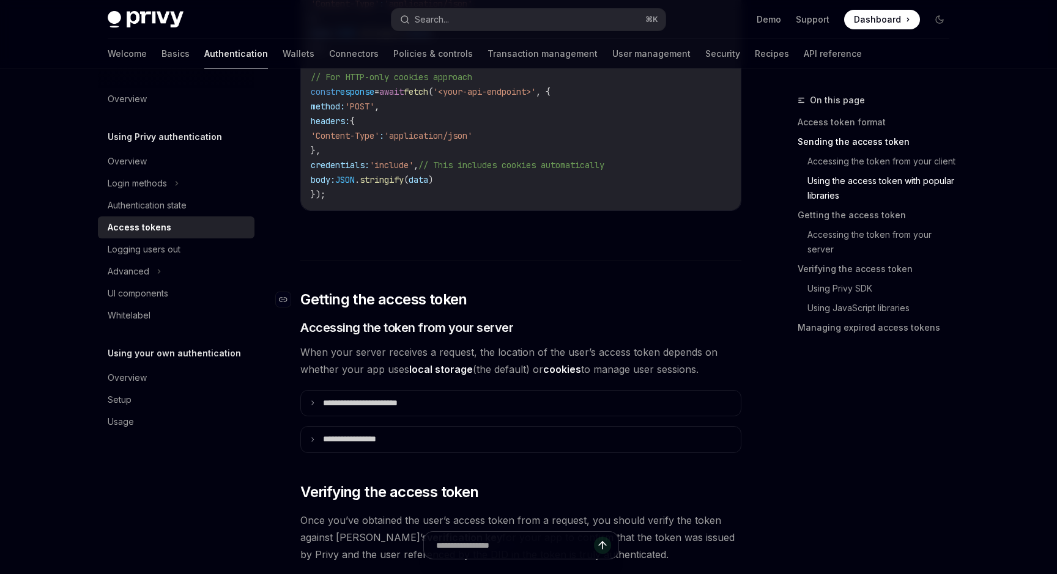
click at [291, 297] on link "​" at bounding box center [288, 300] width 24 height 20
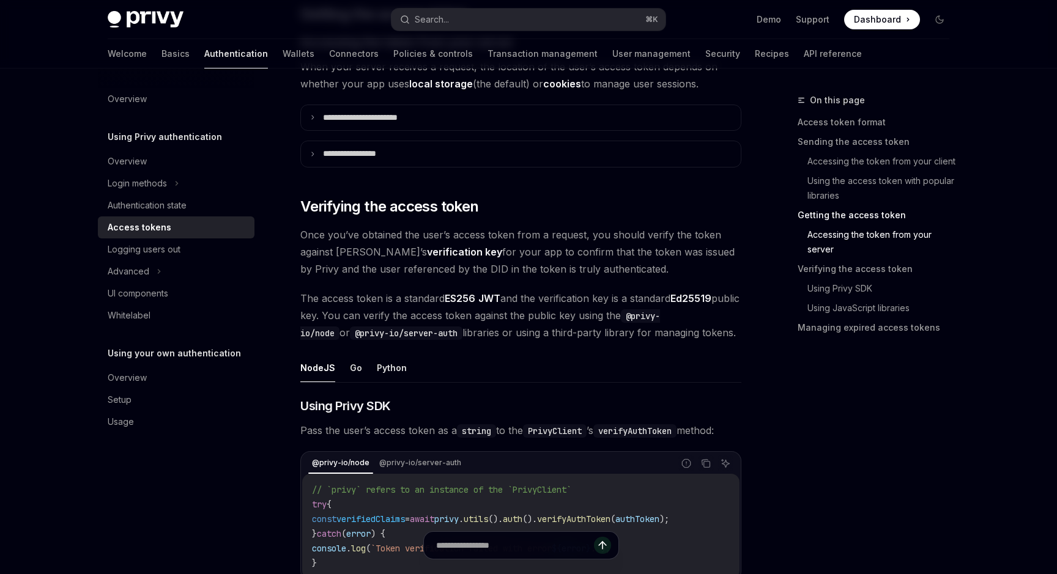
scroll to position [1660, 0]
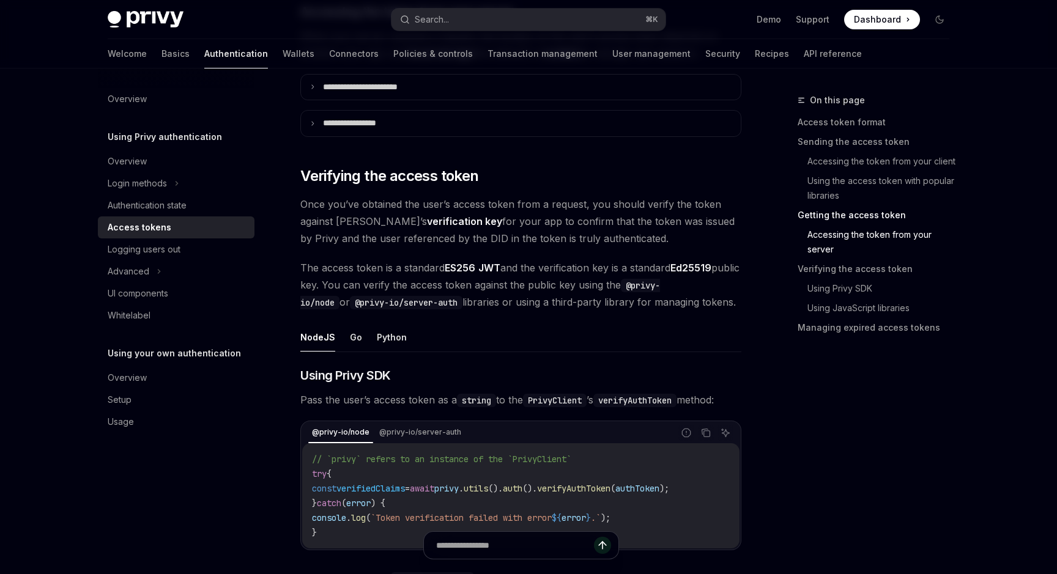
click at [427, 221] on strong "verification key" at bounding box center [464, 221] width 75 height 12
click at [448, 219] on span "Once you’ve obtained the user’s access token from a request, you should verify …" at bounding box center [520, 221] width 441 height 51
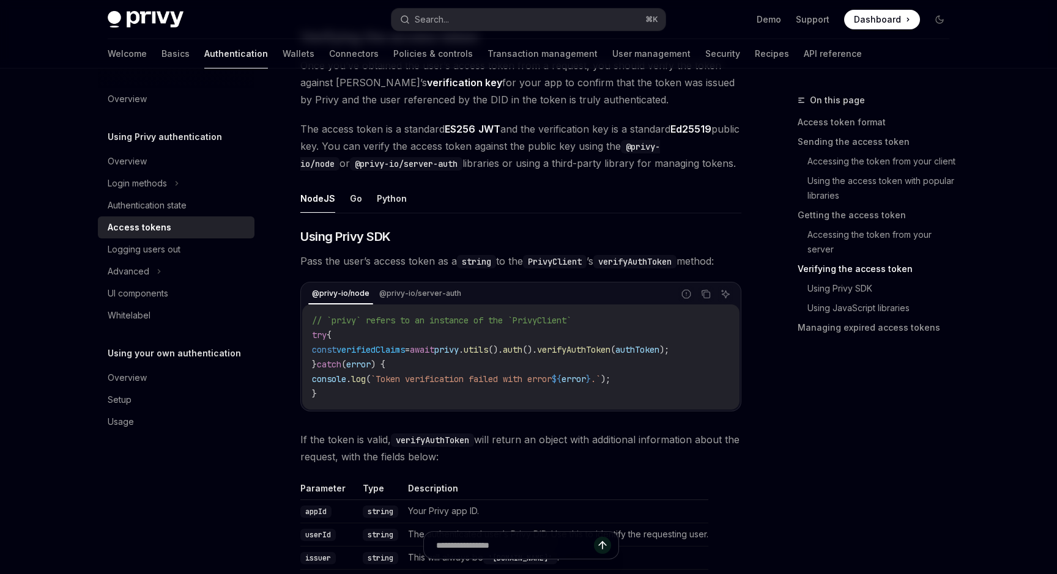
scroll to position [1803, 0]
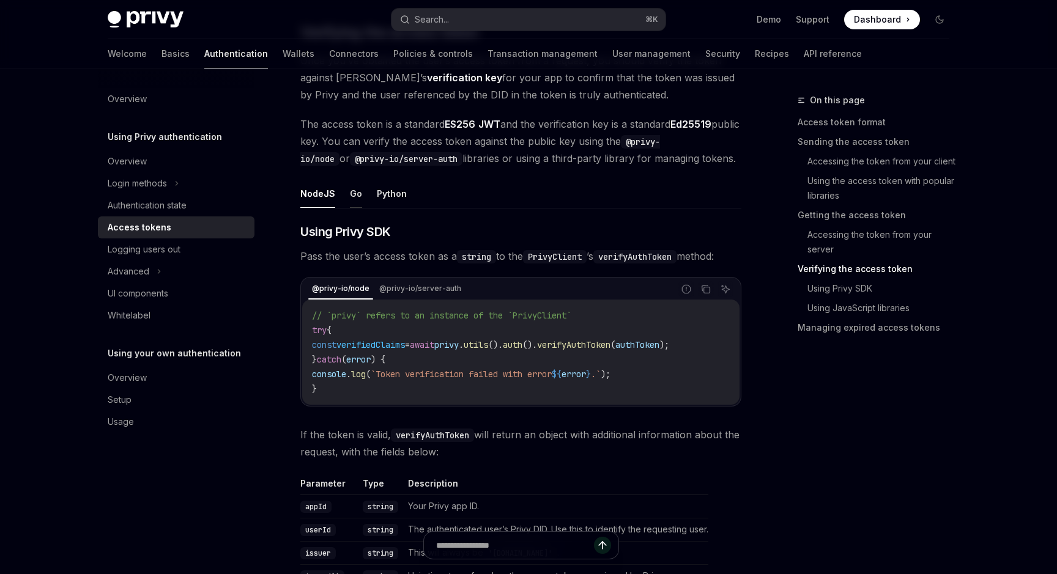
click at [357, 202] on button "Go" at bounding box center [356, 193] width 12 height 29
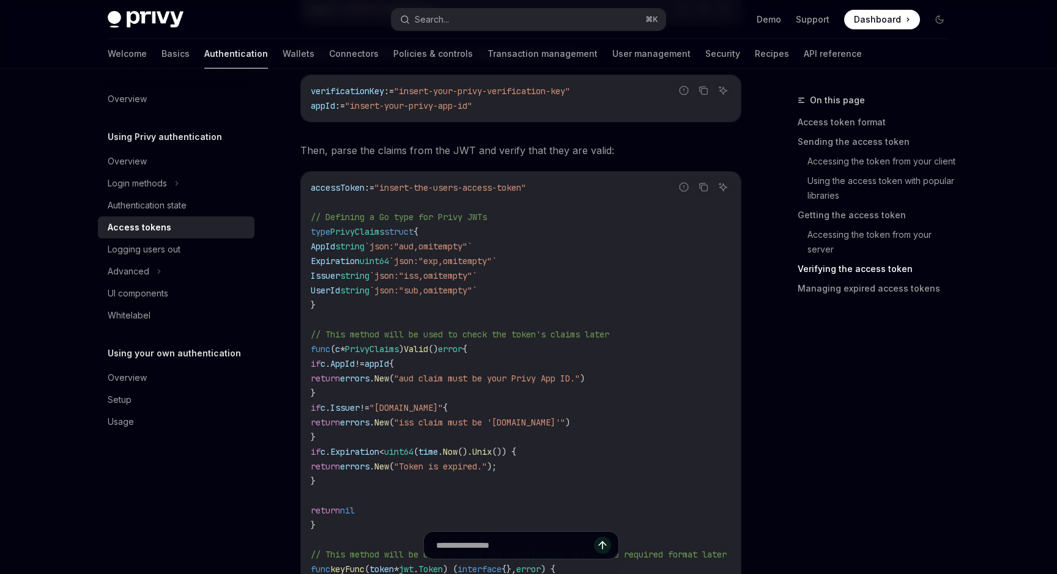
scroll to position [2090, 0]
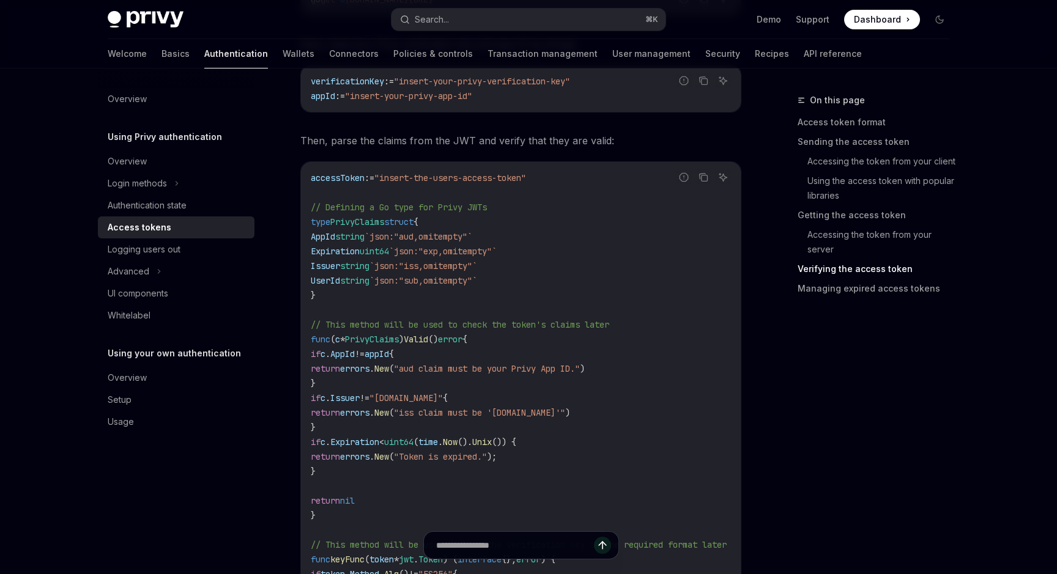
click at [340, 279] on span "UserId" at bounding box center [325, 280] width 29 height 11
click at [327, 231] on span "AppId" at bounding box center [323, 236] width 24 height 11
click at [335, 278] on span "UserId" at bounding box center [325, 280] width 29 height 11
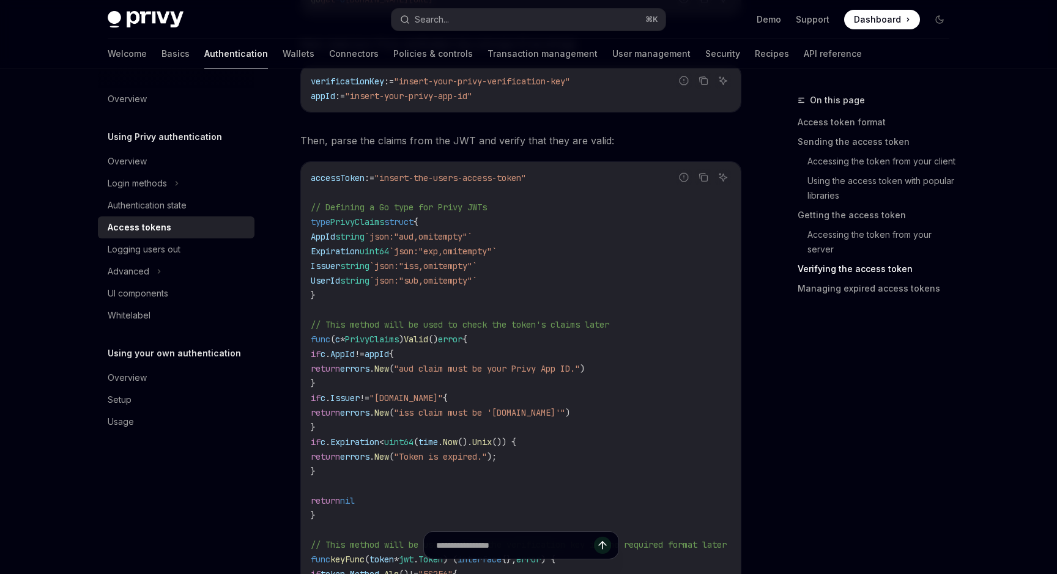
click at [335, 278] on span "UserId" at bounding box center [325, 280] width 29 height 11
click at [335, 263] on span "Issuer" at bounding box center [325, 266] width 29 height 11
click at [333, 238] on span "AppId" at bounding box center [323, 236] width 24 height 11
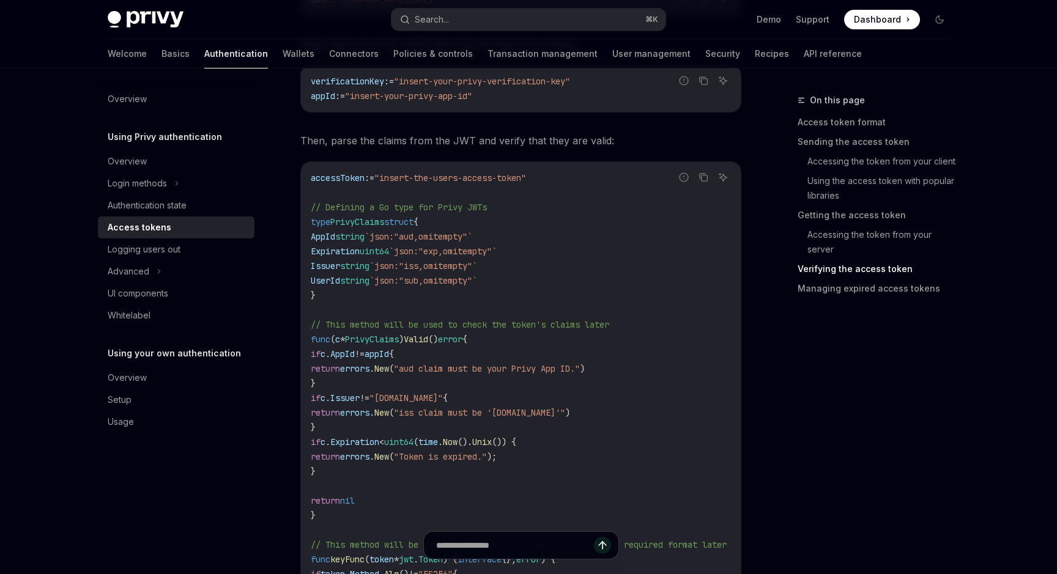
click at [335, 278] on span "UserId" at bounding box center [325, 280] width 29 height 11
click at [349, 250] on span "Expiration" at bounding box center [335, 251] width 49 height 11
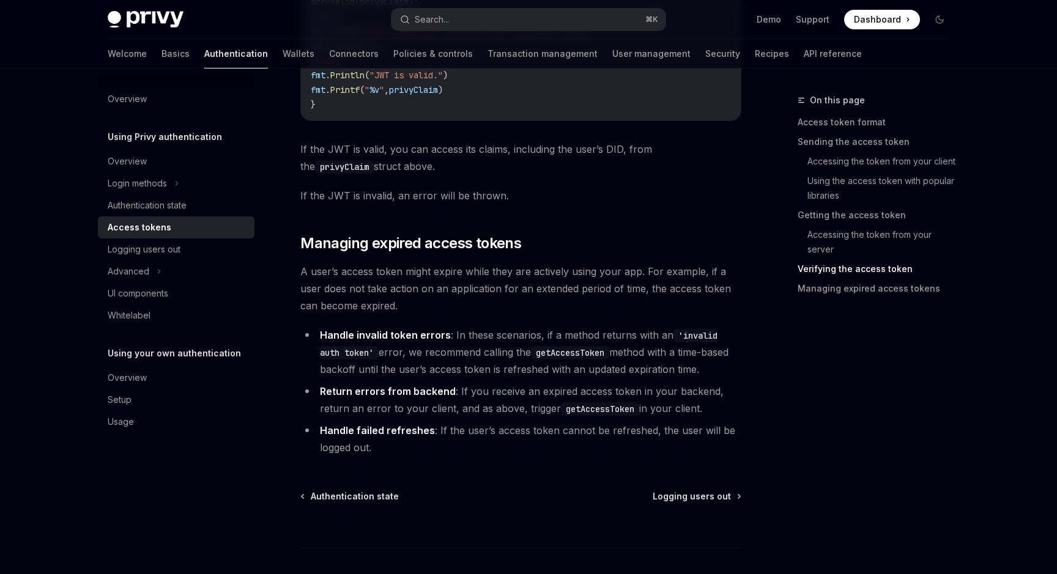
scroll to position [2977, 0]
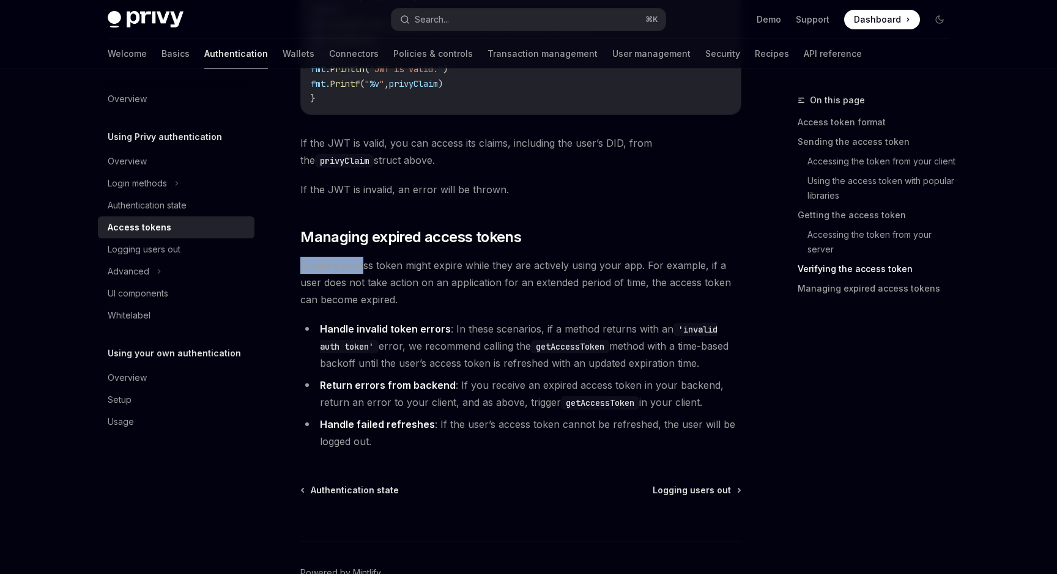
drag, startPoint x: 294, startPoint y: 270, endPoint x: 364, endPoint y: 276, distance: 70.6
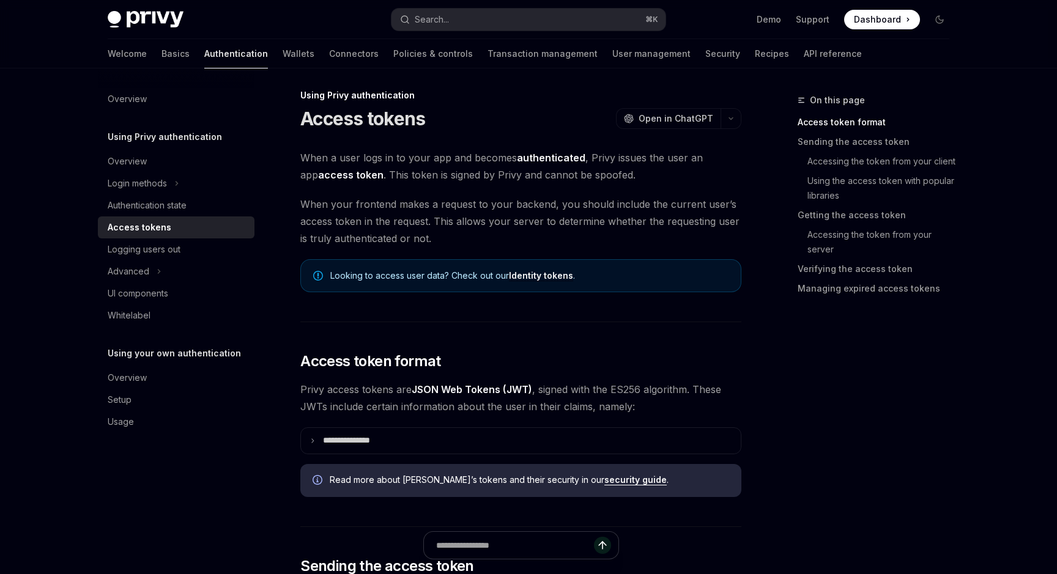
scroll to position [0, 0]
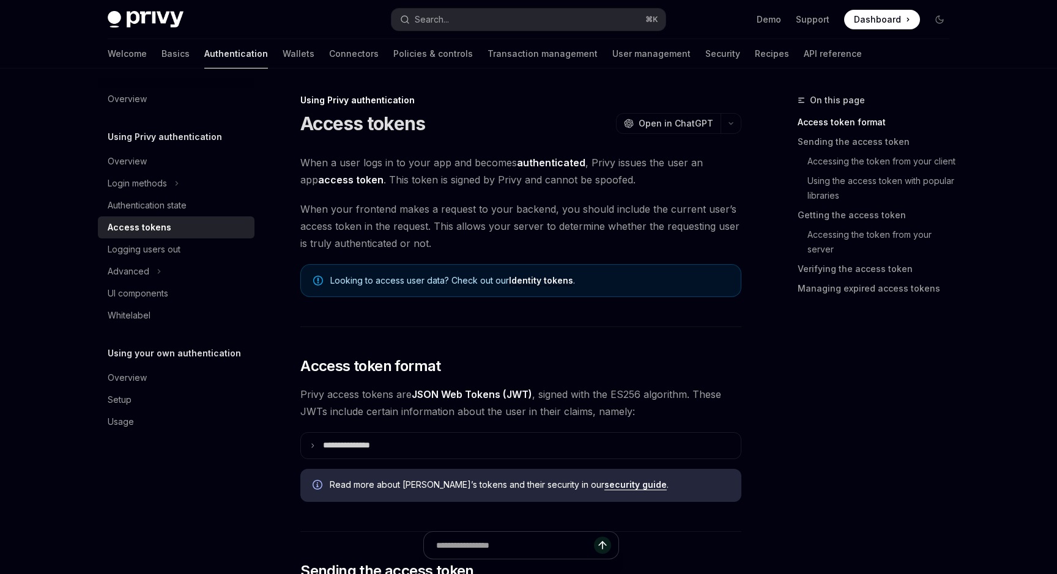
click at [536, 284] on link "Identity tokens" at bounding box center [541, 280] width 64 height 11
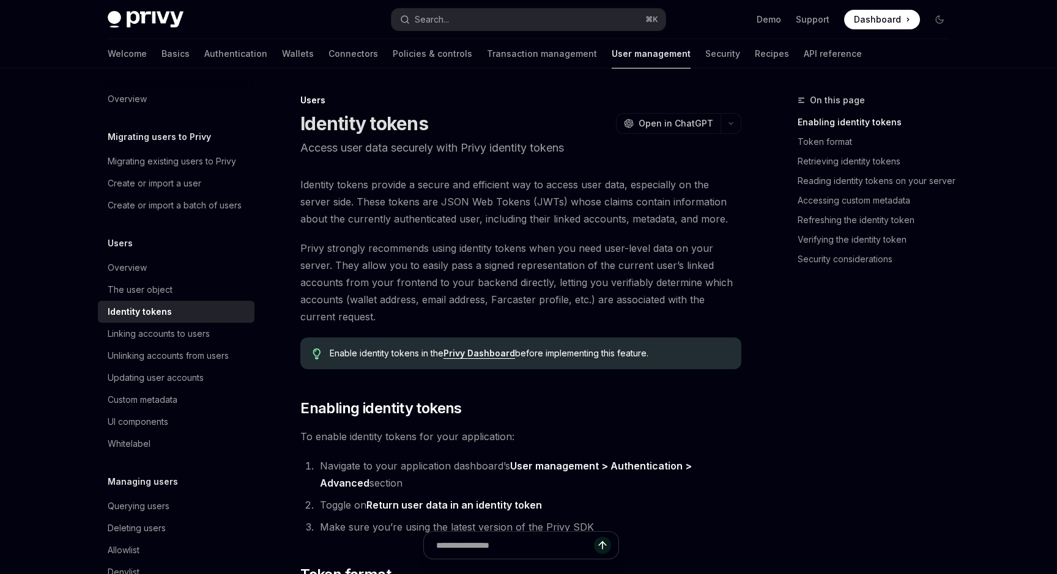
click at [327, 122] on h1 "Identity tokens" at bounding box center [364, 124] width 128 height 22
click at [394, 127] on h1 "Identity tokens" at bounding box center [364, 124] width 128 height 22
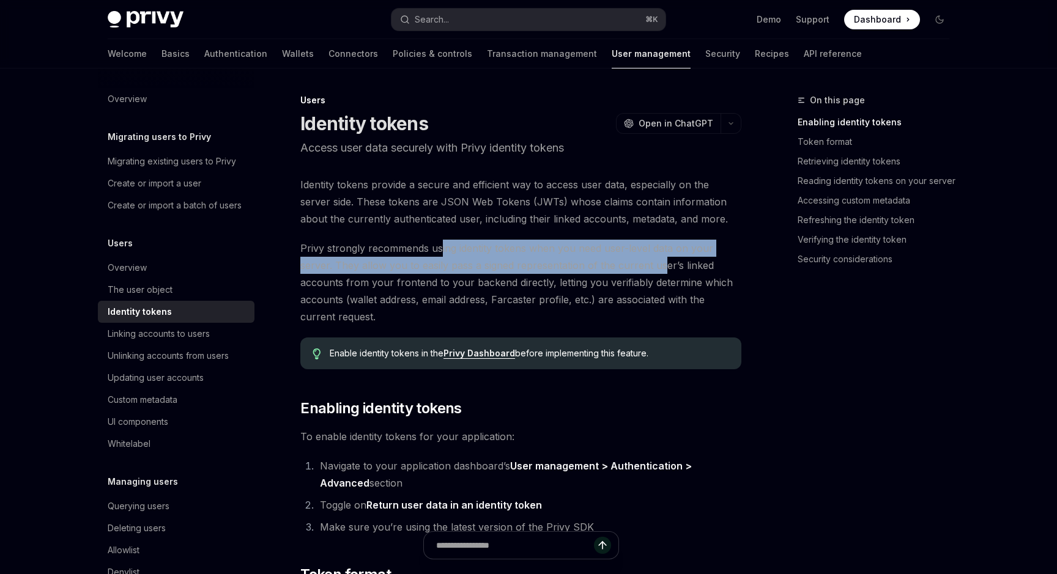
drag, startPoint x: 660, startPoint y: 257, endPoint x: 438, endPoint y: 254, distance: 222.0
click at [438, 254] on span "Privy strongly recommends using identity tokens when you need user-level data o…" at bounding box center [520, 283] width 441 height 86
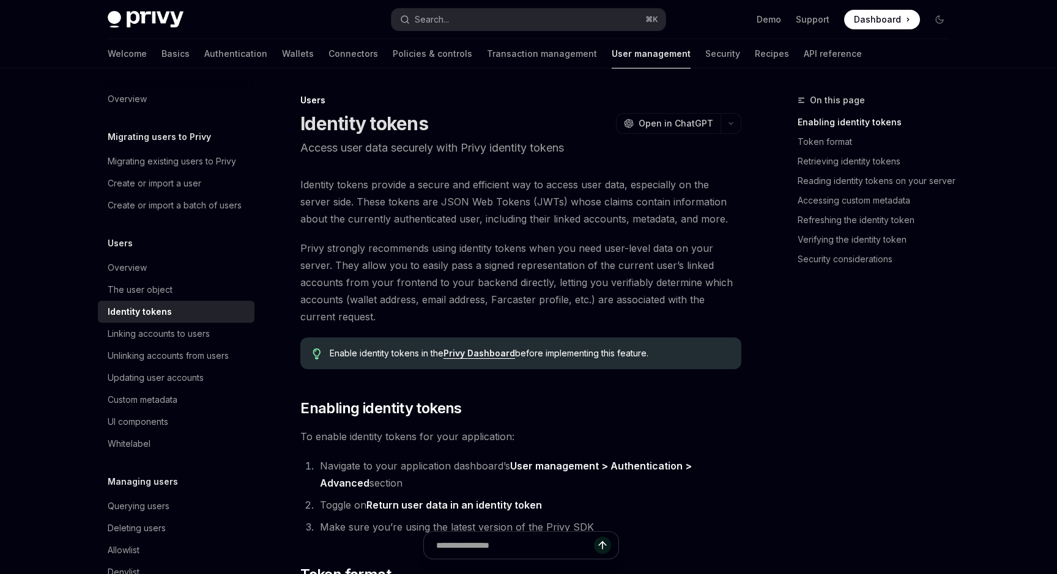
click at [371, 261] on span "Privy strongly recommends using identity tokens when you need user-level data o…" at bounding box center [520, 283] width 441 height 86
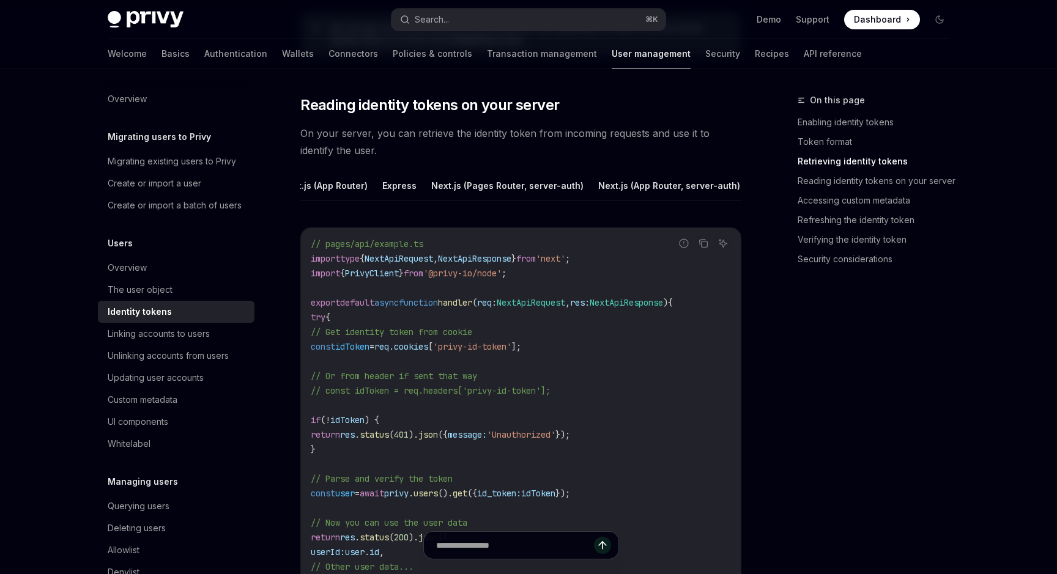
scroll to position [0, 259]
click at [643, 185] on button "Express (server-auth)" at bounding box center [673, 185] width 94 height 29
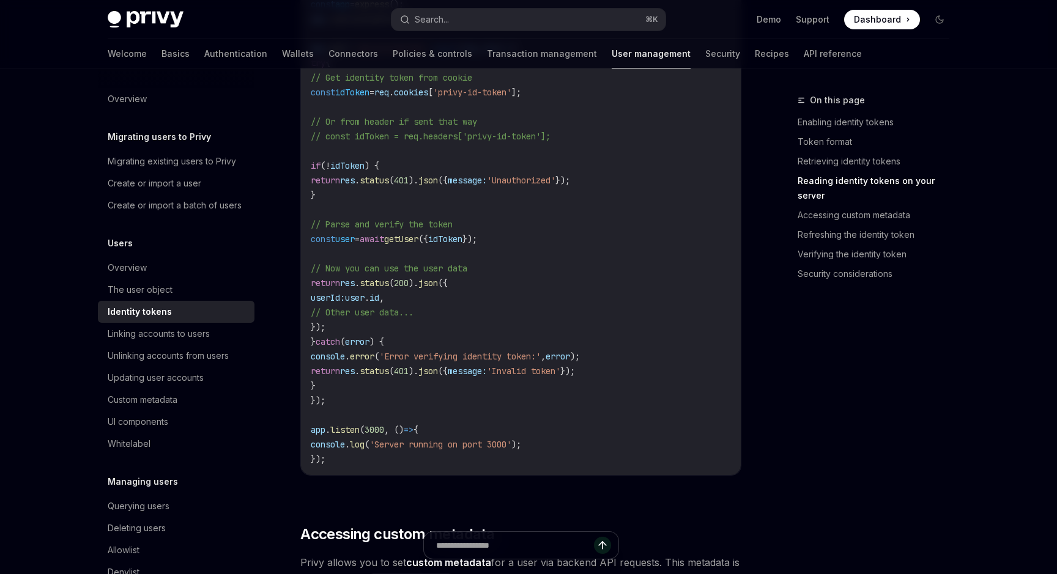
scroll to position [1891, 0]
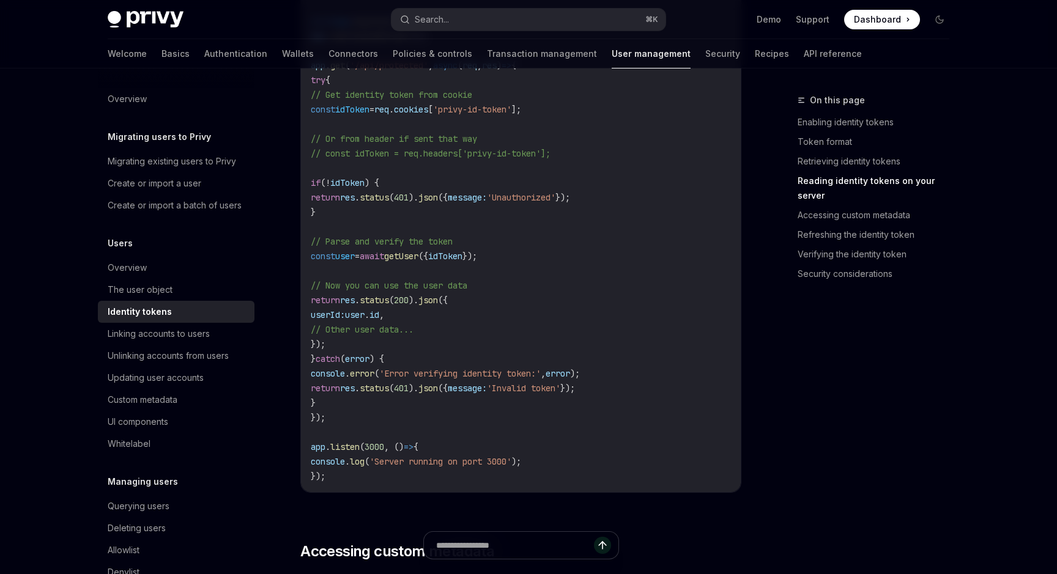
click at [487, 247] on code "import express from 'express' ; import cookieParser from 'cookie-parser' ; impo…" at bounding box center [521, 219] width 420 height 528
click at [462, 255] on span "idToken" at bounding box center [445, 256] width 34 height 11
click at [804, 57] on link "API reference" at bounding box center [833, 53] width 58 height 29
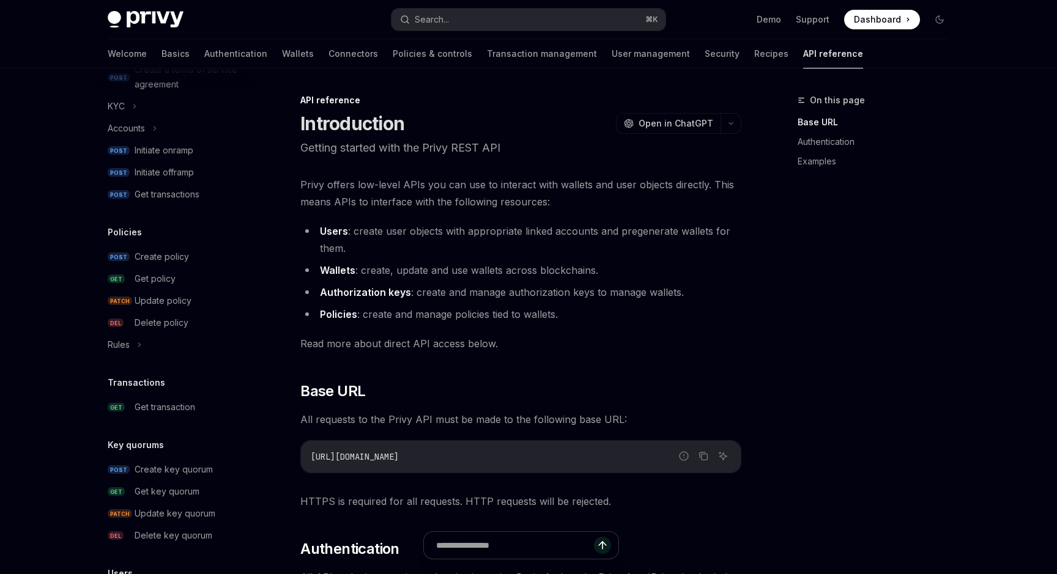
scroll to position [711, 0]
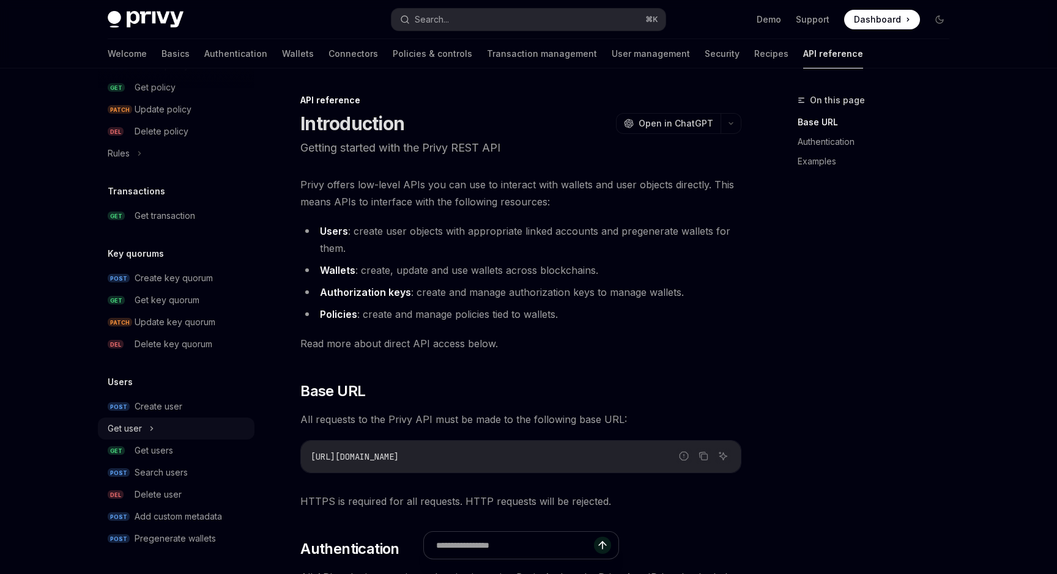
click at [172, 434] on div "Get user" at bounding box center [176, 429] width 157 height 22
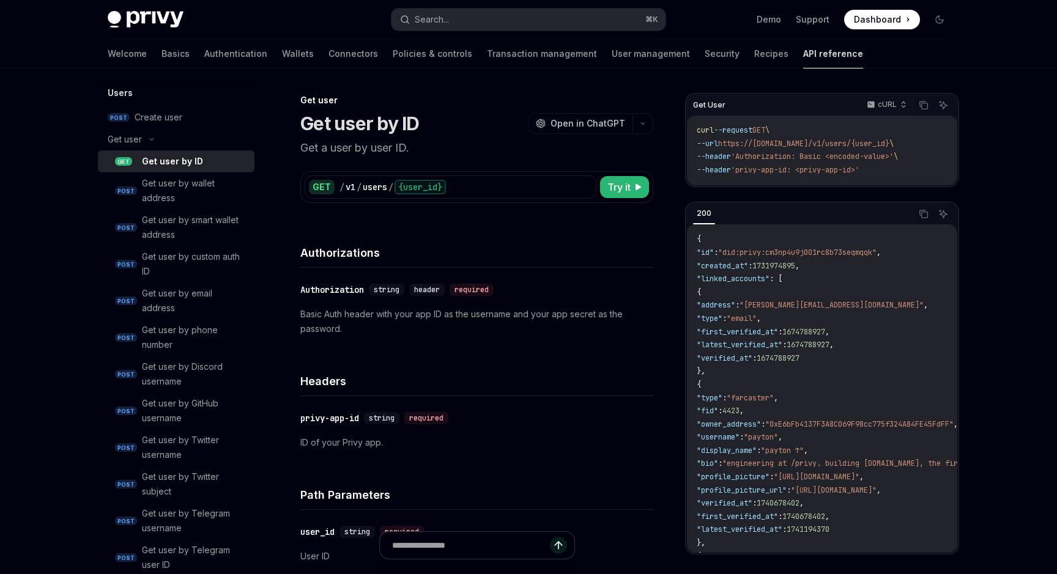
scroll to position [851, 0]
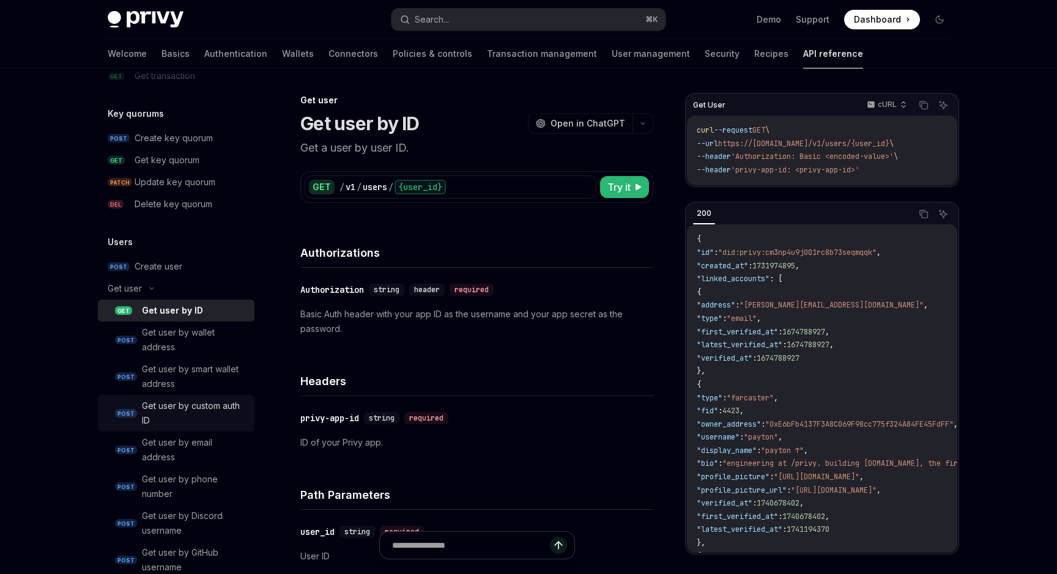
click at [200, 404] on div "Get user by custom auth ID" at bounding box center [194, 413] width 105 height 29
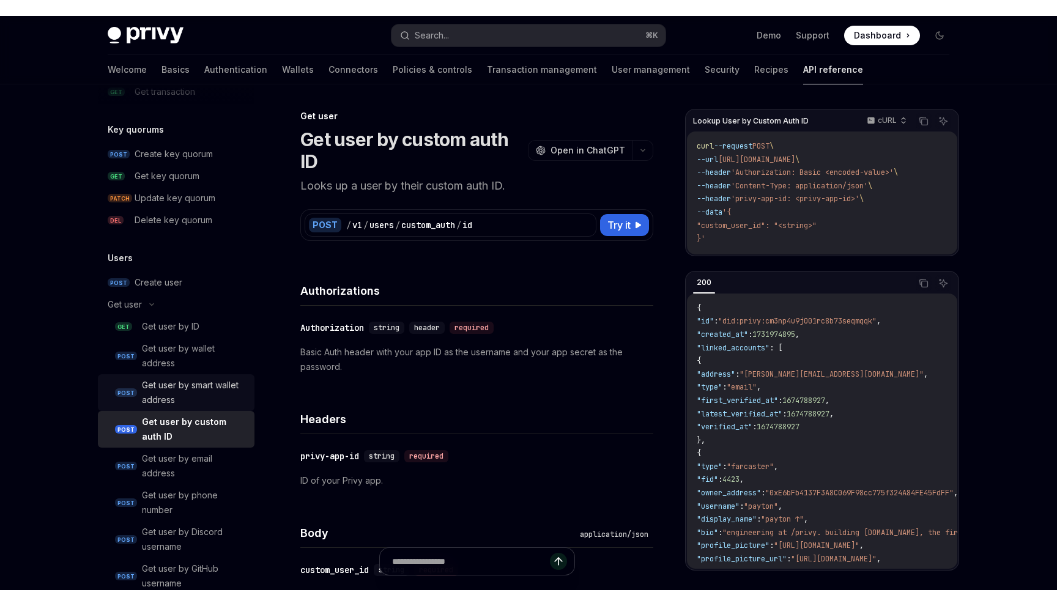
scroll to position [867, 0]
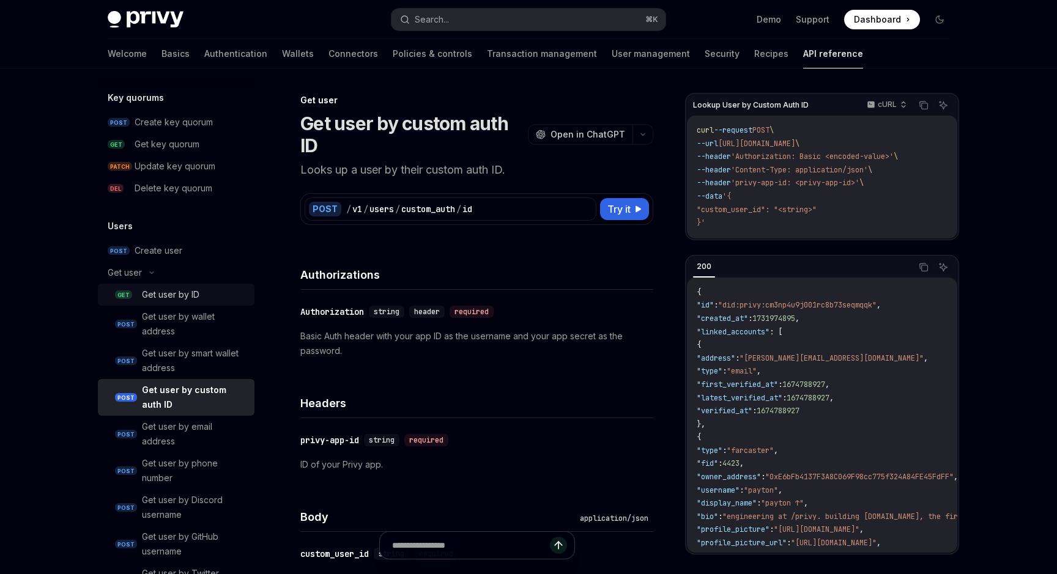
click at [182, 291] on div "Get user by ID" at bounding box center [170, 294] width 57 height 15
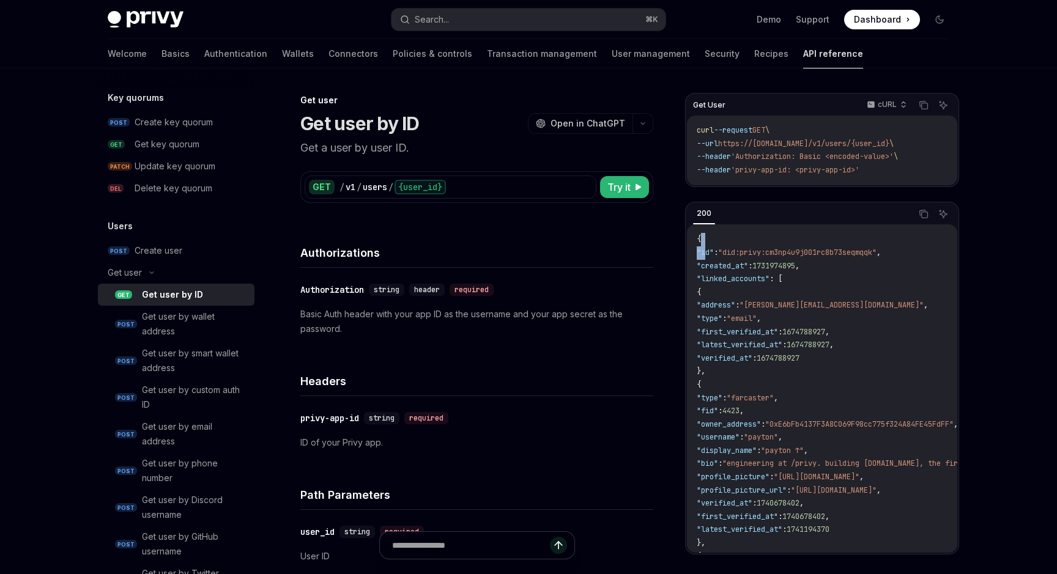
drag, startPoint x: 705, startPoint y: 250, endPoint x: 862, endPoint y: 245, distance: 157.2
click at [859, 245] on code "{ "id" : "did:privy:cm3np4u9j001rc8b73seqmqqk" , "created_at" : 1731974895 , "l…" at bounding box center [999, 543] width 605 height 621
click at [862, 245] on code "{ "id" : "did:privy:cm3np4u9j001rc8b73seqmqqk" , "created_at" : 1731974895 , "l…" at bounding box center [999, 543] width 605 height 621
click at [832, 251] on span ""did:privy:cm3np4u9j001rc8b73seqmqqk"" at bounding box center [797, 253] width 158 height 10
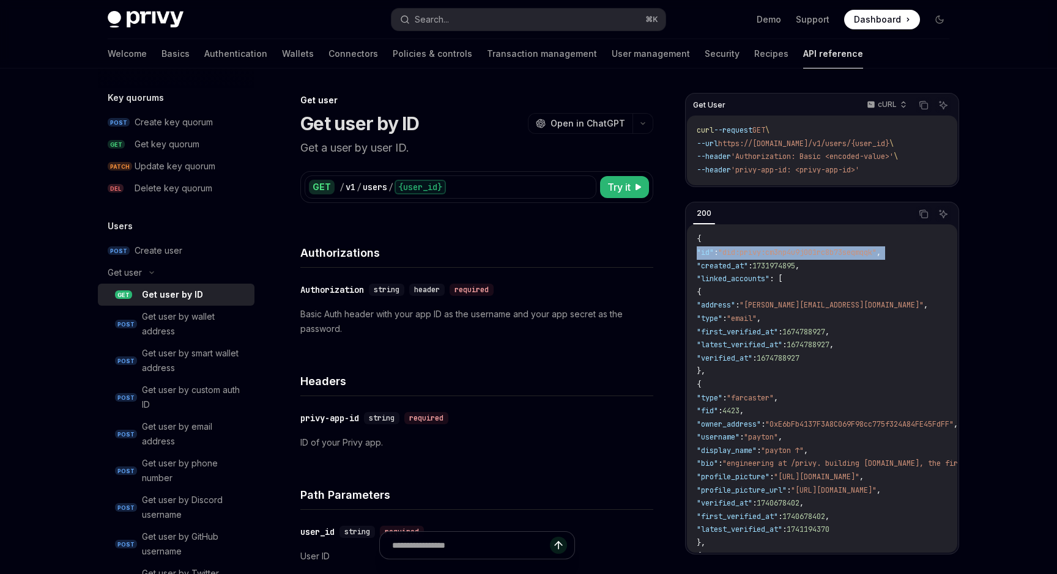
click at [832, 251] on span ""did:privy:cm3np4u9j001rc8b73seqmqqk"" at bounding box center [797, 253] width 158 height 10
click at [833, 254] on span ""did:privy:cm3np4u9j001rc8b73seqmqqk"" at bounding box center [797, 253] width 158 height 10
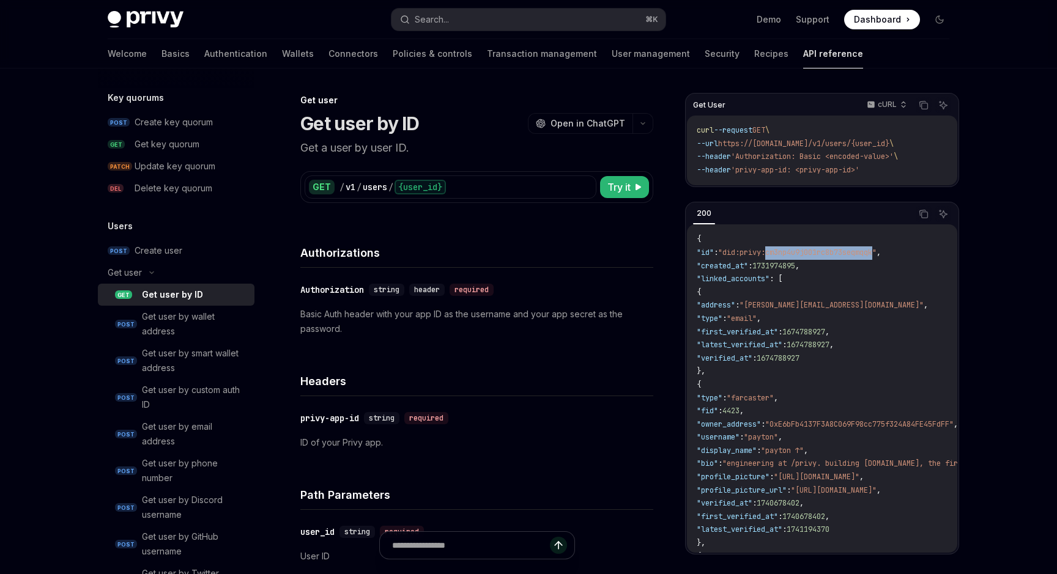
click at [833, 254] on span ""did:privy:cm3np4u9j001rc8b73seqmqqk"" at bounding box center [797, 253] width 158 height 10
click at [761, 251] on span ""did:privy:cm3np4u9j001rc8b73seqmqqk"" at bounding box center [797, 253] width 158 height 10
type textarea "*"
